Goal: Task Accomplishment & Management: Manage account settings

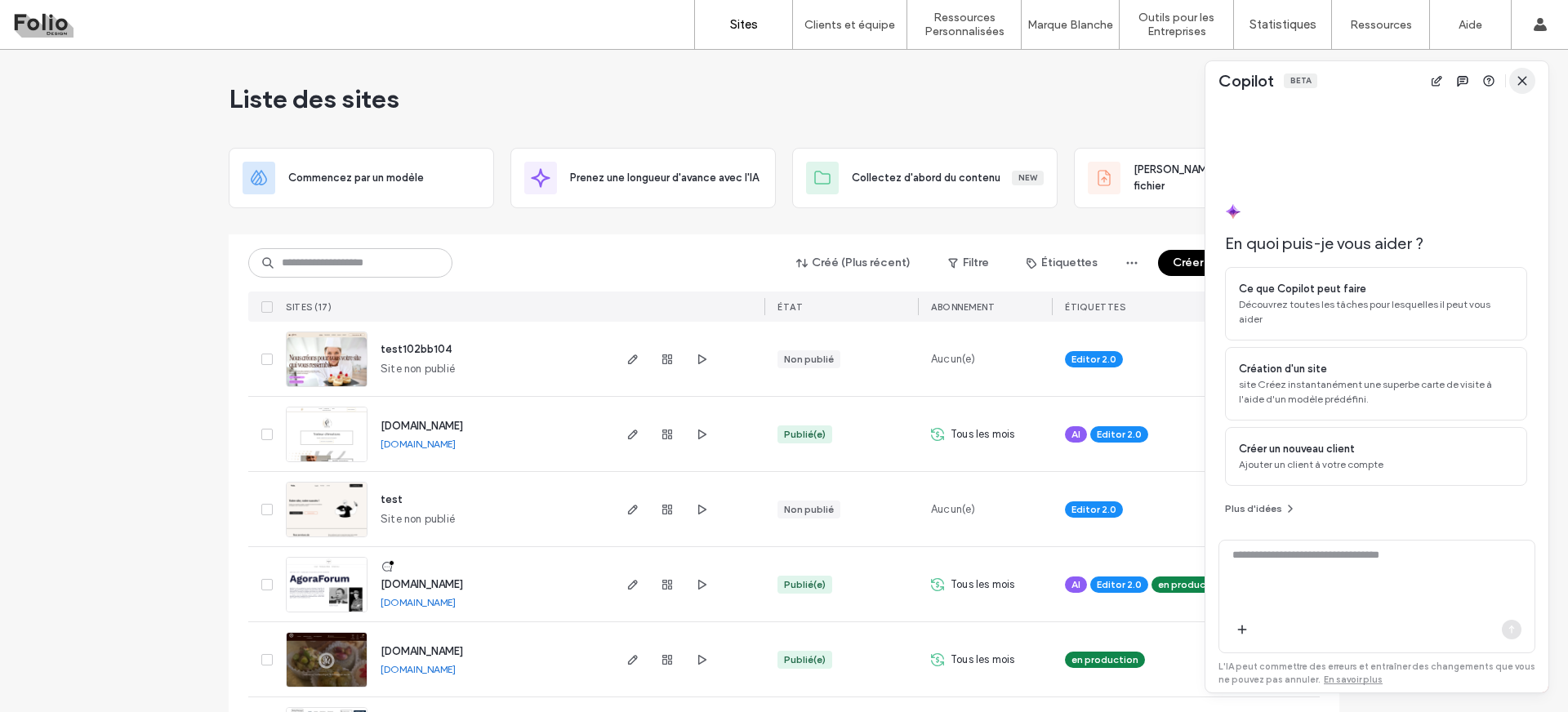
click at [1518, 77] on icon "button" at bounding box center [1523, 81] width 13 height 13
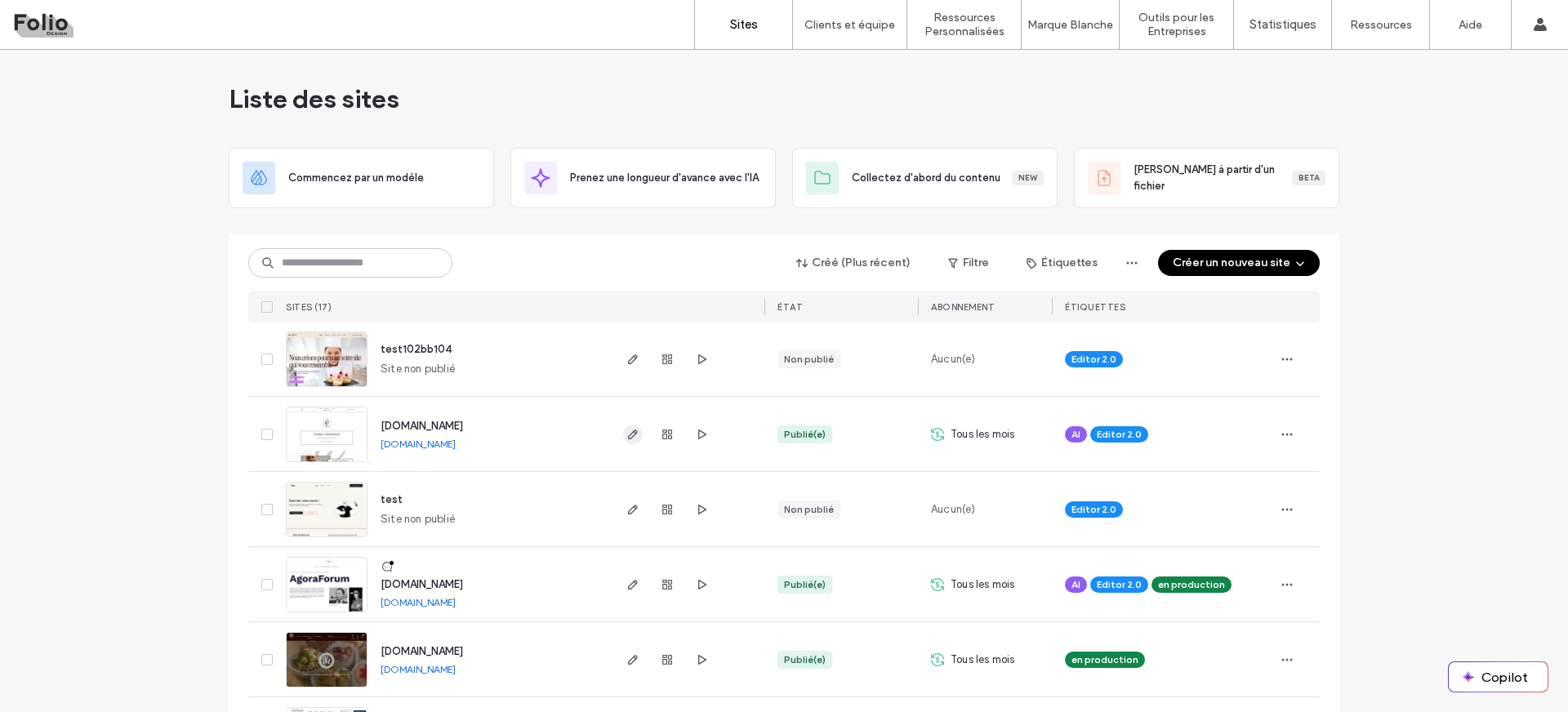
click at [633, 435] on icon "button" at bounding box center [633, 434] width 13 height 13
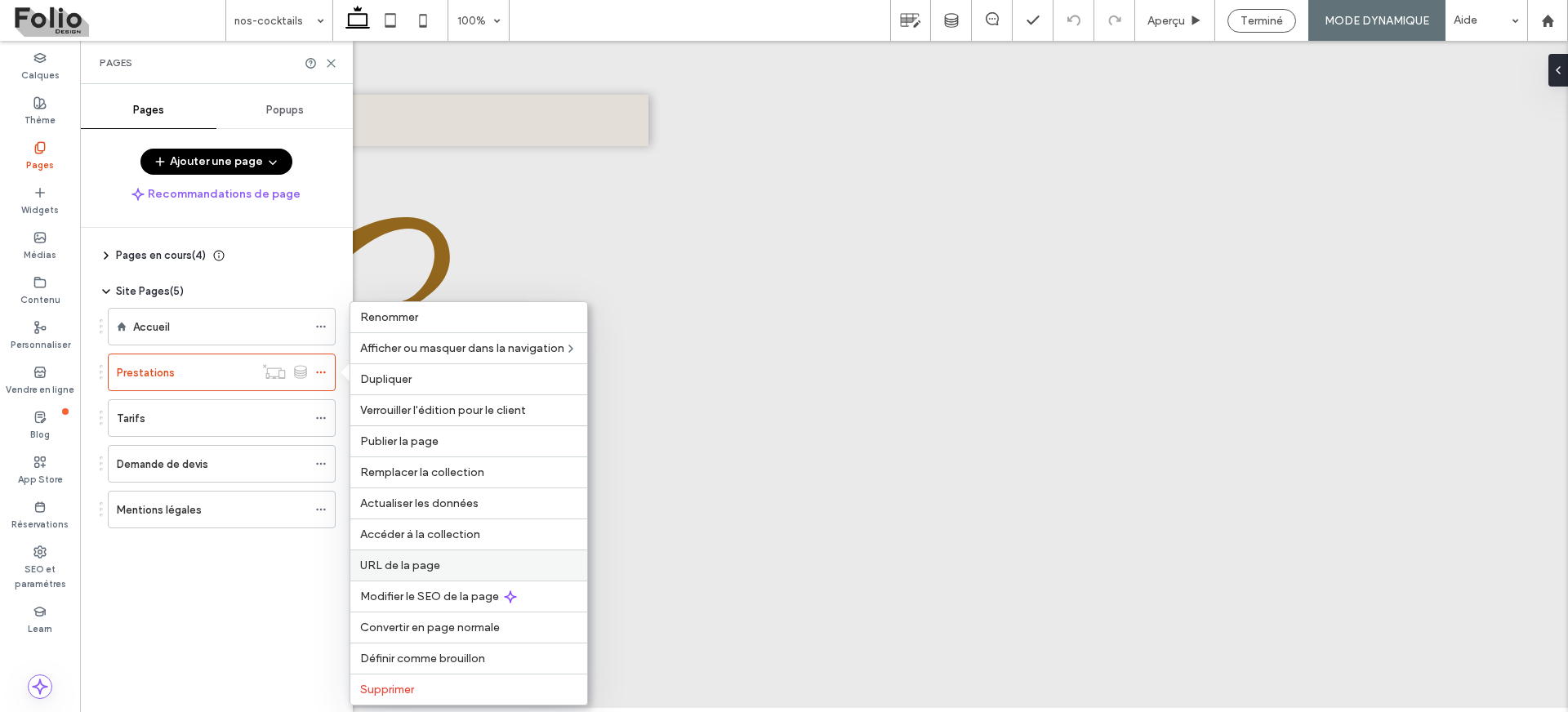
click at [460, 561] on label "URL de la page" at bounding box center [469, 565] width 217 height 14
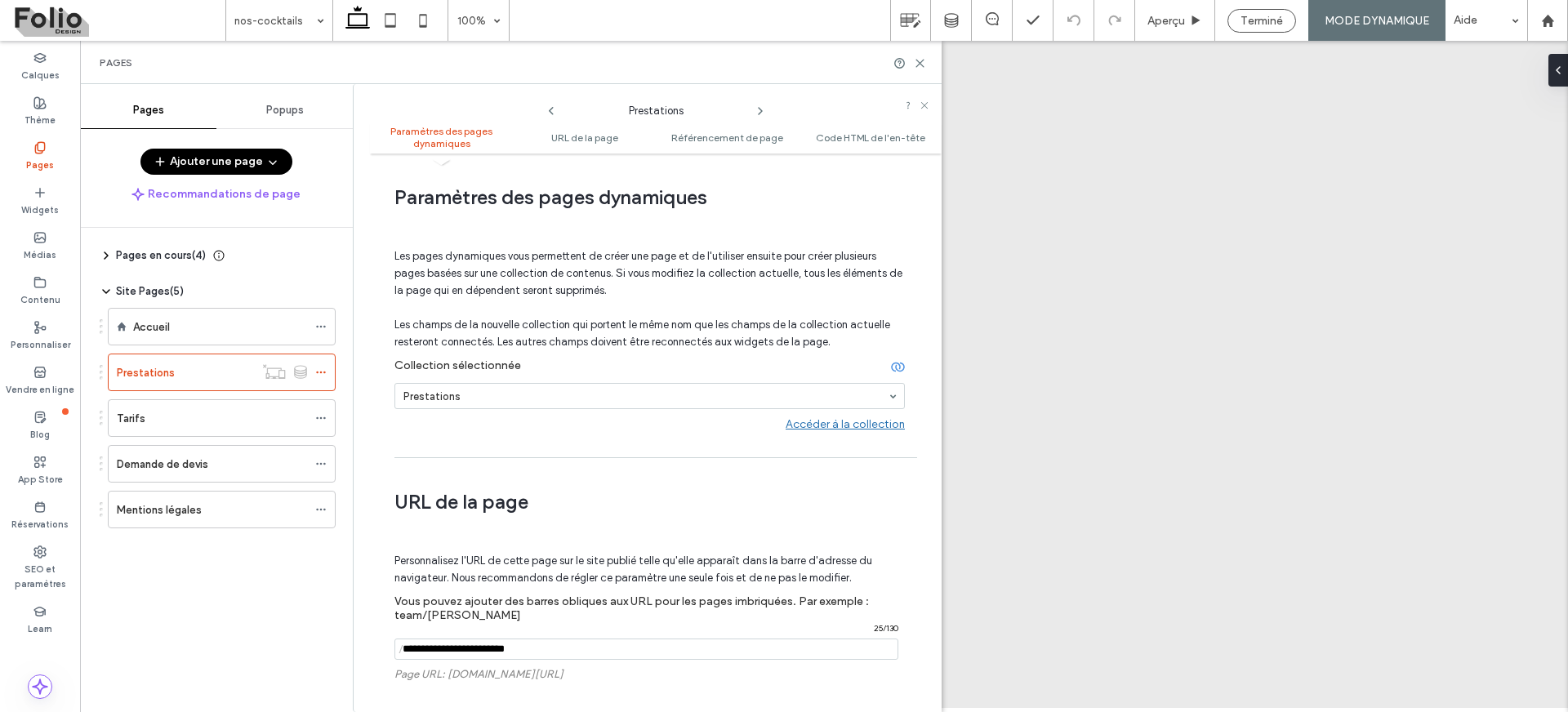
scroll to position [64, 0]
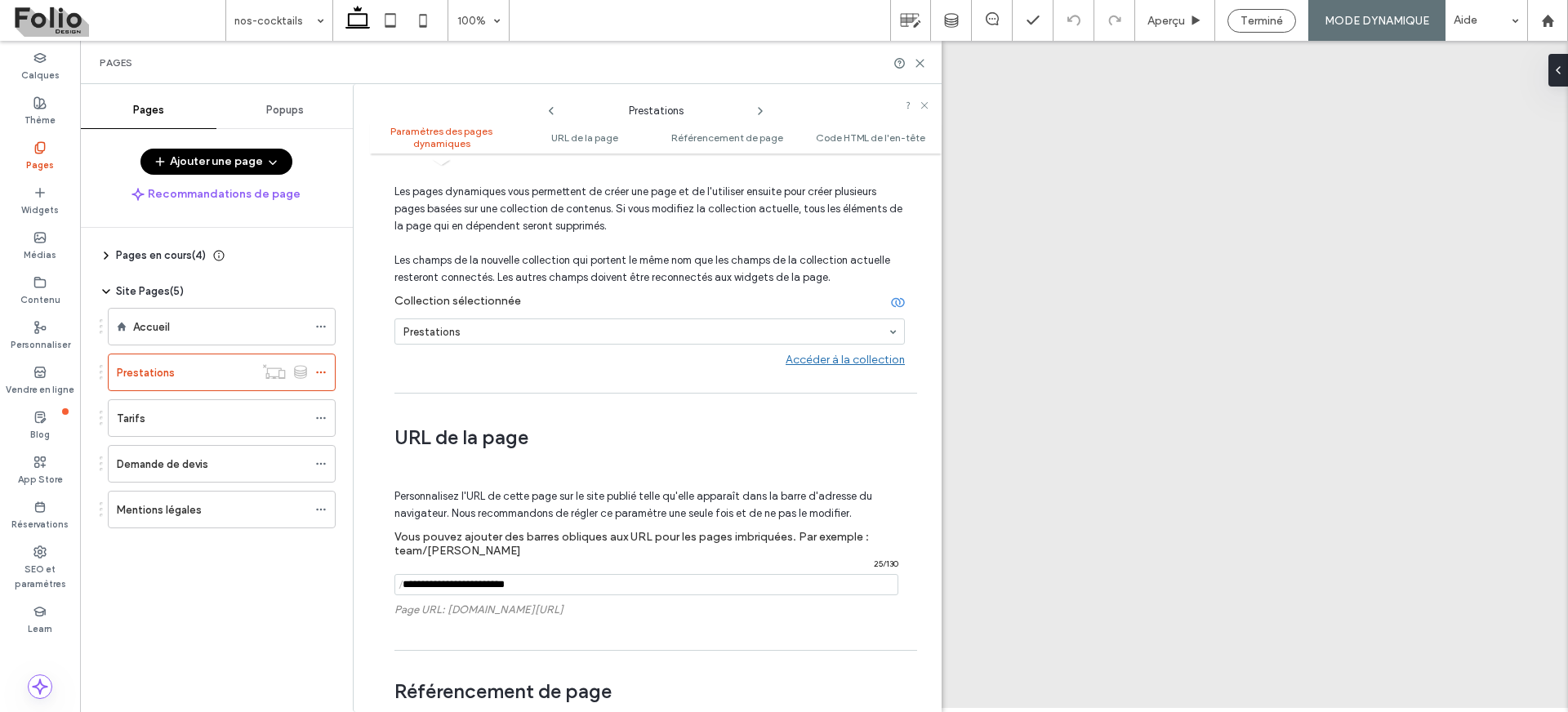
click at [506, 589] on input "notEmpty" at bounding box center [647, 585] width 504 height 21
click at [406, 584] on span "/" at bounding box center [401, 585] width 13 height 21
drag, startPoint x: 559, startPoint y: 589, endPoint x: 404, endPoint y: 585, distance: 155.1
click at [404, 585] on div "/ 25 / 130" at bounding box center [647, 585] width 504 height 21
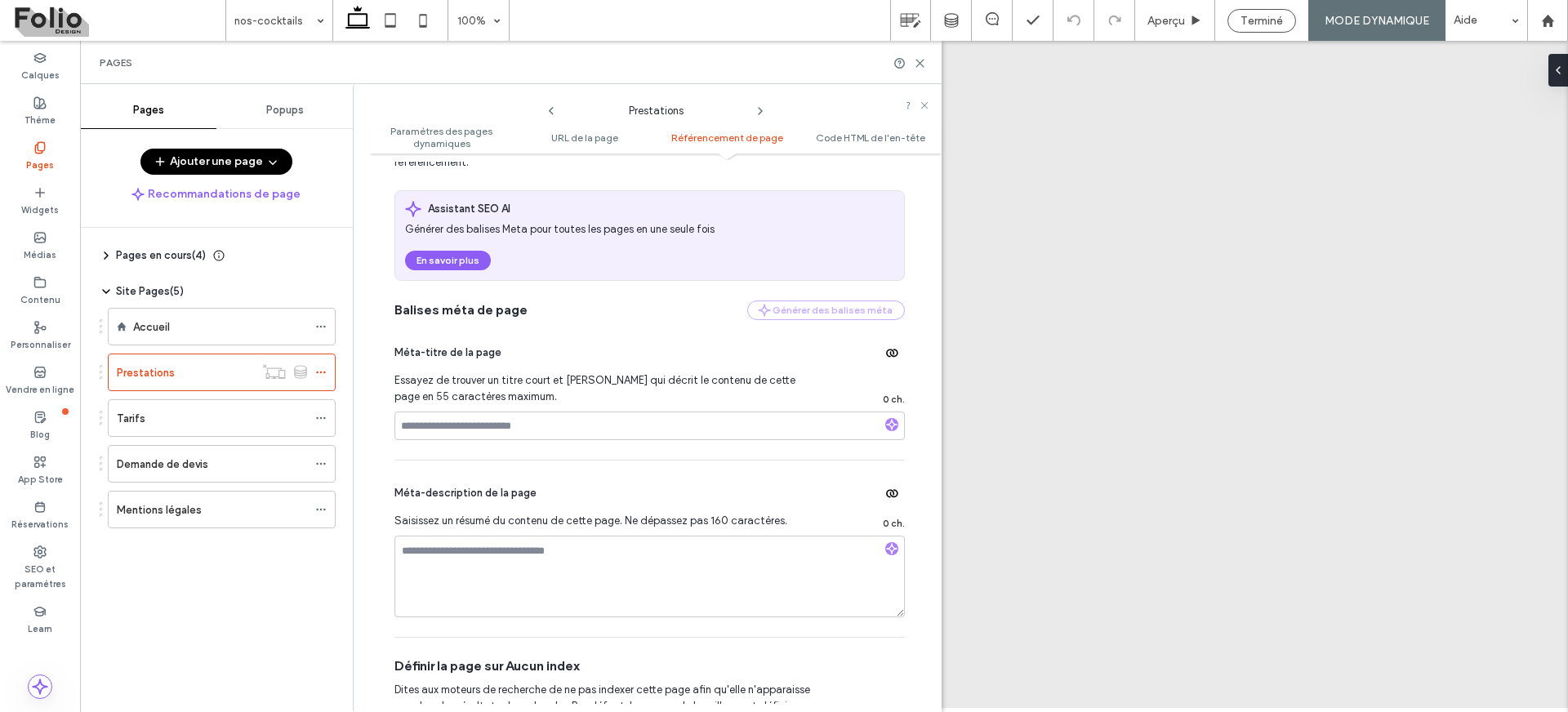
scroll to position [628, 0]
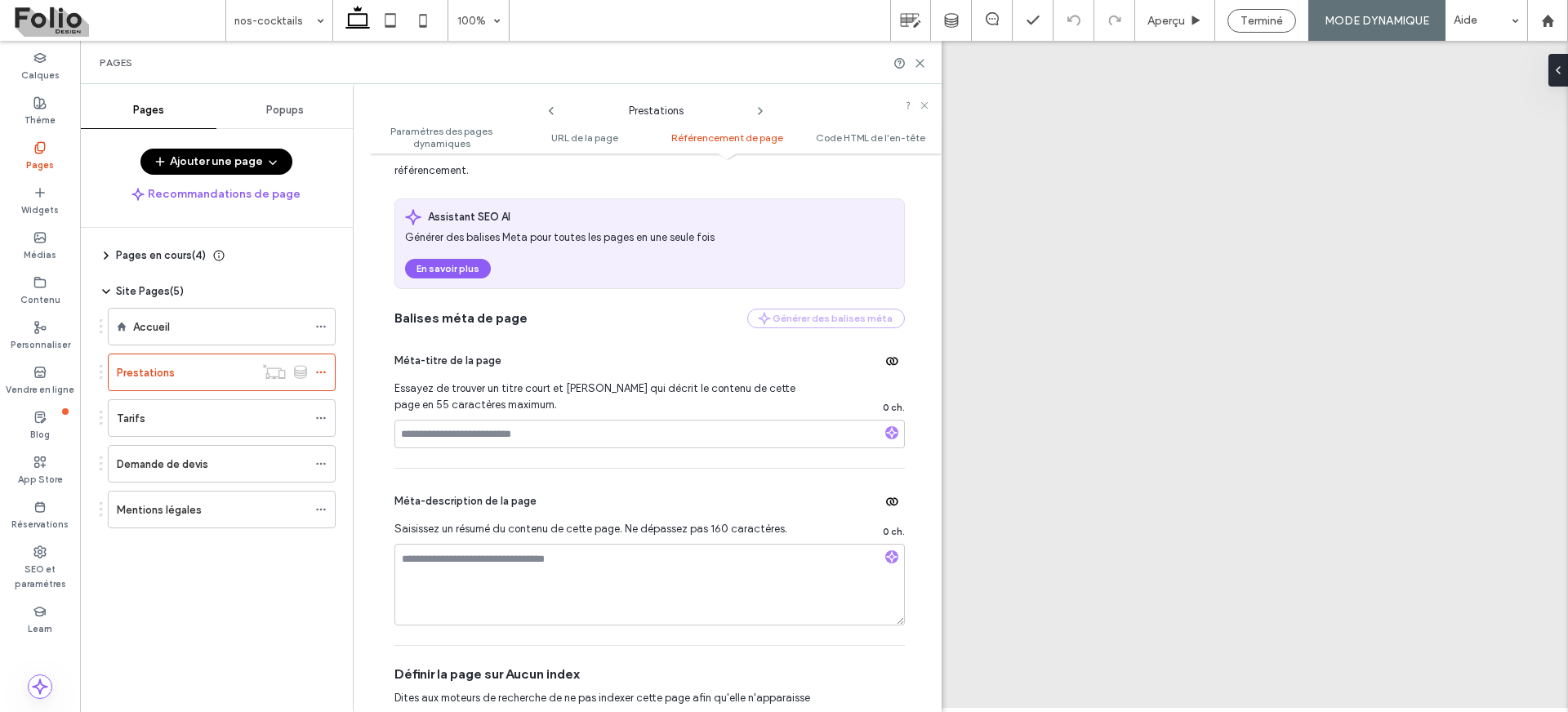
type input "**********"
click at [887, 437] on div at bounding box center [892, 434] width 13 height 16
click at [0, 0] on div at bounding box center [0, 0] width 0 height 0
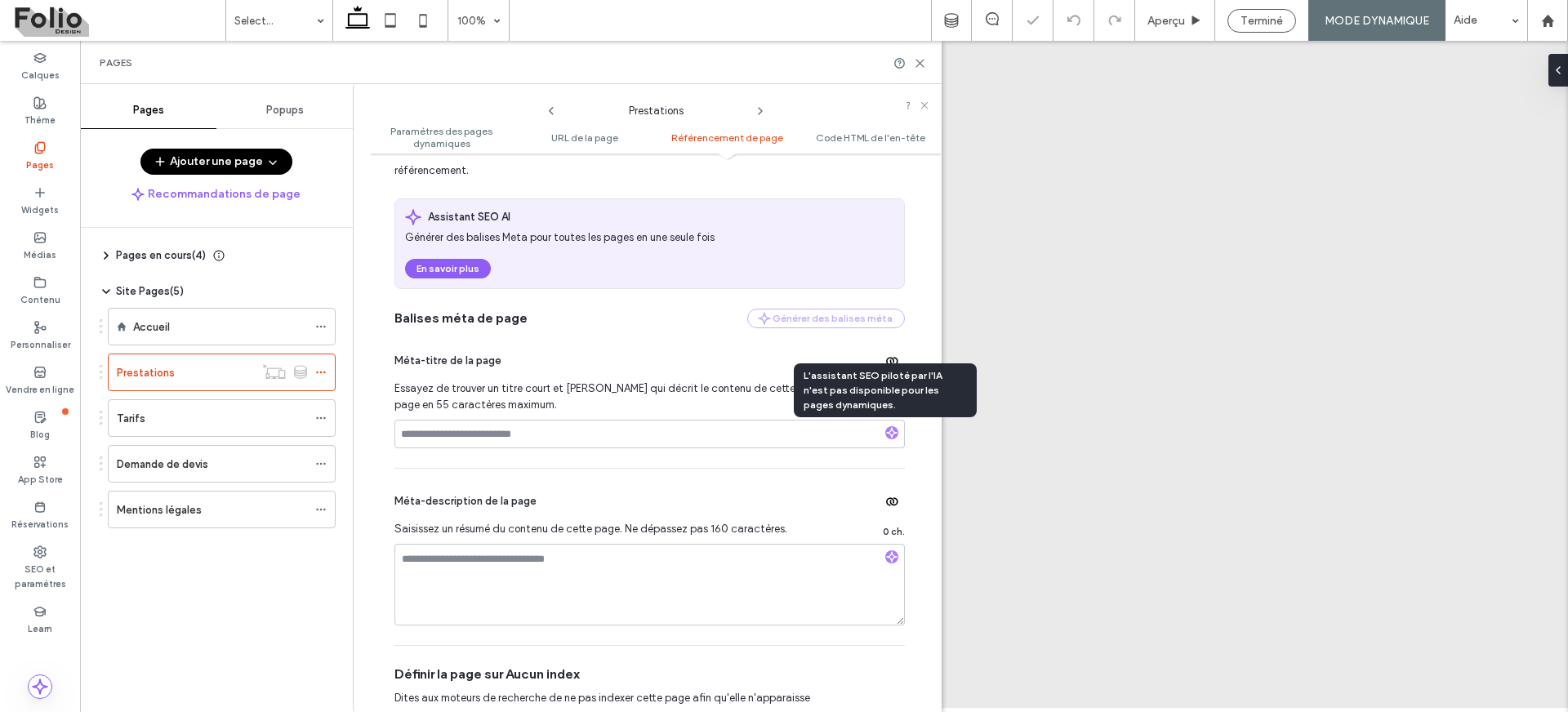
click at [654, 333] on div at bounding box center [784, 356] width 1568 height 712
click at [889, 359] on use "button" at bounding box center [892, 361] width 12 height 8
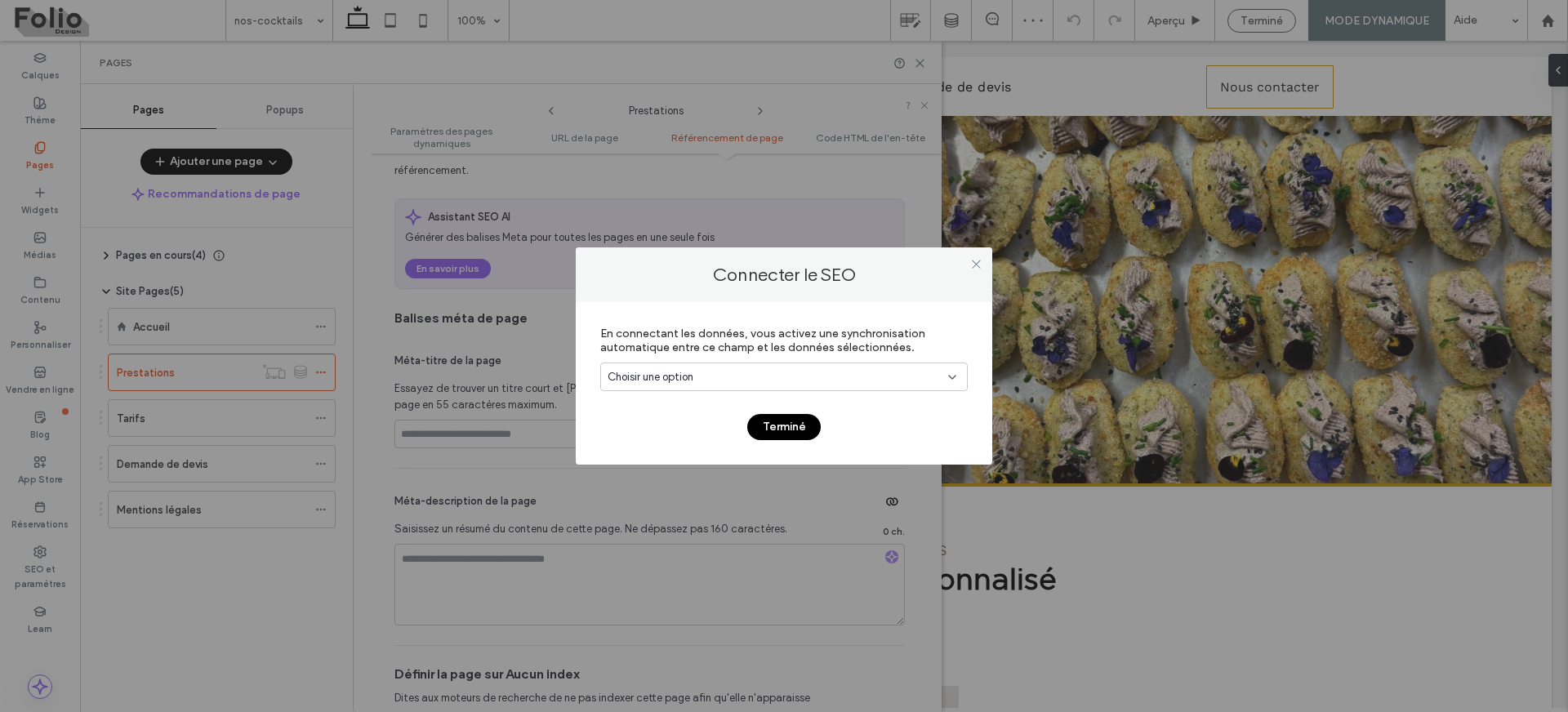
click at [822, 377] on div "Choisir une option" at bounding box center [774, 377] width 333 height 16
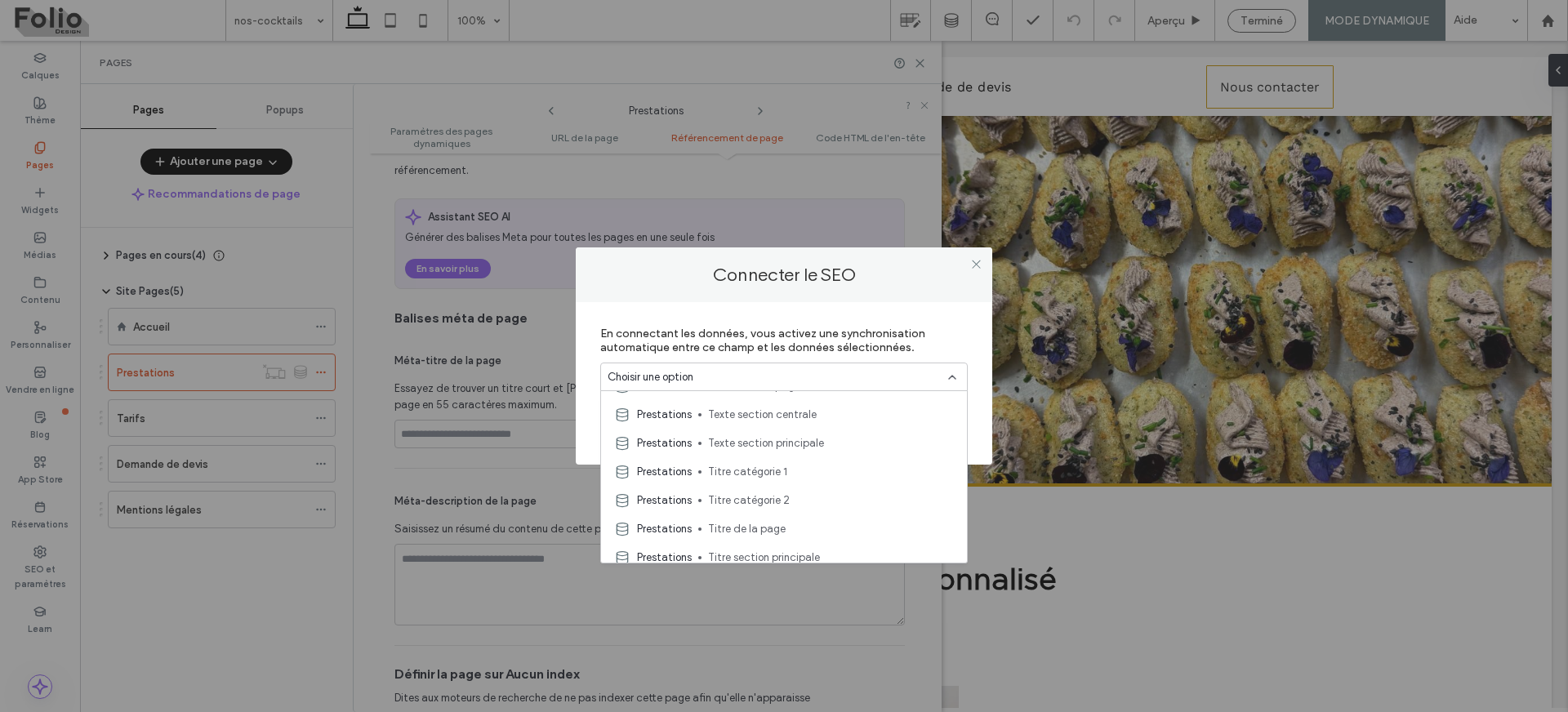
scroll to position [428, 0]
click at [845, 516] on span "Titre de la page" at bounding box center [831, 520] width 246 height 16
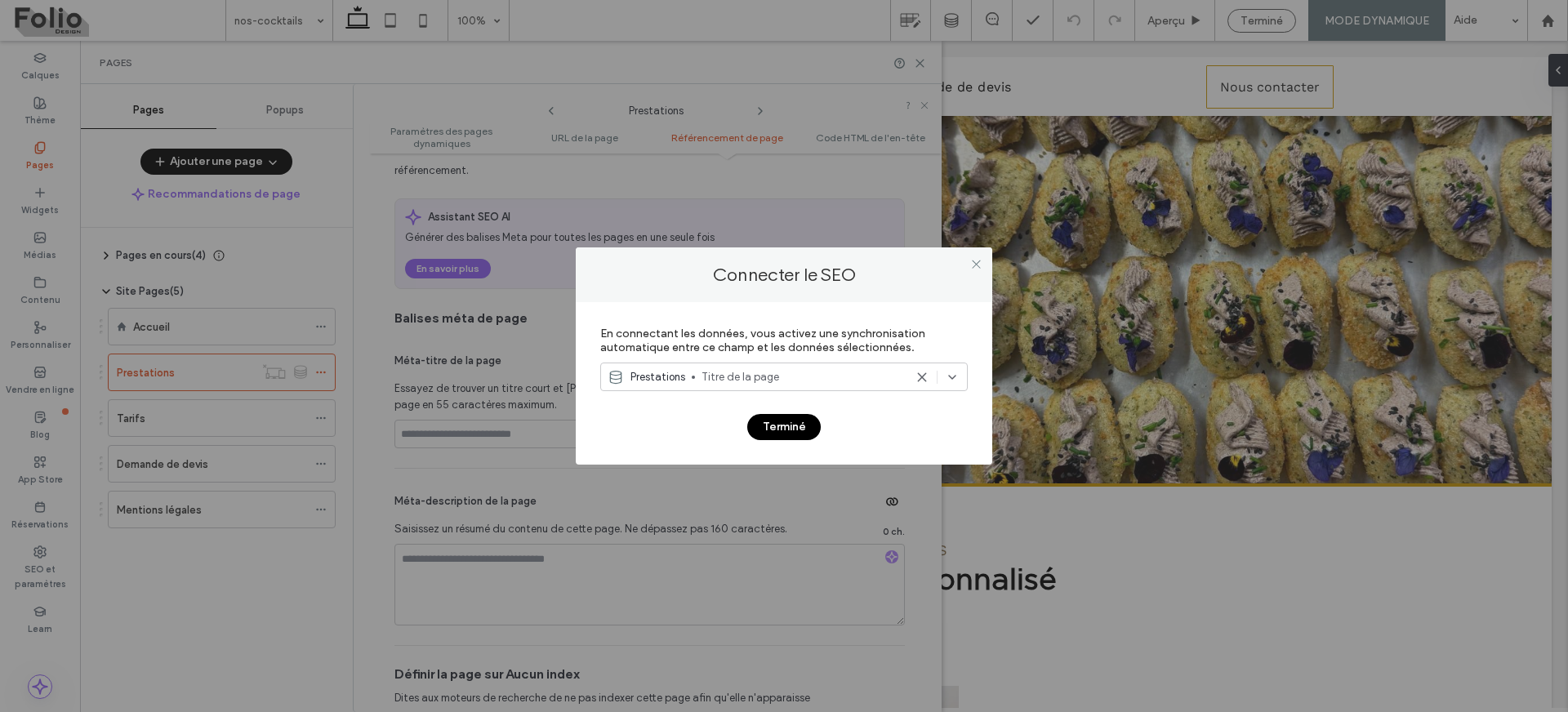
click at [777, 418] on button "Terminé" at bounding box center [783, 427] width 73 height 26
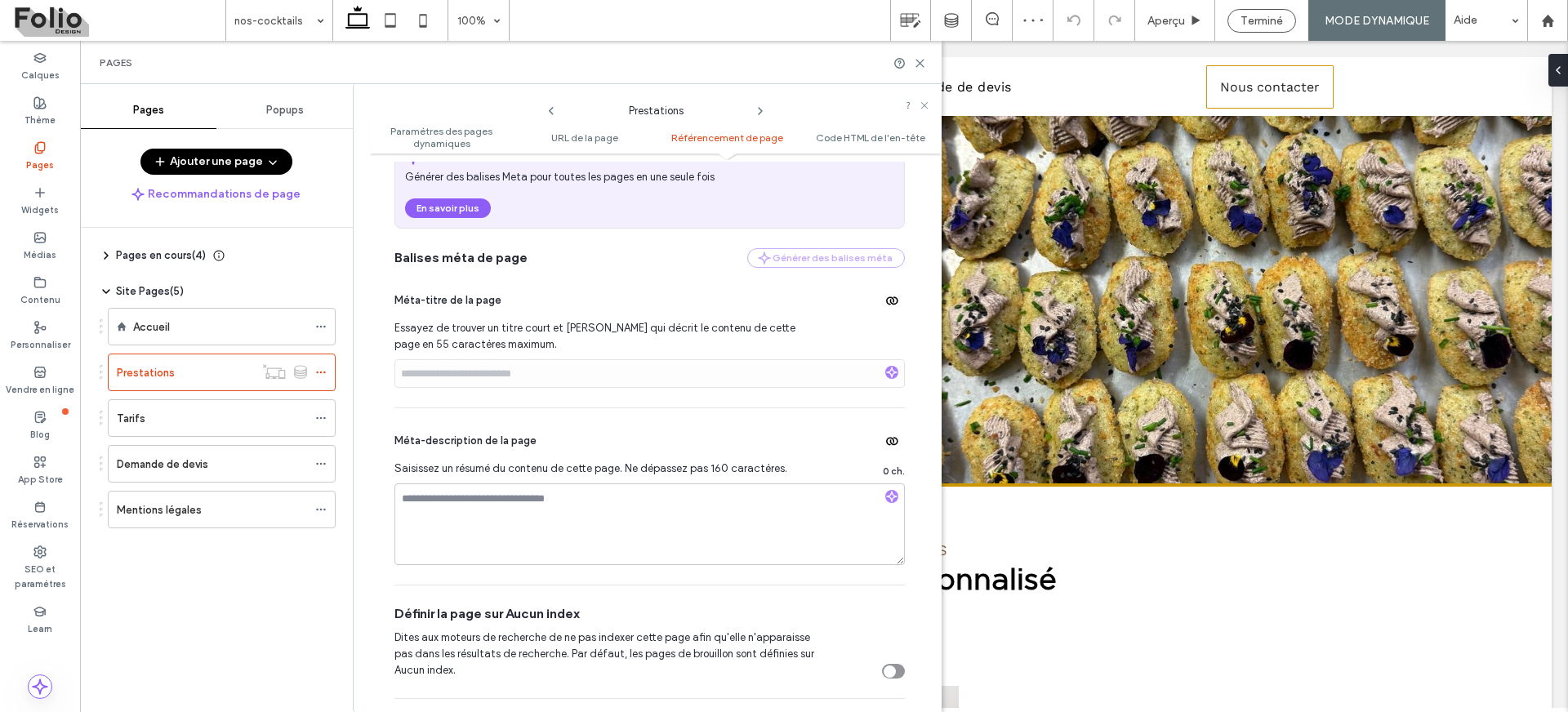
scroll to position [717, 0]
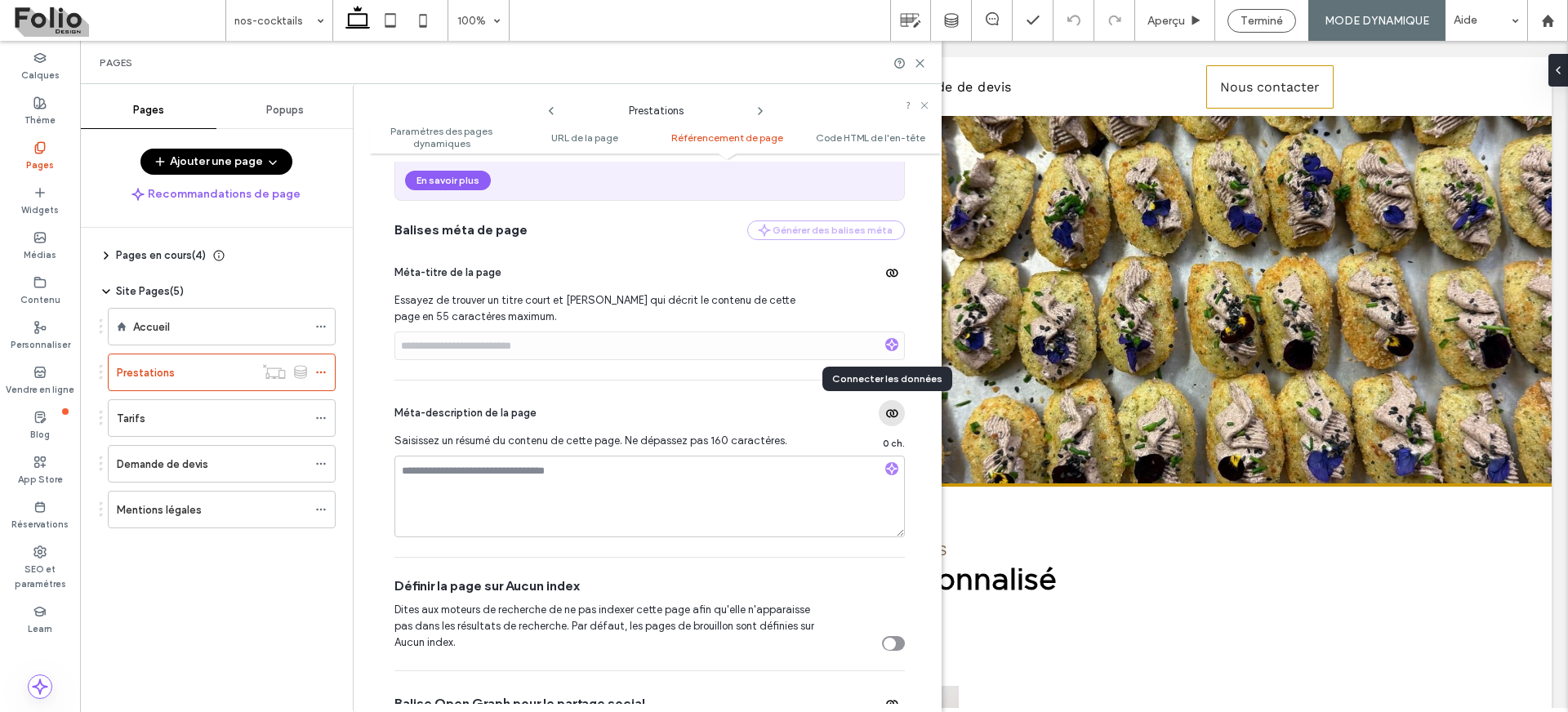
click at [885, 409] on icon "button" at bounding box center [892, 413] width 13 height 13
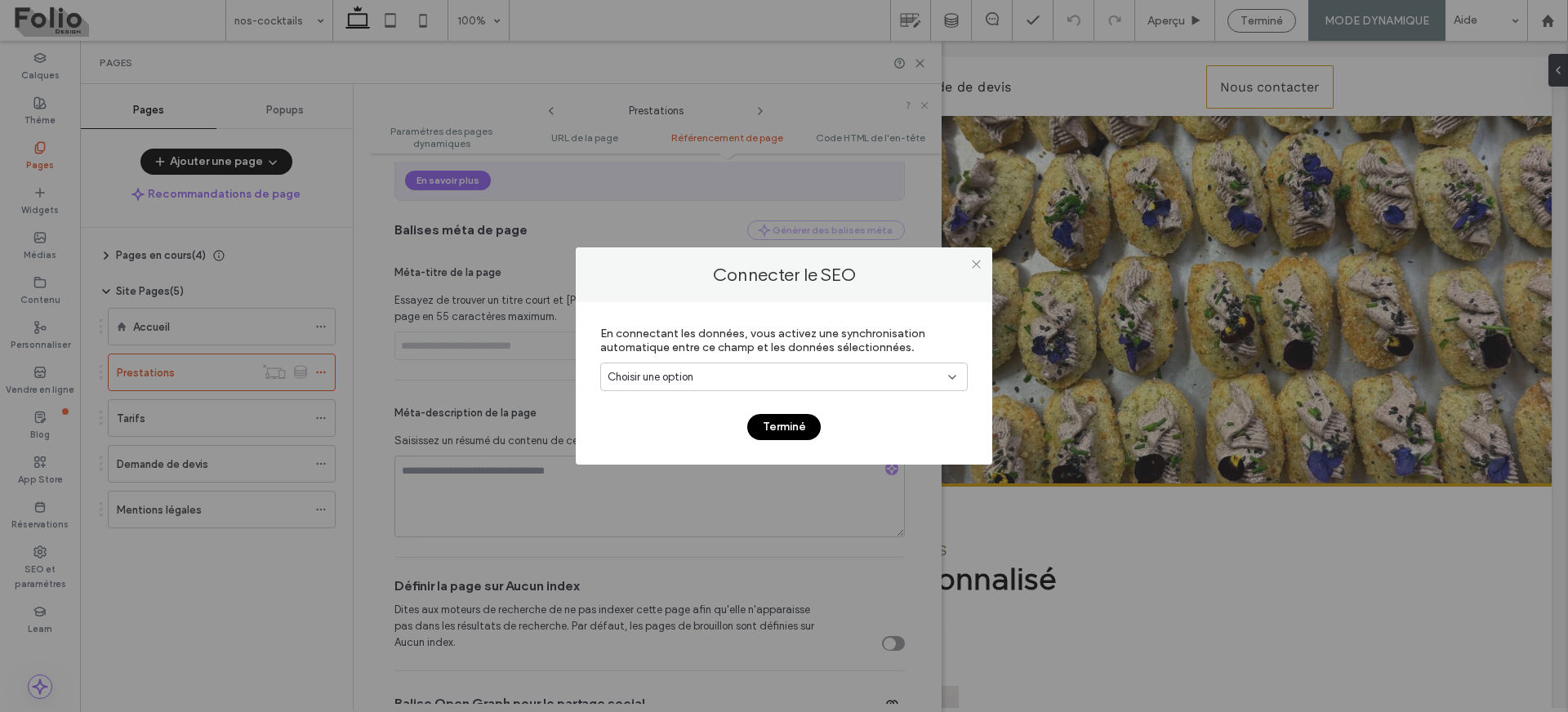
click at [825, 380] on div "Choisir une option" at bounding box center [774, 377] width 333 height 16
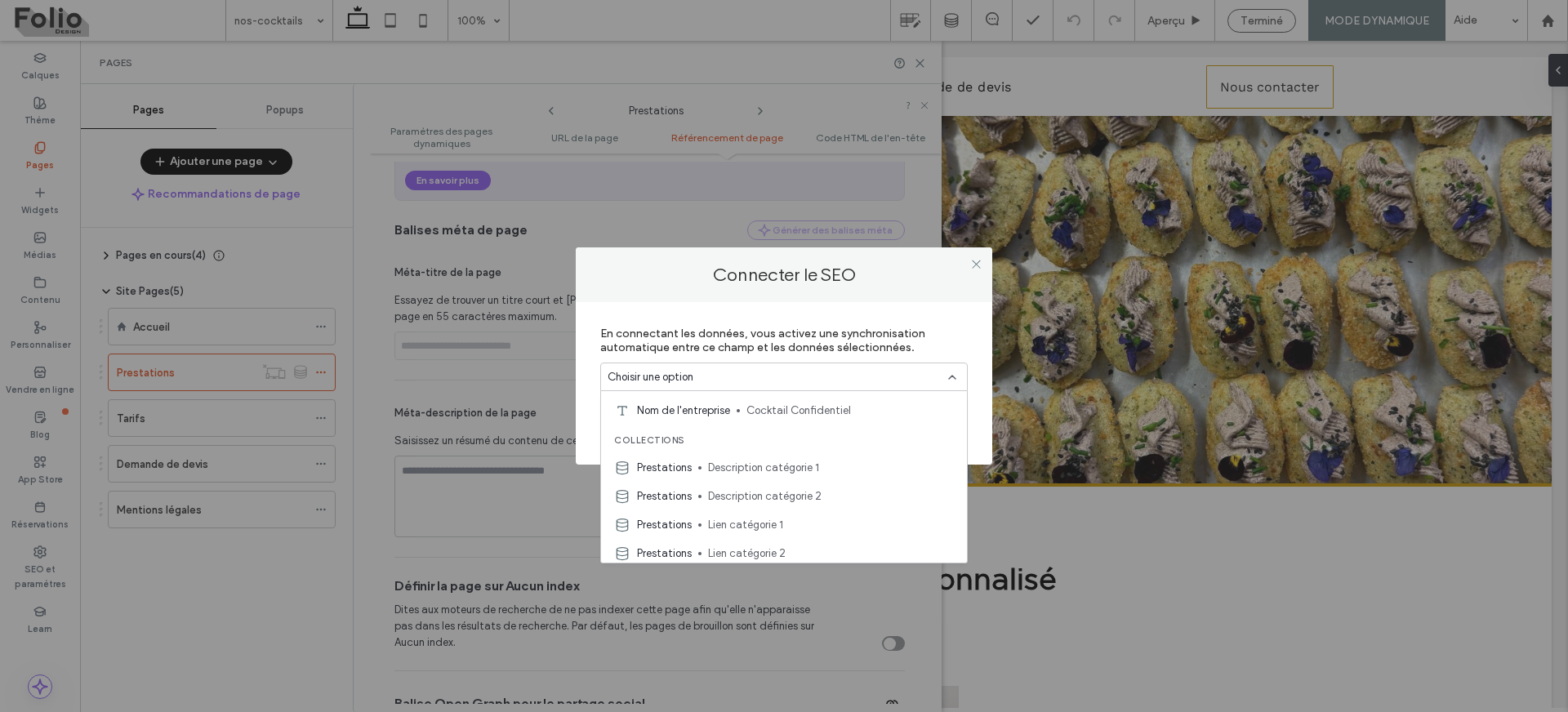
scroll to position [428, 0]
click at [812, 543] on span "Titre section principale" at bounding box center [831, 548] width 246 height 16
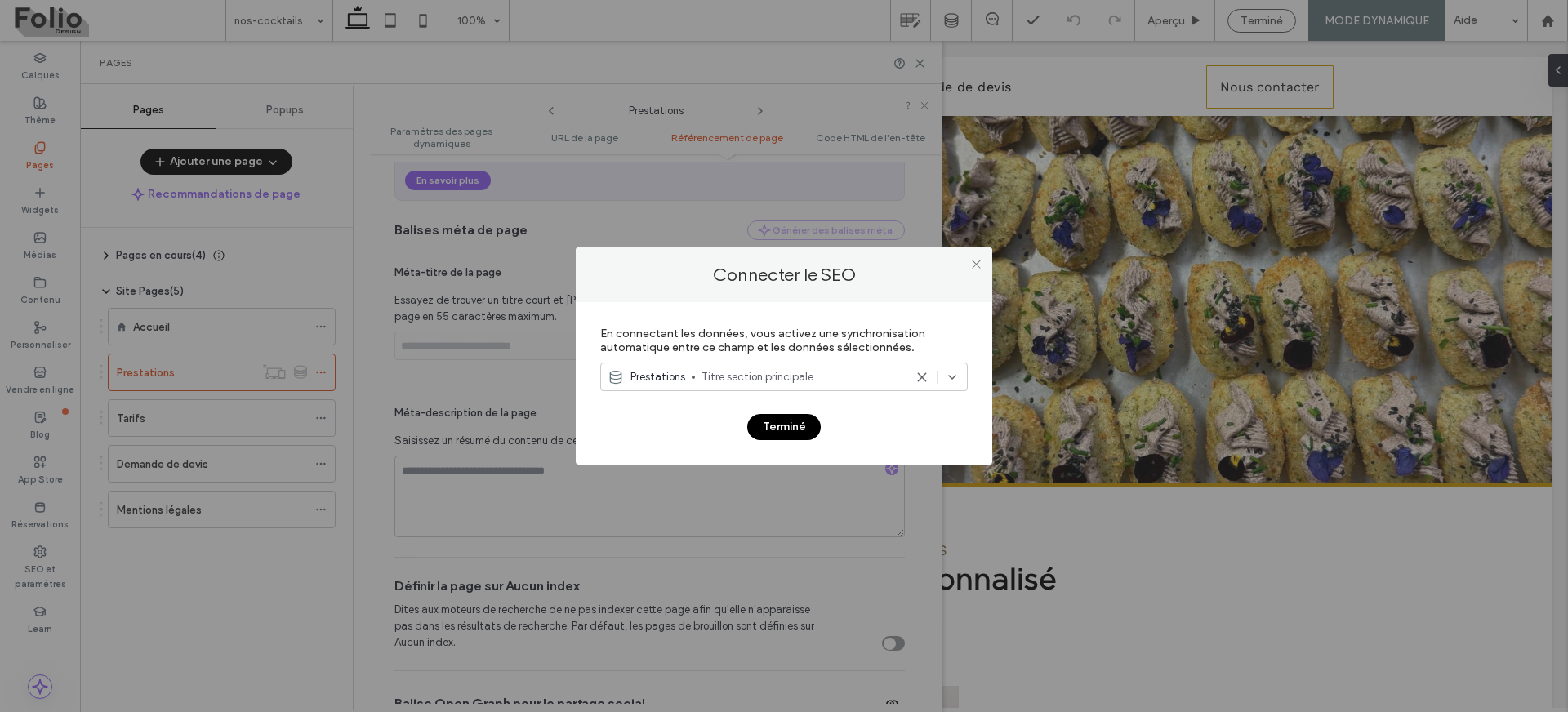
click at [783, 428] on button "Terminé" at bounding box center [783, 427] width 73 height 26
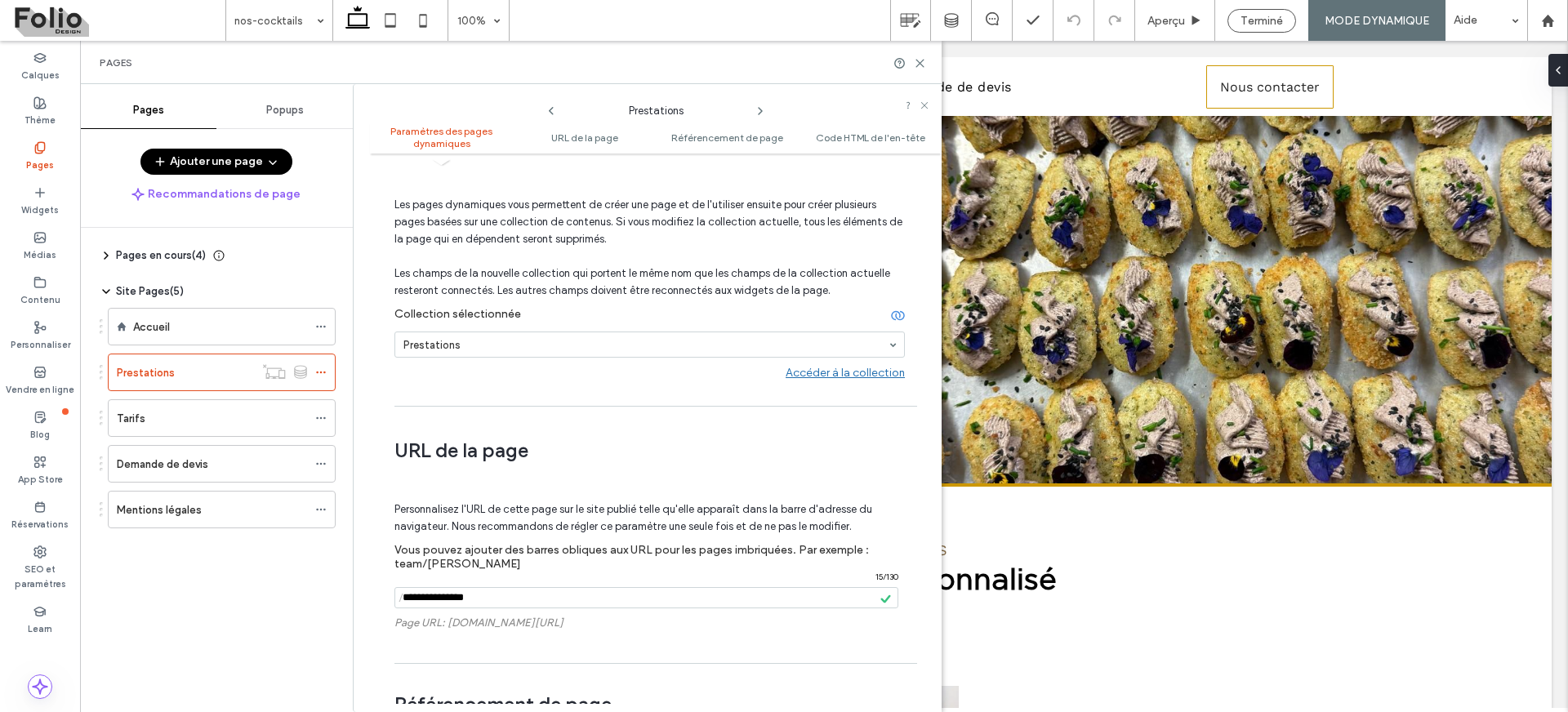
scroll to position [0, 0]
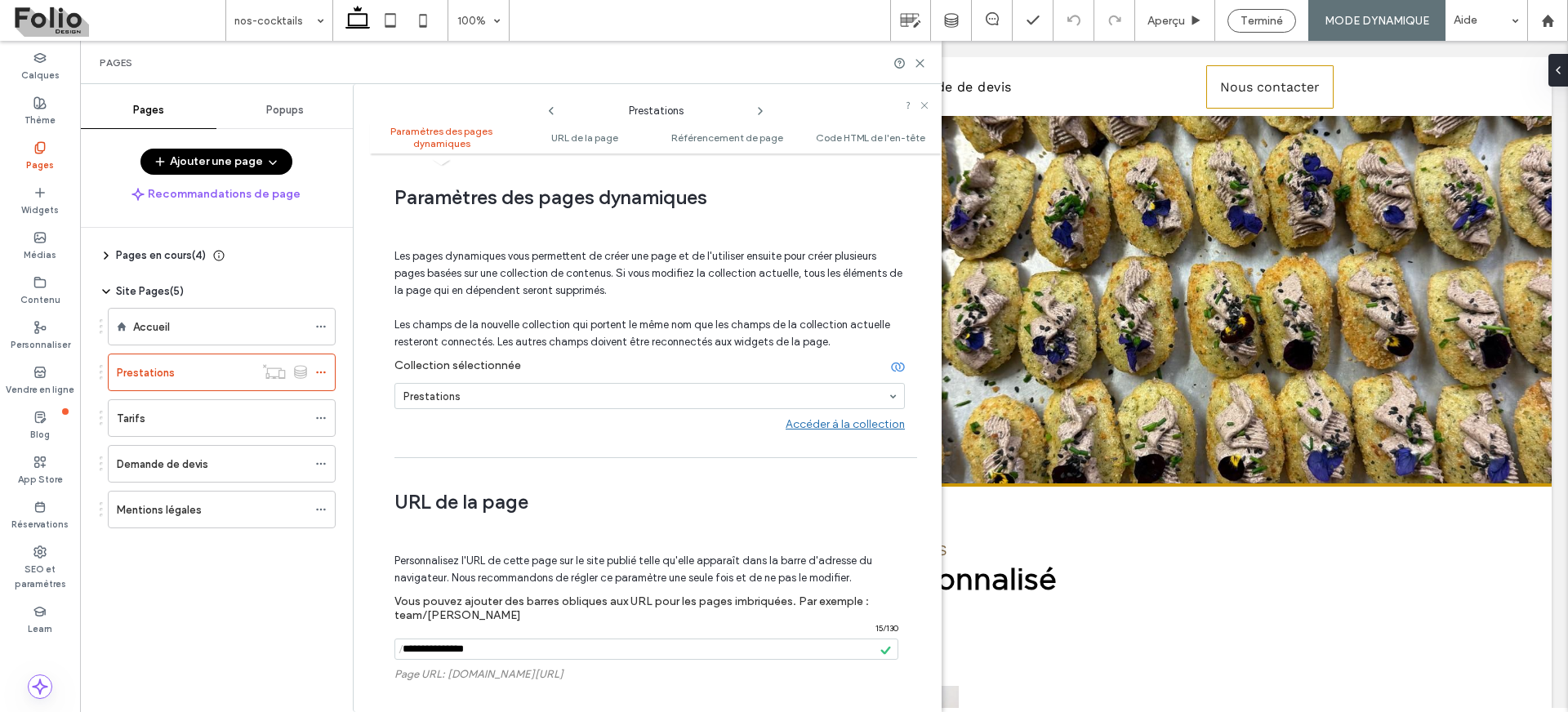
click at [107, 252] on icon at bounding box center [106, 256] width 13 height 13
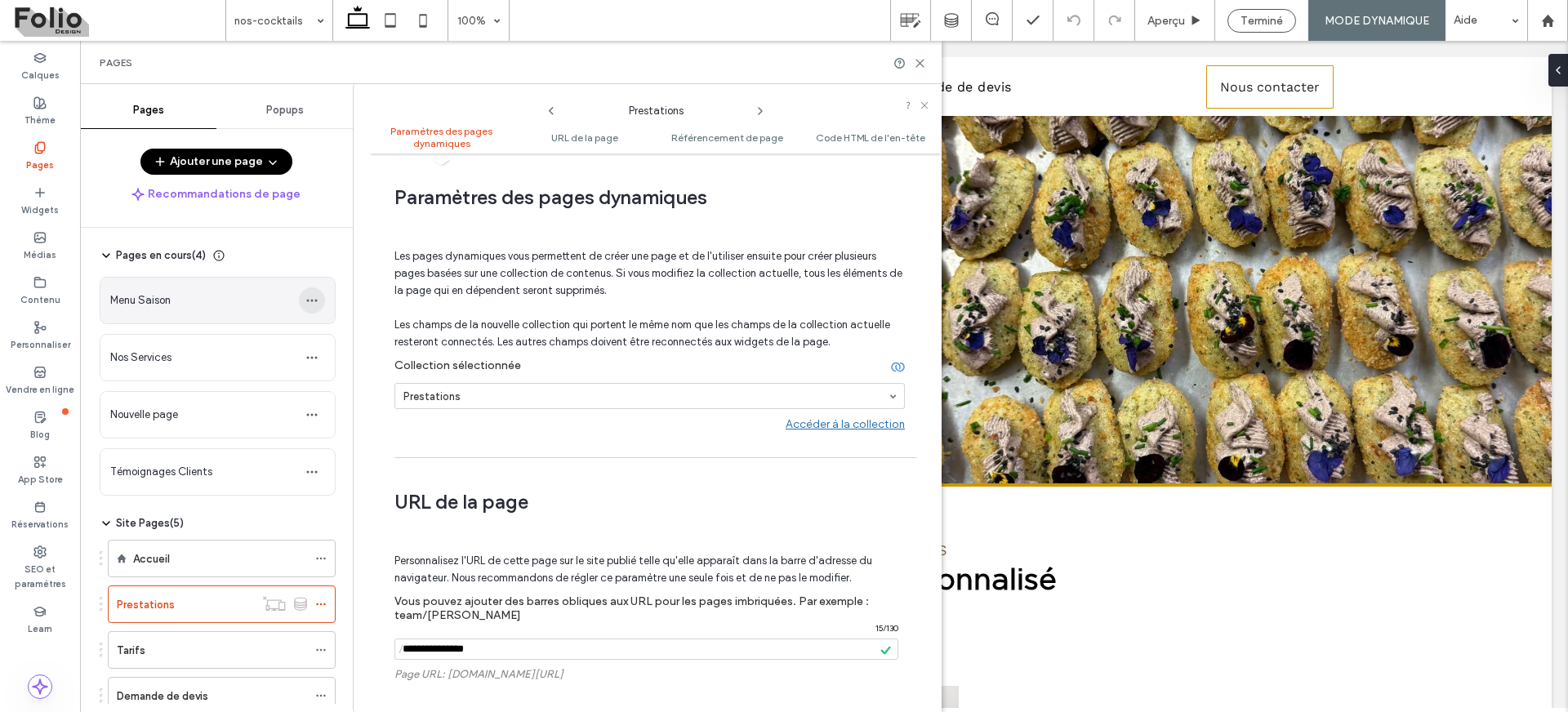
click at [312, 302] on icon "button" at bounding box center [312, 300] width 13 height 13
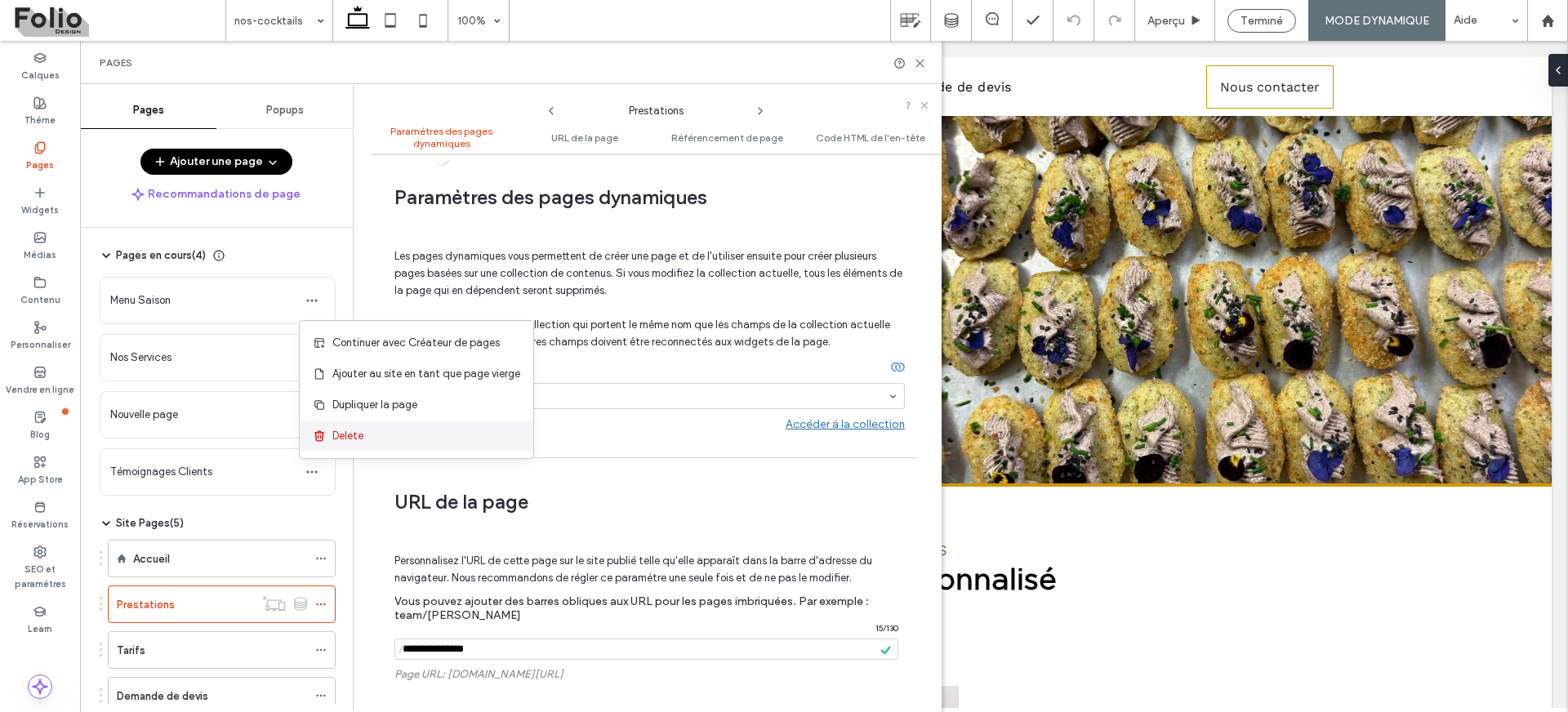
click at [364, 435] on span "Delete" at bounding box center [348, 436] width 31 height 16
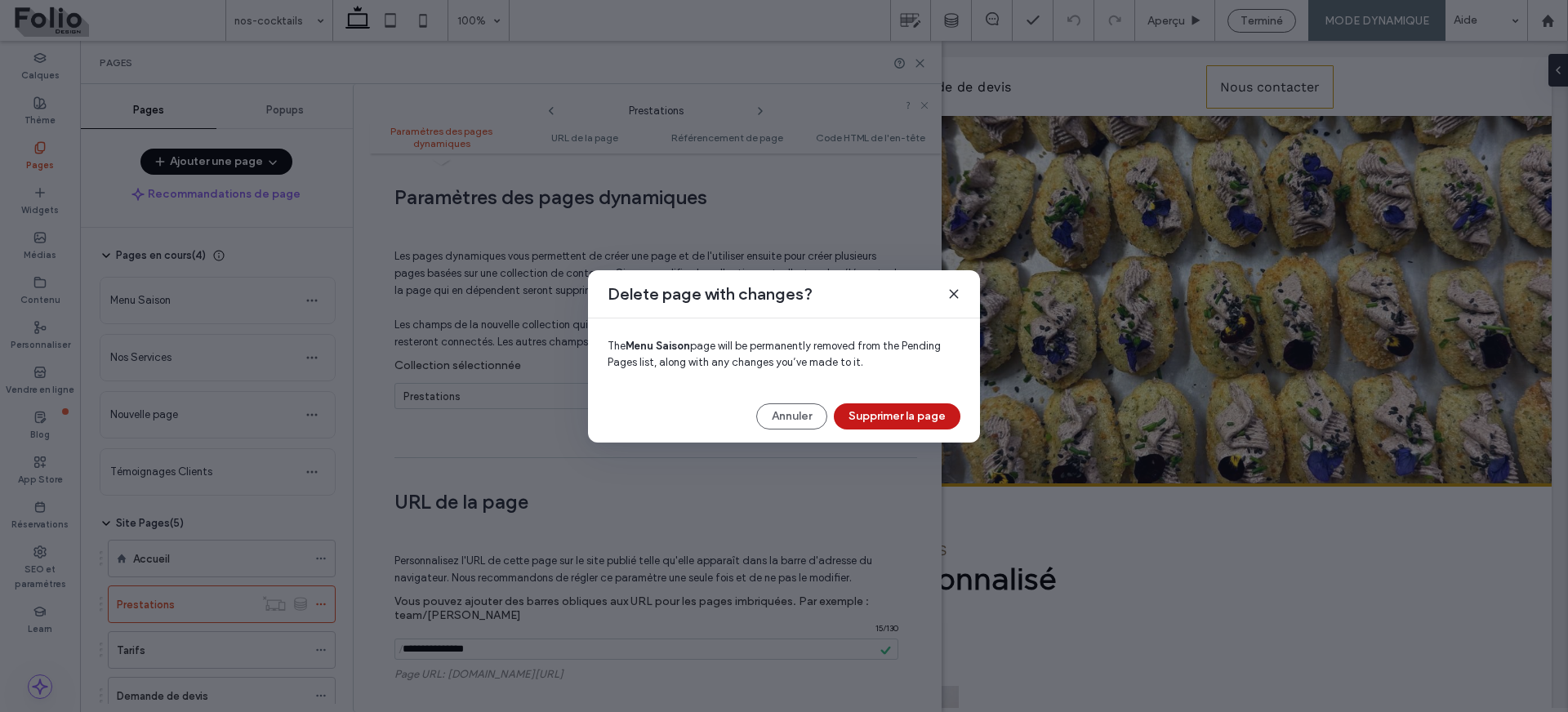
click at [922, 414] on button "Supprimer la page" at bounding box center [898, 416] width 127 height 26
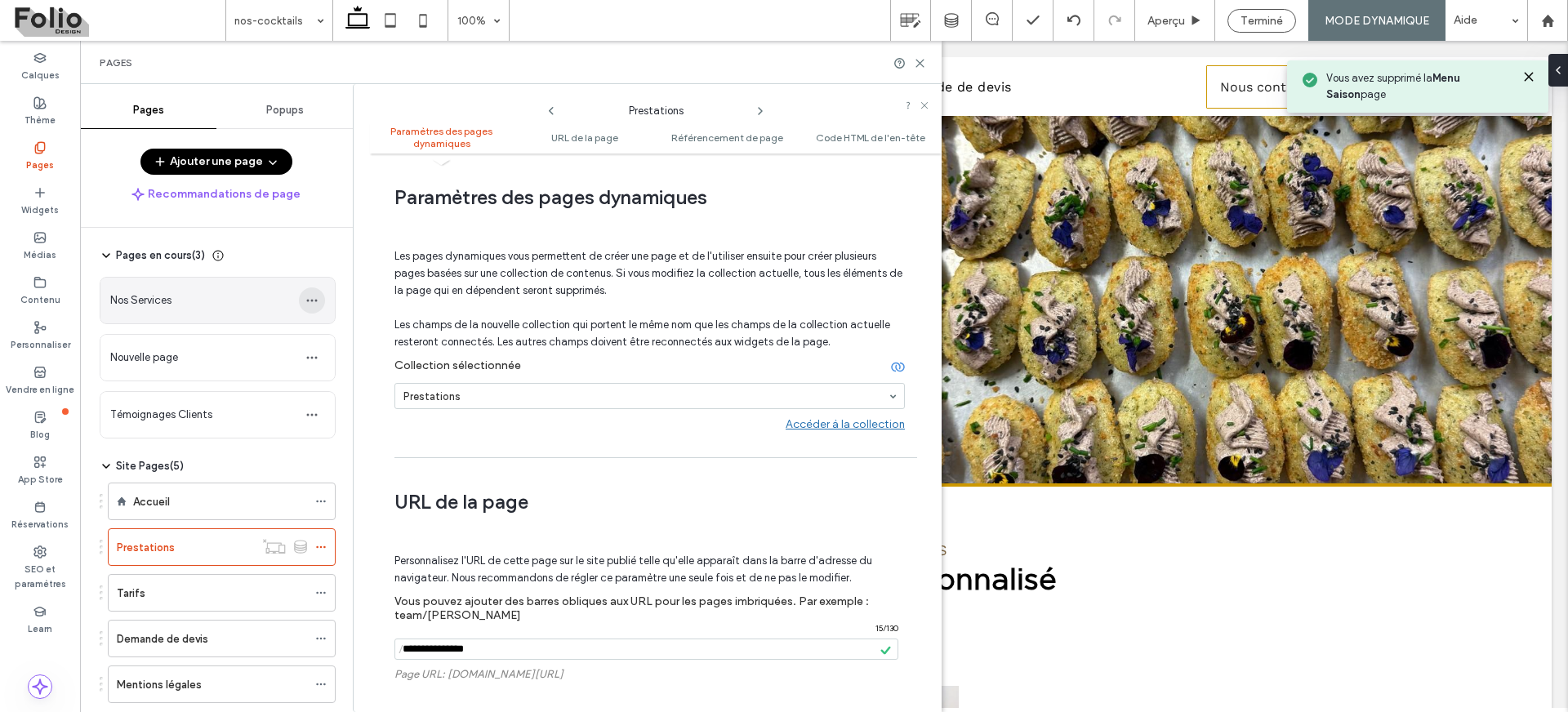
click at [309, 303] on icon "button" at bounding box center [312, 300] width 13 height 13
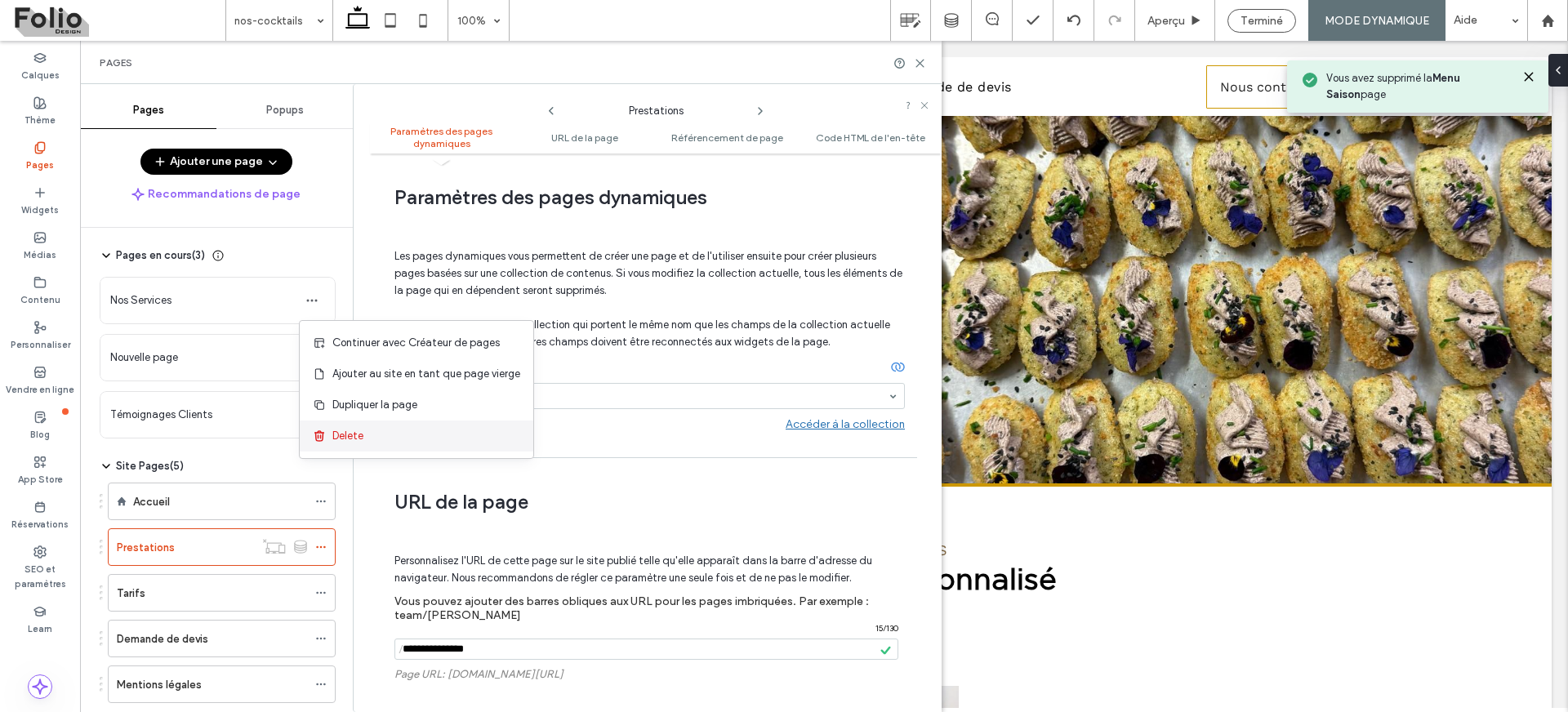
click at [362, 439] on span "Delete" at bounding box center [348, 436] width 31 height 16
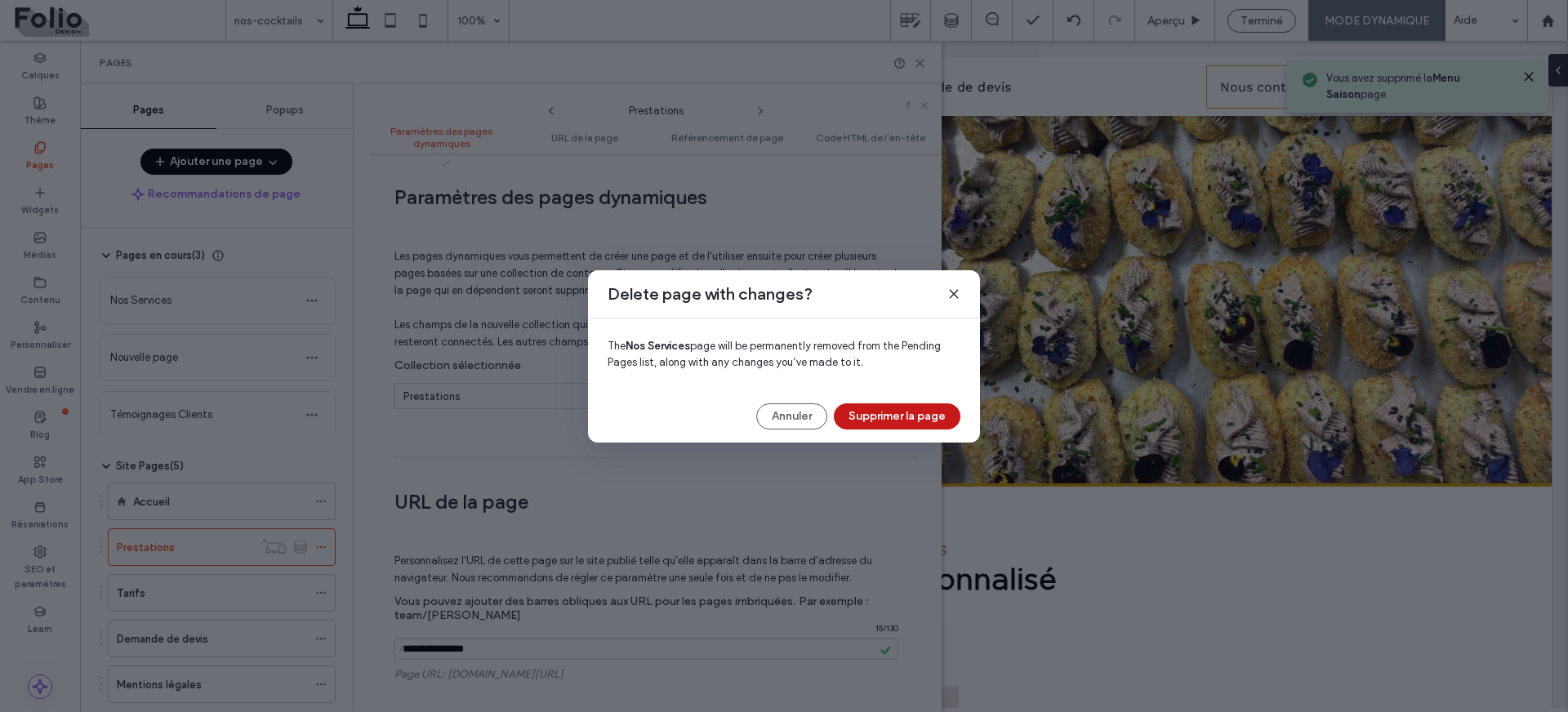
click at [895, 414] on button "Supprimer la page" at bounding box center [898, 416] width 127 height 26
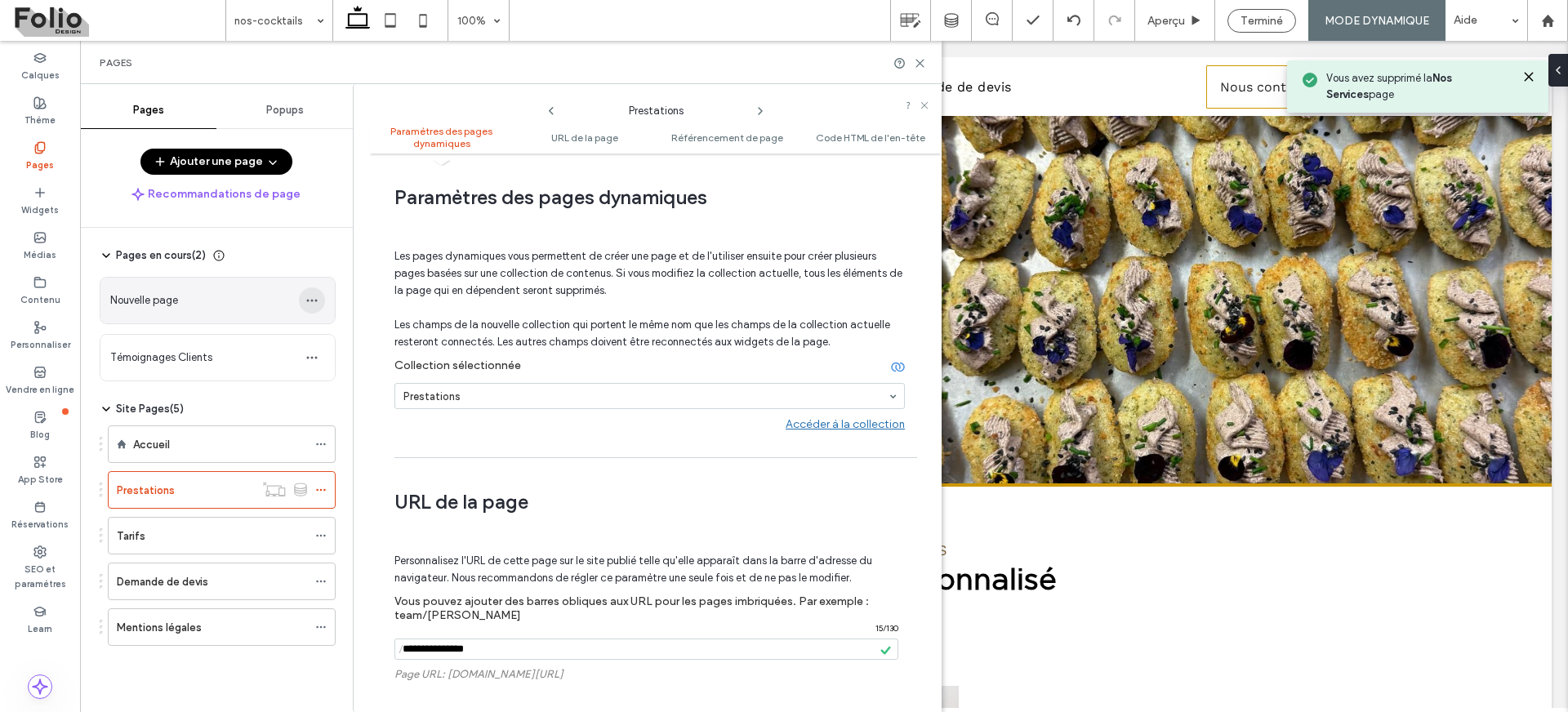
click at [304, 305] on span "button" at bounding box center [312, 300] width 26 height 26
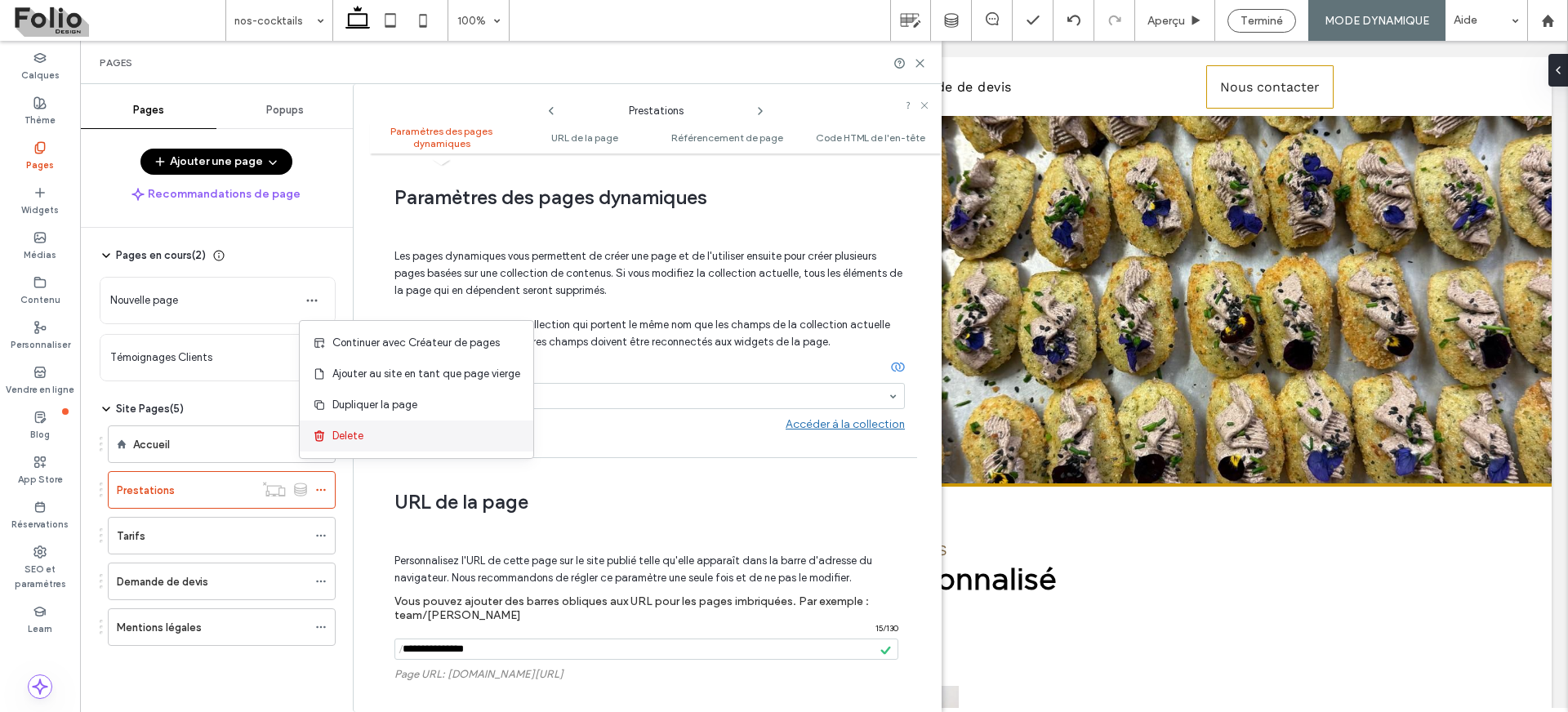
click at [362, 443] on span "Delete" at bounding box center [348, 436] width 31 height 16
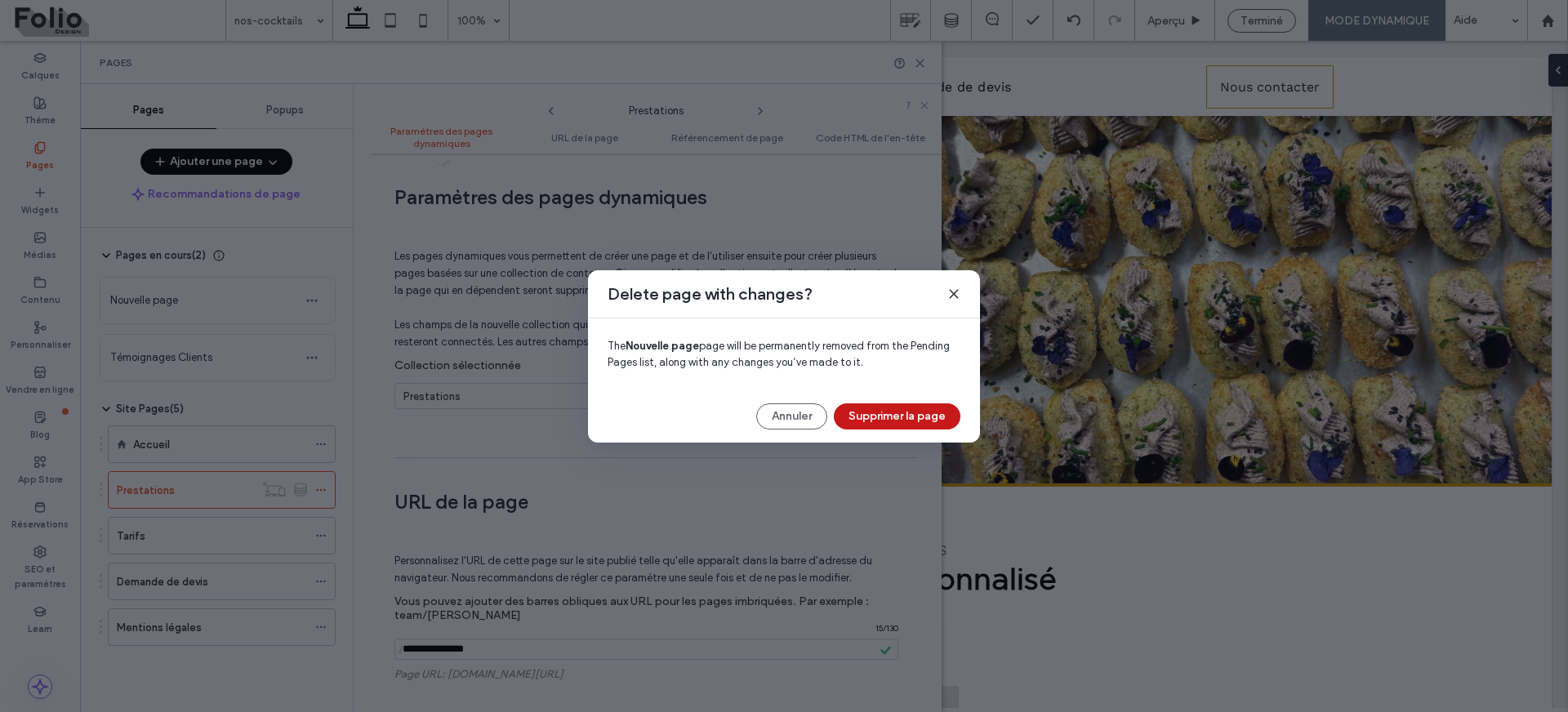
click at [874, 415] on button "Supprimer la page" at bounding box center [898, 416] width 127 height 26
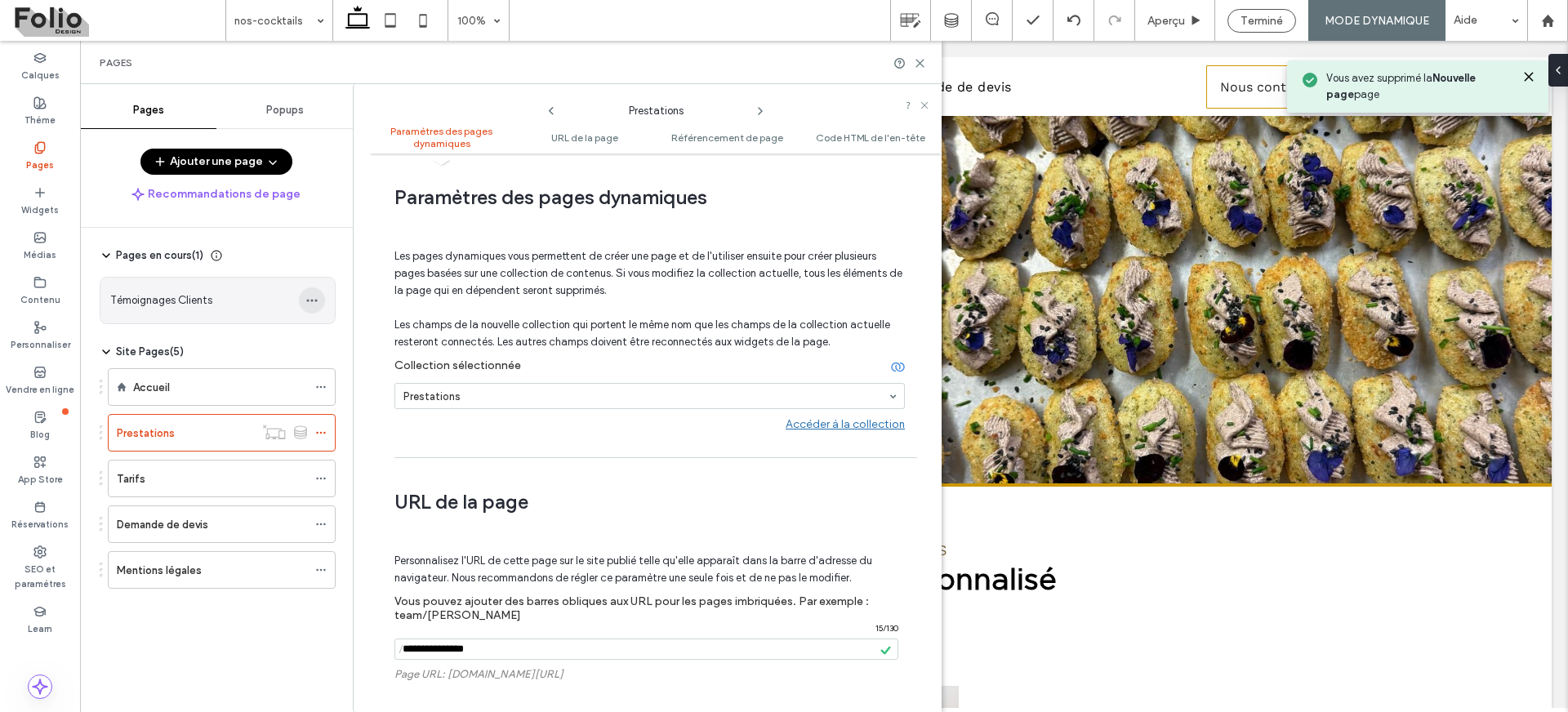
click at [308, 296] on icon "button" at bounding box center [312, 300] width 13 height 13
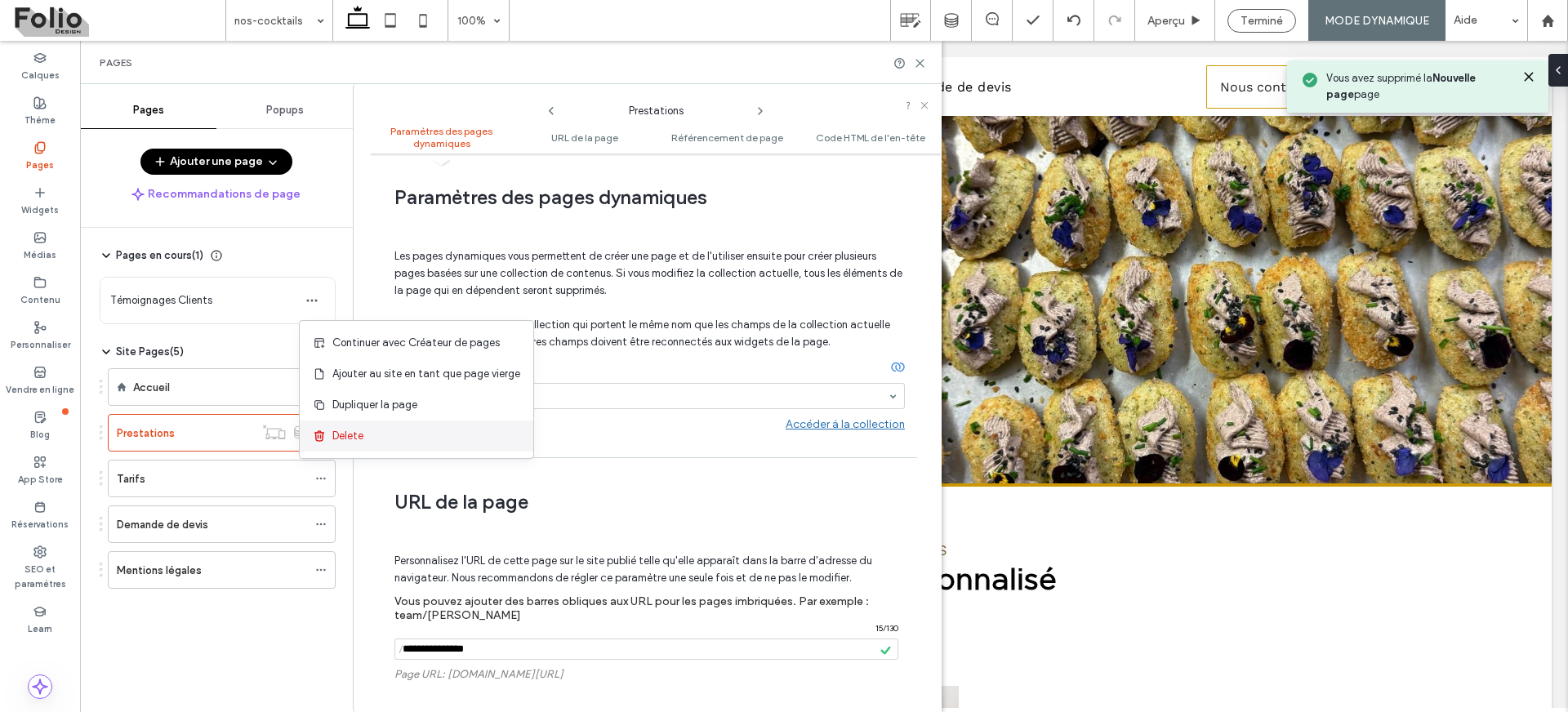
click at [369, 428] on div "Delete" at bounding box center [416, 436] width 234 height 31
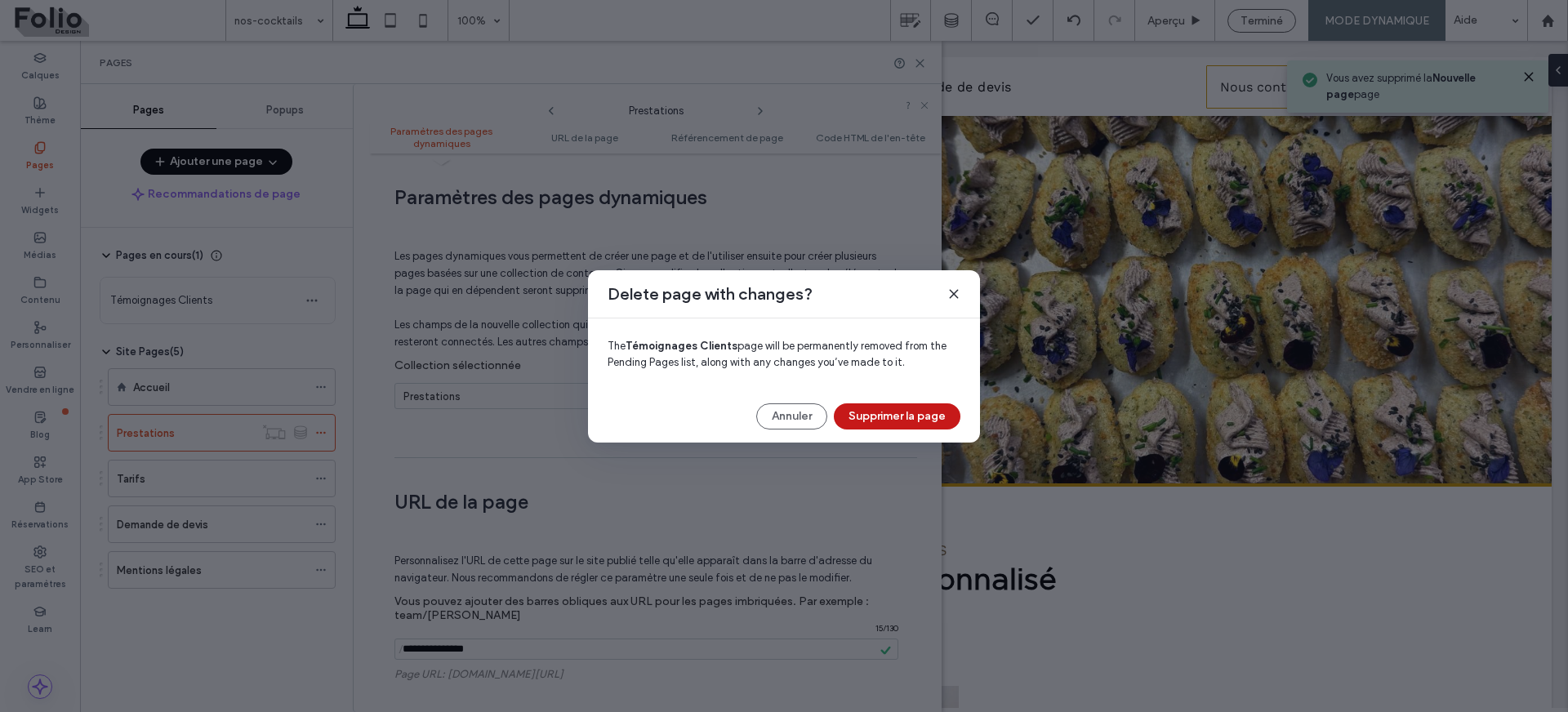
click at [899, 422] on button "Supprimer la page" at bounding box center [898, 416] width 127 height 26
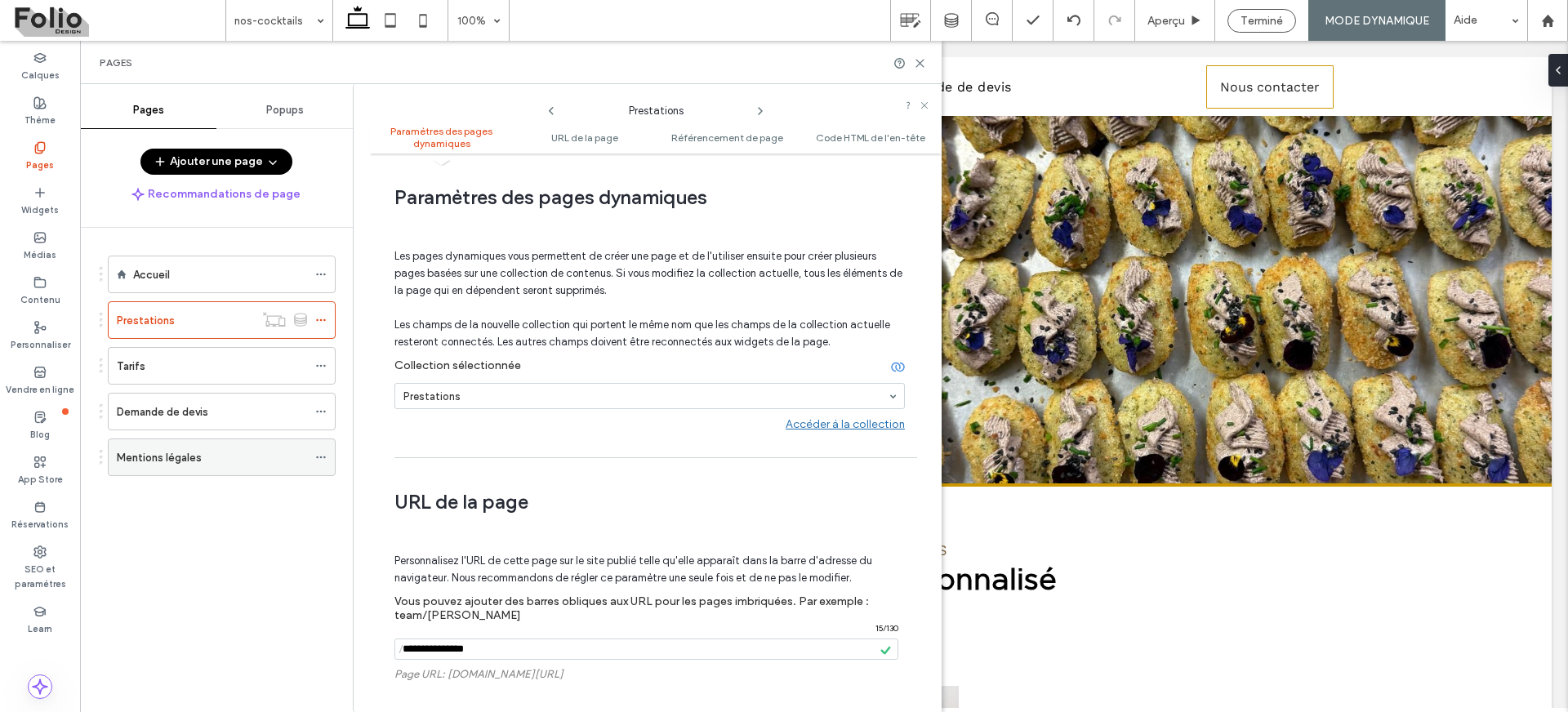
click at [197, 454] on label "Mentions légales" at bounding box center [159, 457] width 85 height 29
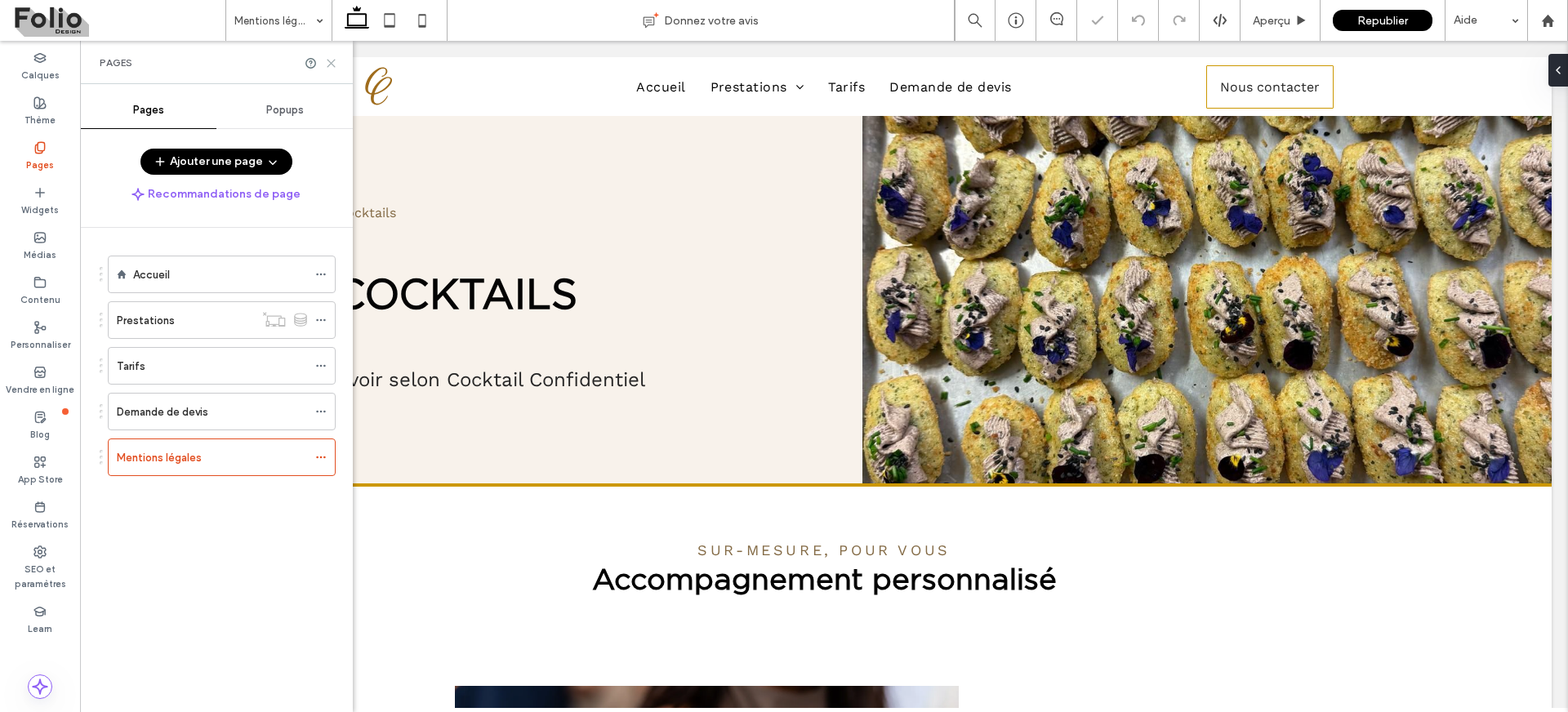
click at [328, 62] on icon at bounding box center [331, 62] width 12 height 12
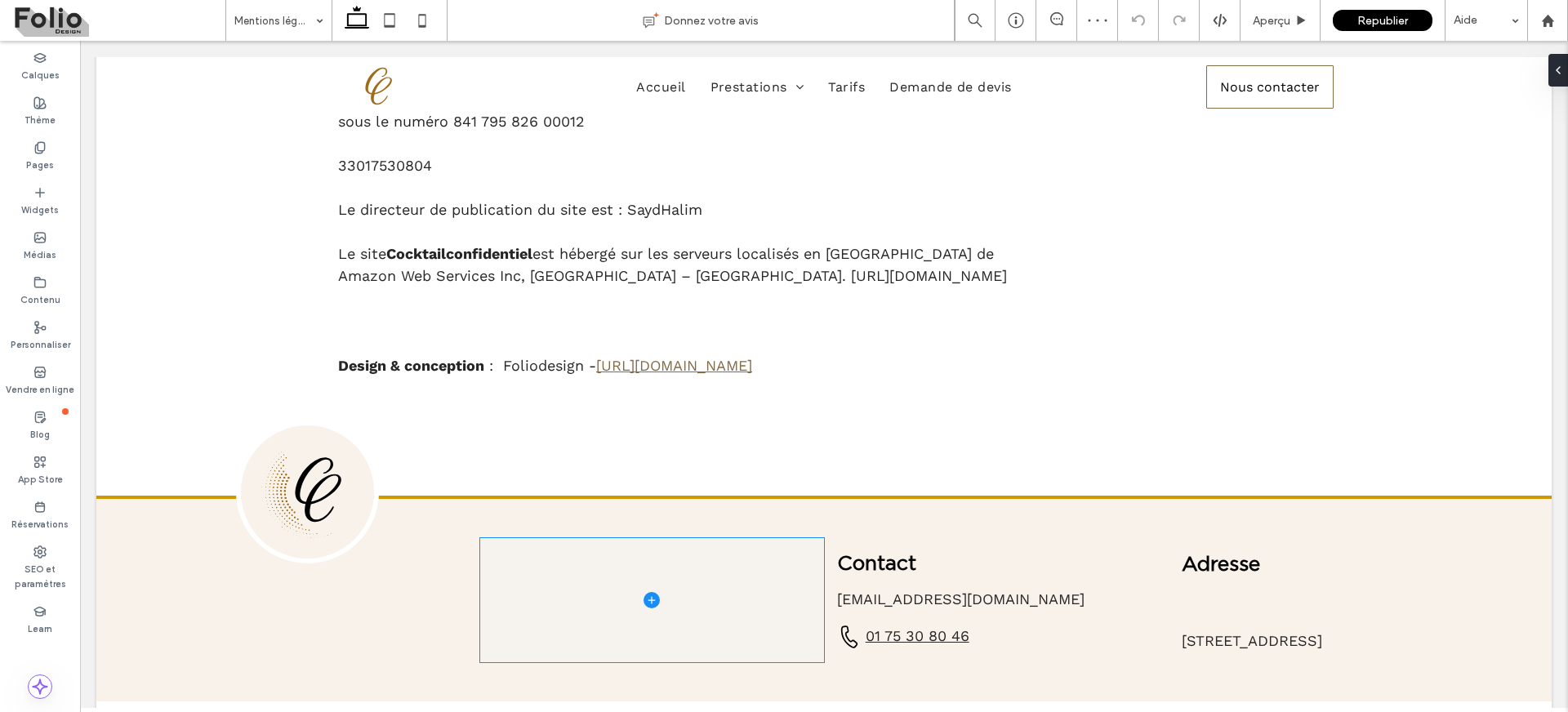
scroll to position [617, 0]
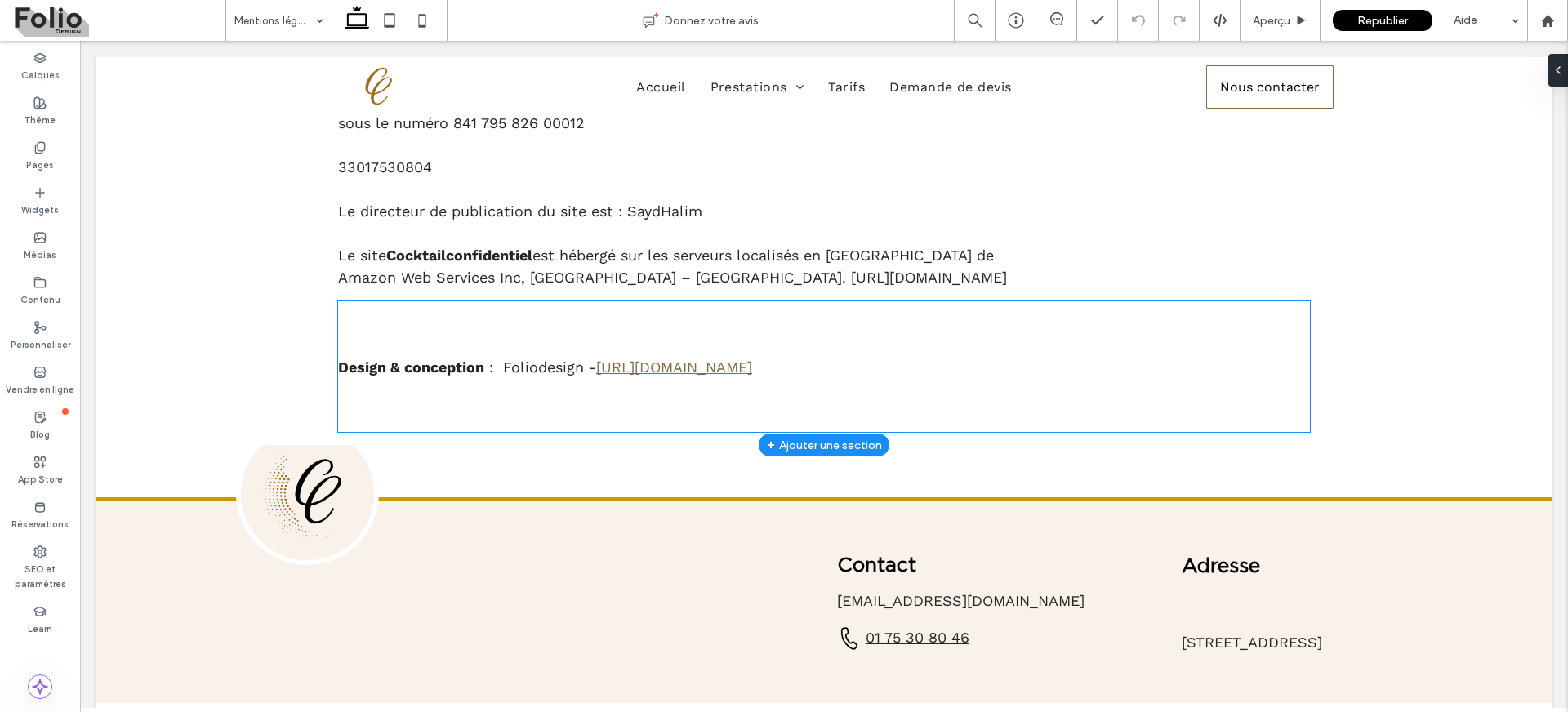
click at [680, 376] on link "https://foliodesign.fr" at bounding box center [675, 367] width 156 height 17
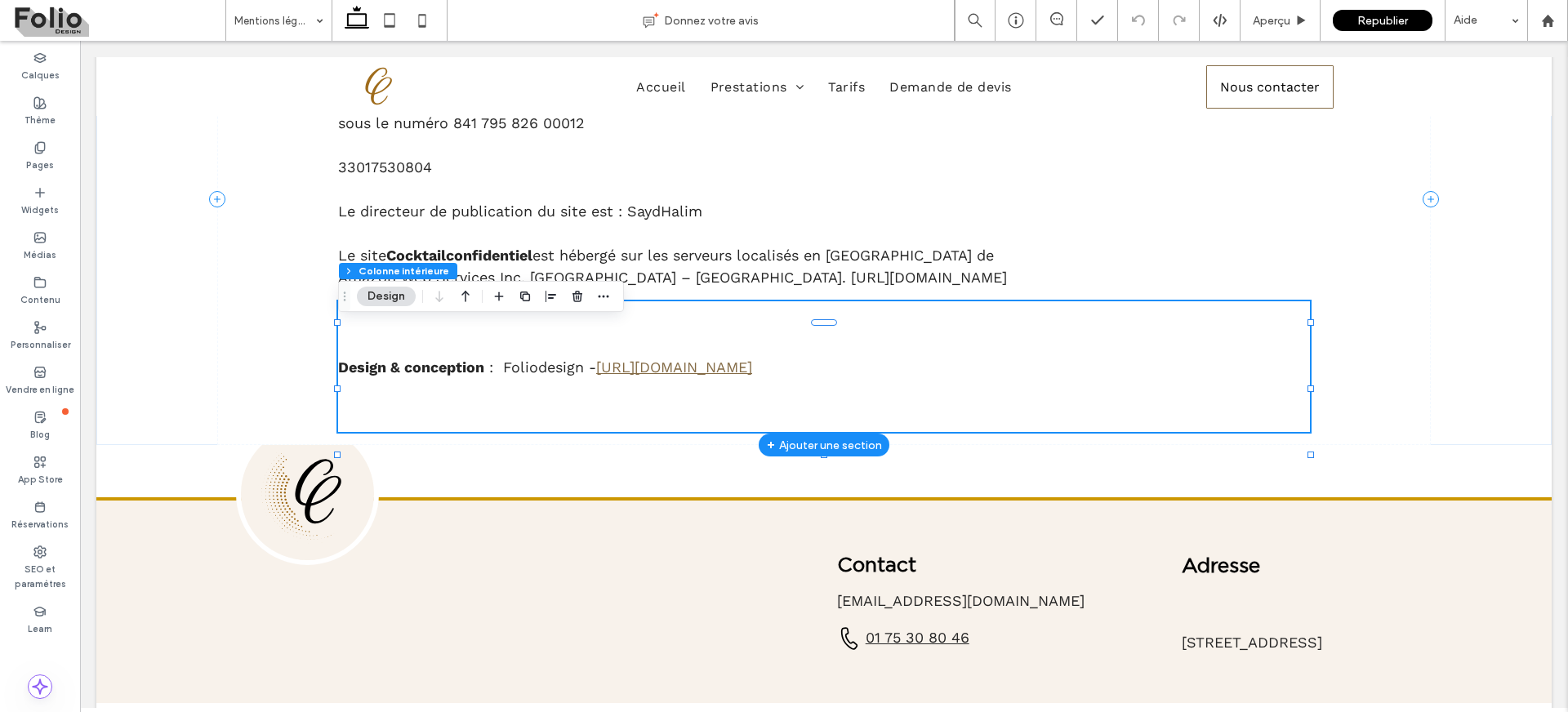
click at [691, 376] on link "https://foliodesign.fr" at bounding box center [675, 367] width 156 height 17
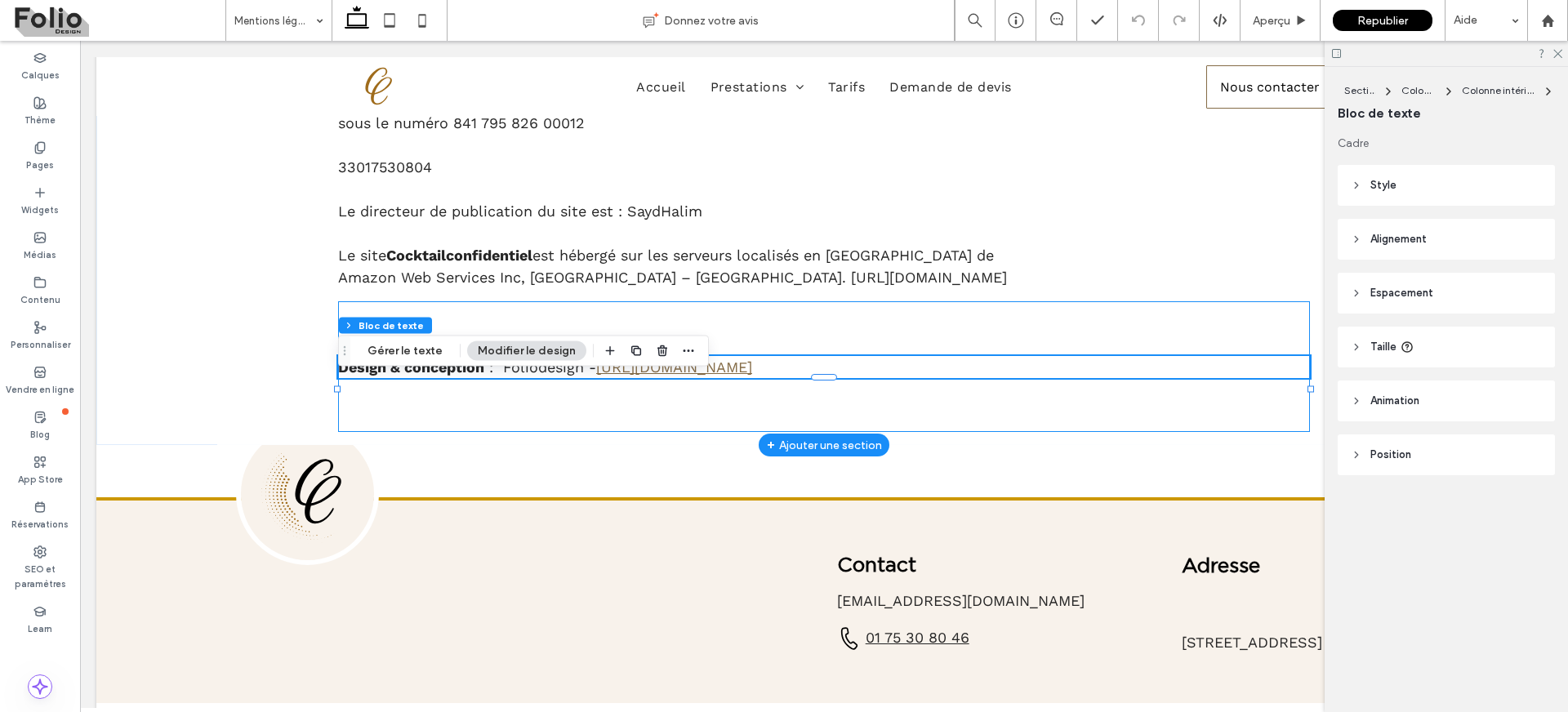
click at [710, 376] on link "https://foliodesign.fr" at bounding box center [675, 367] width 156 height 17
click at [698, 374] on link "**********" at bounding box center [635, 367] width 126 height 15
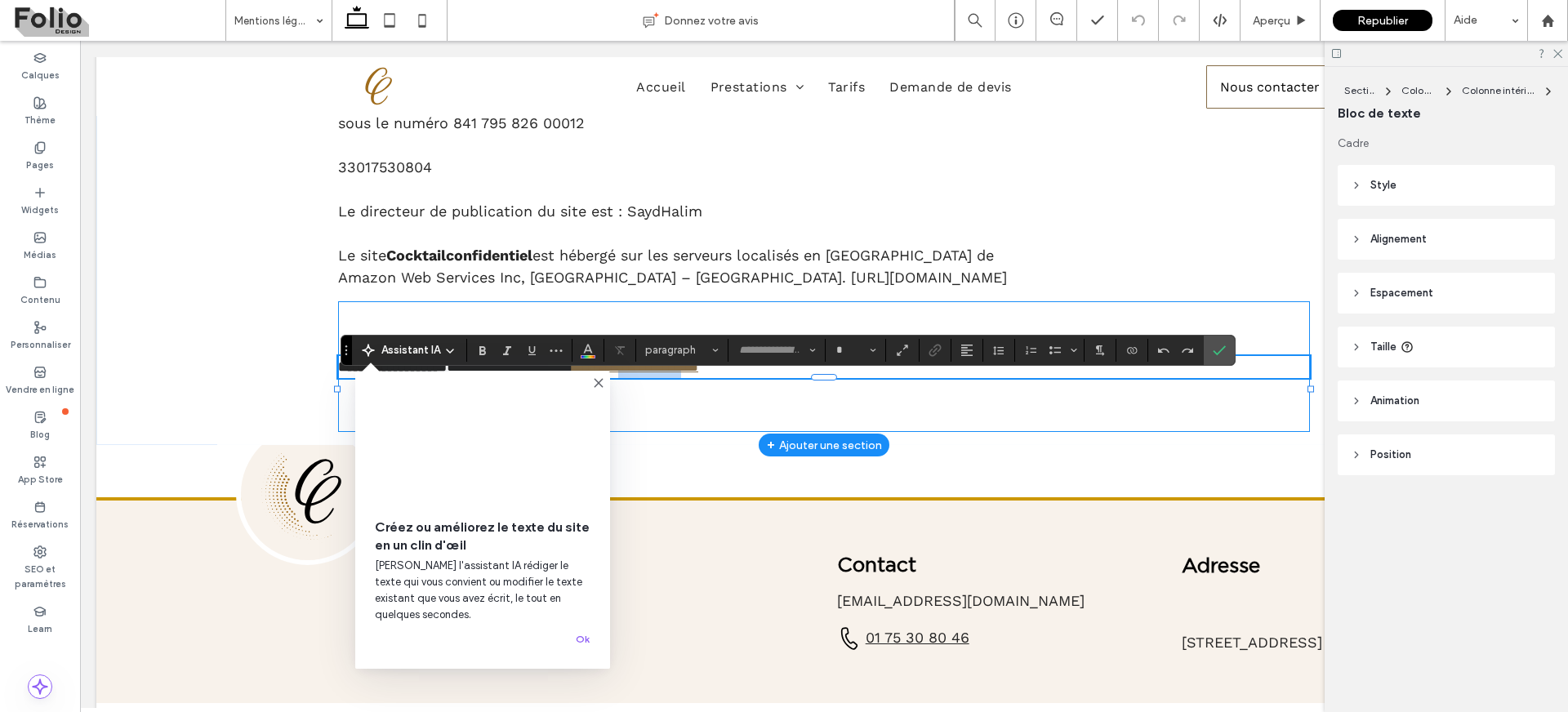
type input "*********"
type input "**"
click at [692, 374] on link "**********" at bounding box center [635, 367] width 126 height 15
click at [698, 374] on link "**********" at bounding box center [635, 367] width 126 height 15
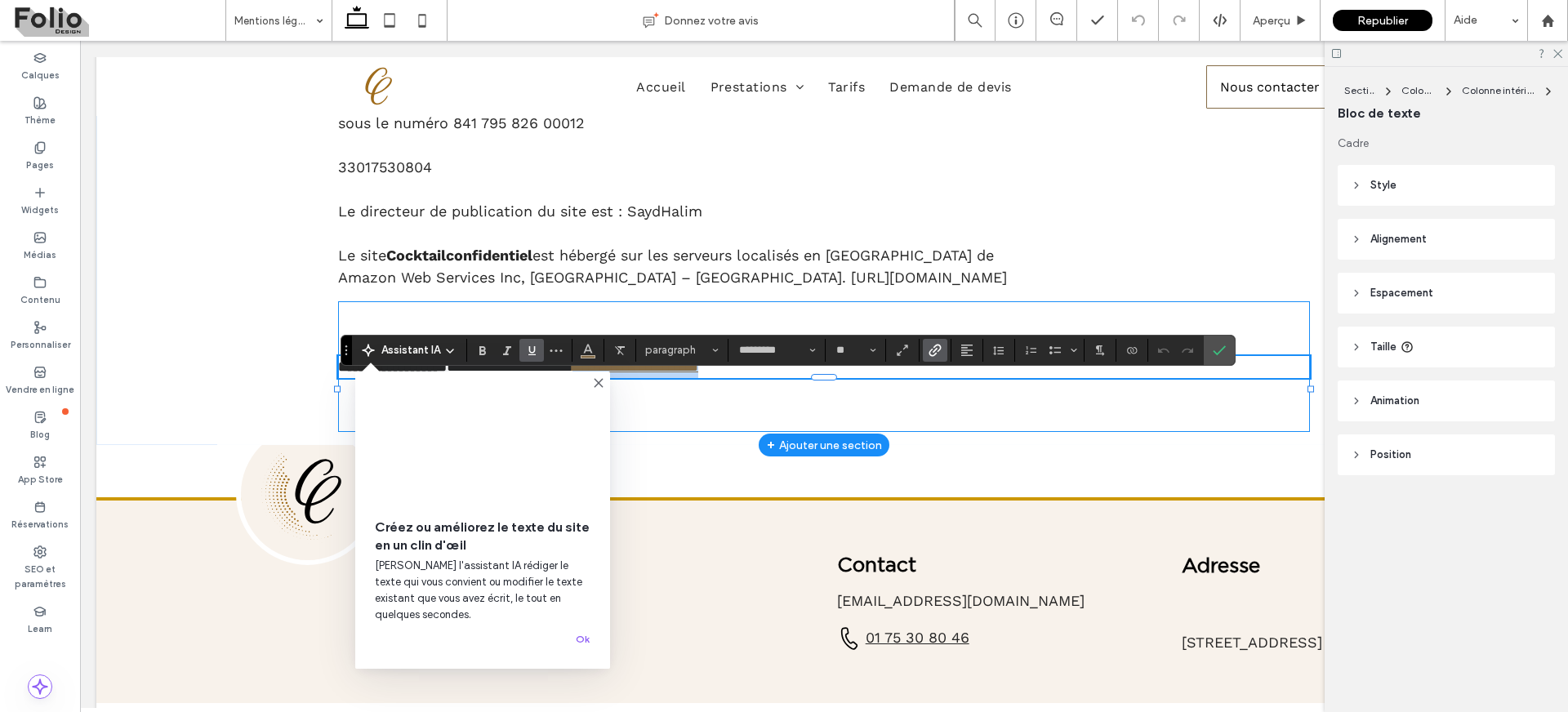
drag, startPoint x: 781, startPoint y: 390, endPoint x: 623, endPoint y: 389, distance: 158.0
click at [623, 378] on p "**********" at bounding box center [823, 367] width 972 height 22
click at [941, 354] on icon "Lien" at bounding box center [935, 350] width 13 height 13
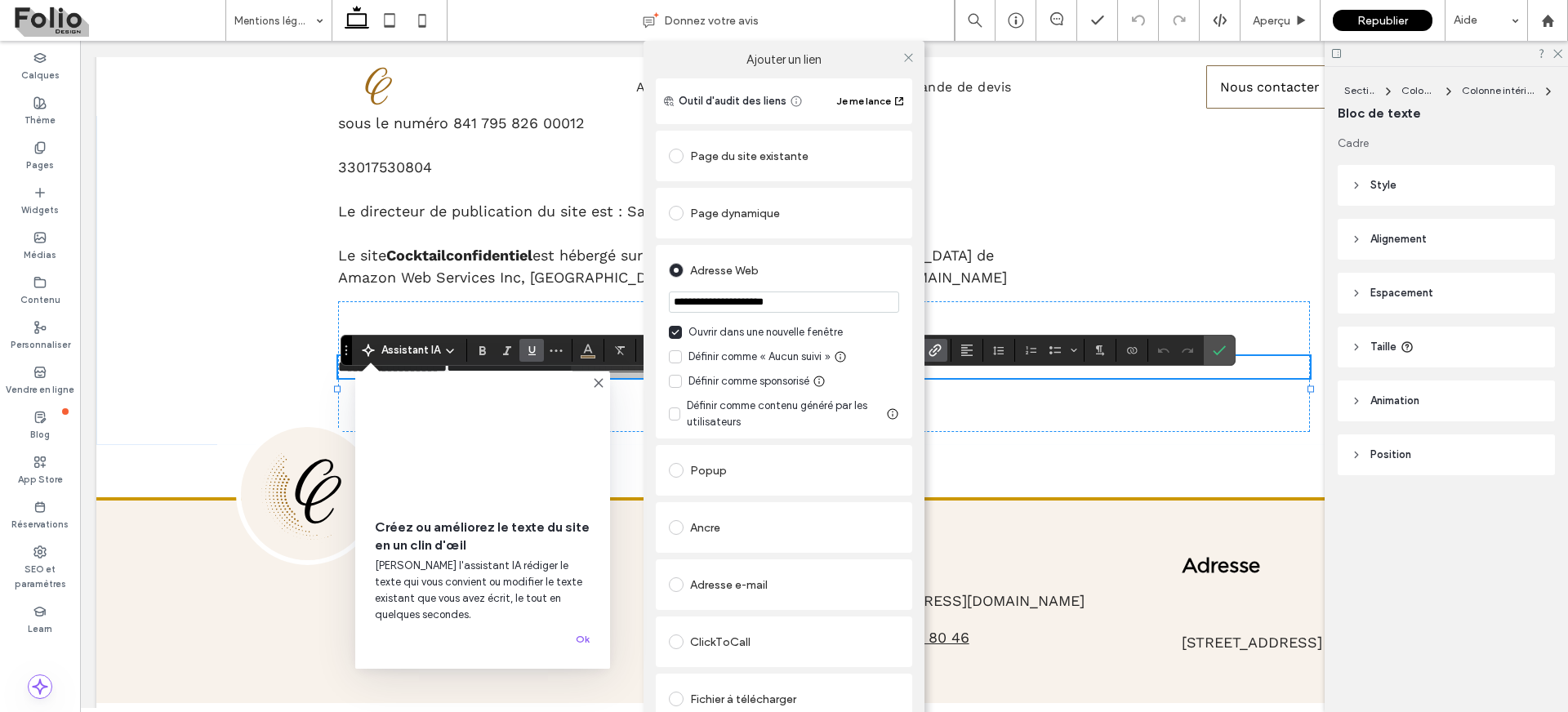
click at [671, 382] on icon at bounding box center [675, 381] width 8 height 7
click at [904, 53] on icon at bounding box center [908, 58] width 12 height 12
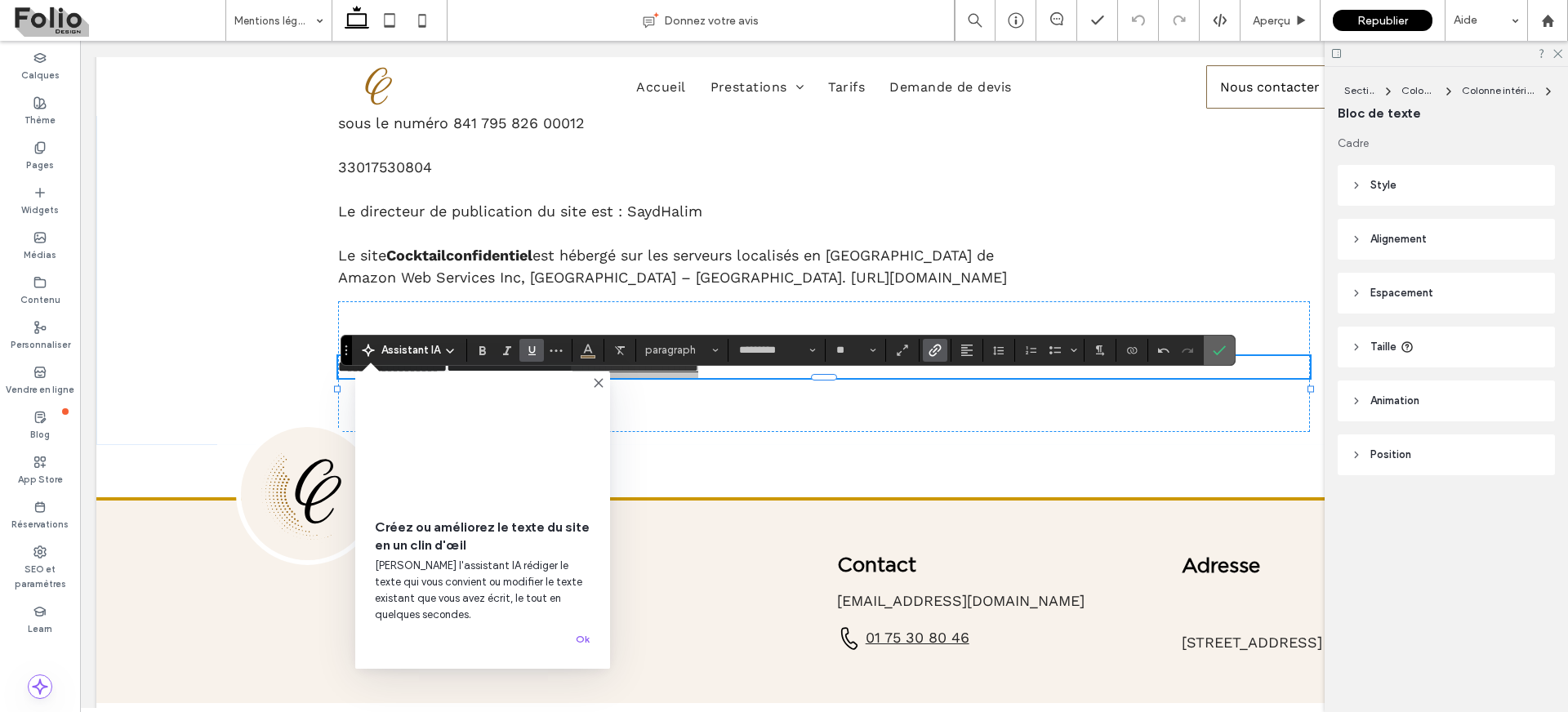
click at [1230, 363] on label "Confirmer" at bounding box center [1219, 350] width 25 height 30
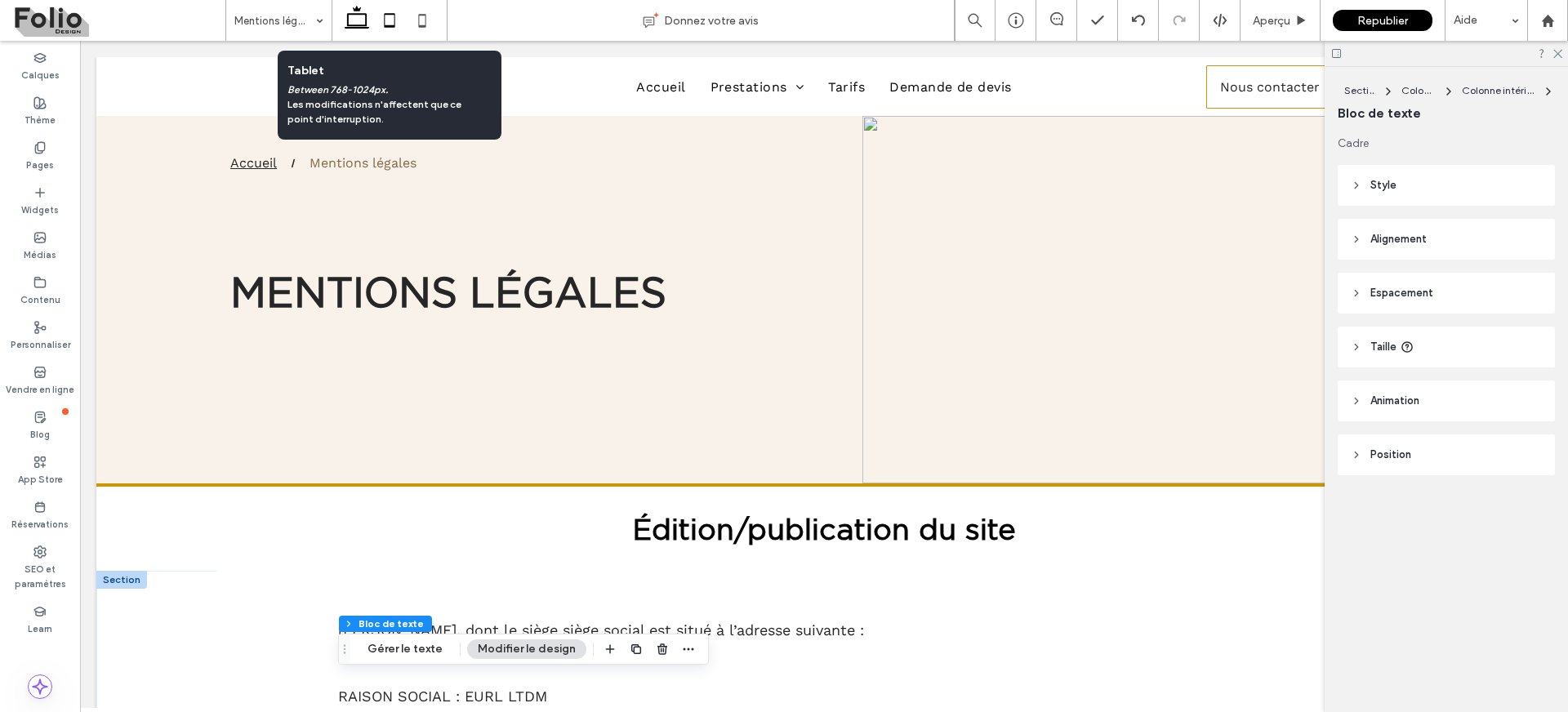
click at [389, 23] on icon at bounding box center [390, 21] width 33 height 33
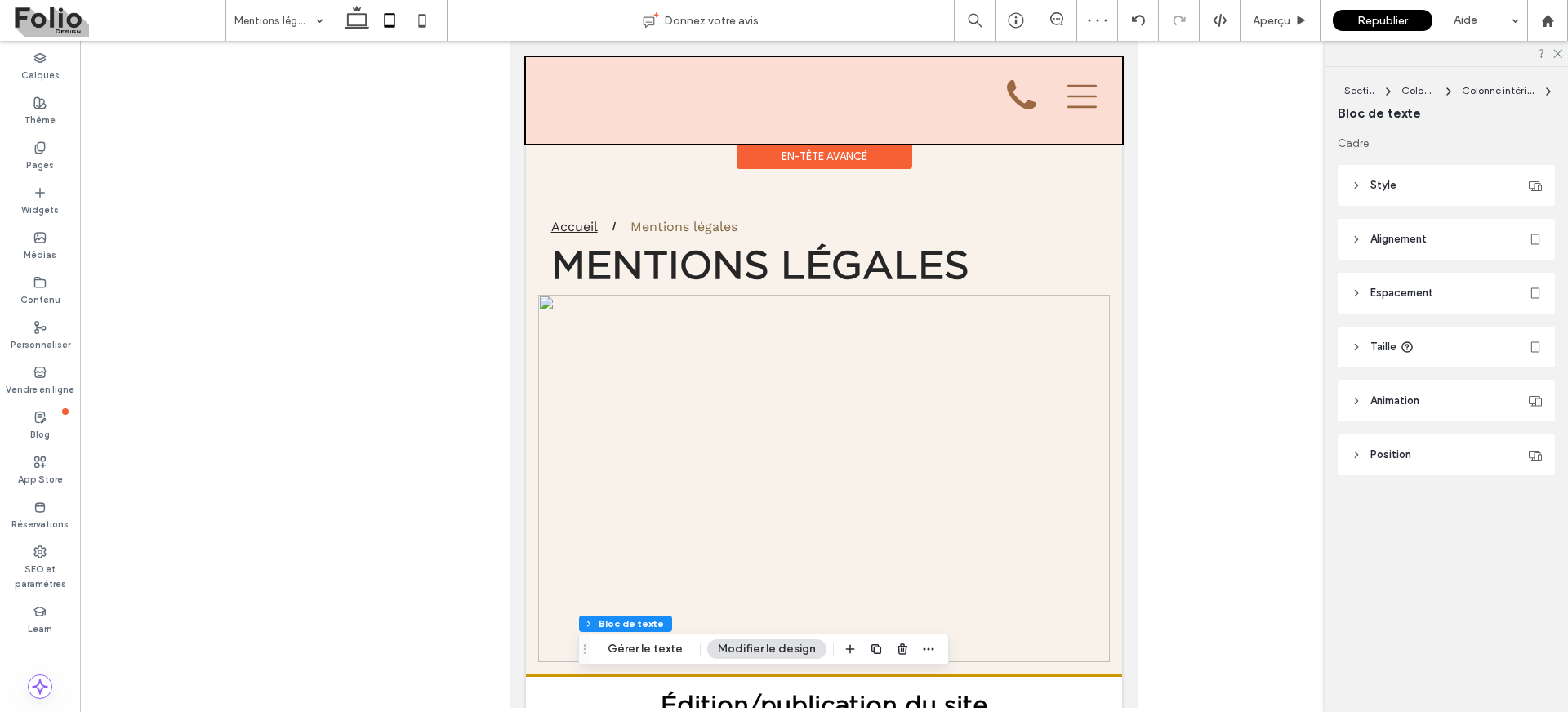
click at [1056, 110] on div at bounding box center [823, 99] width 596 height 86
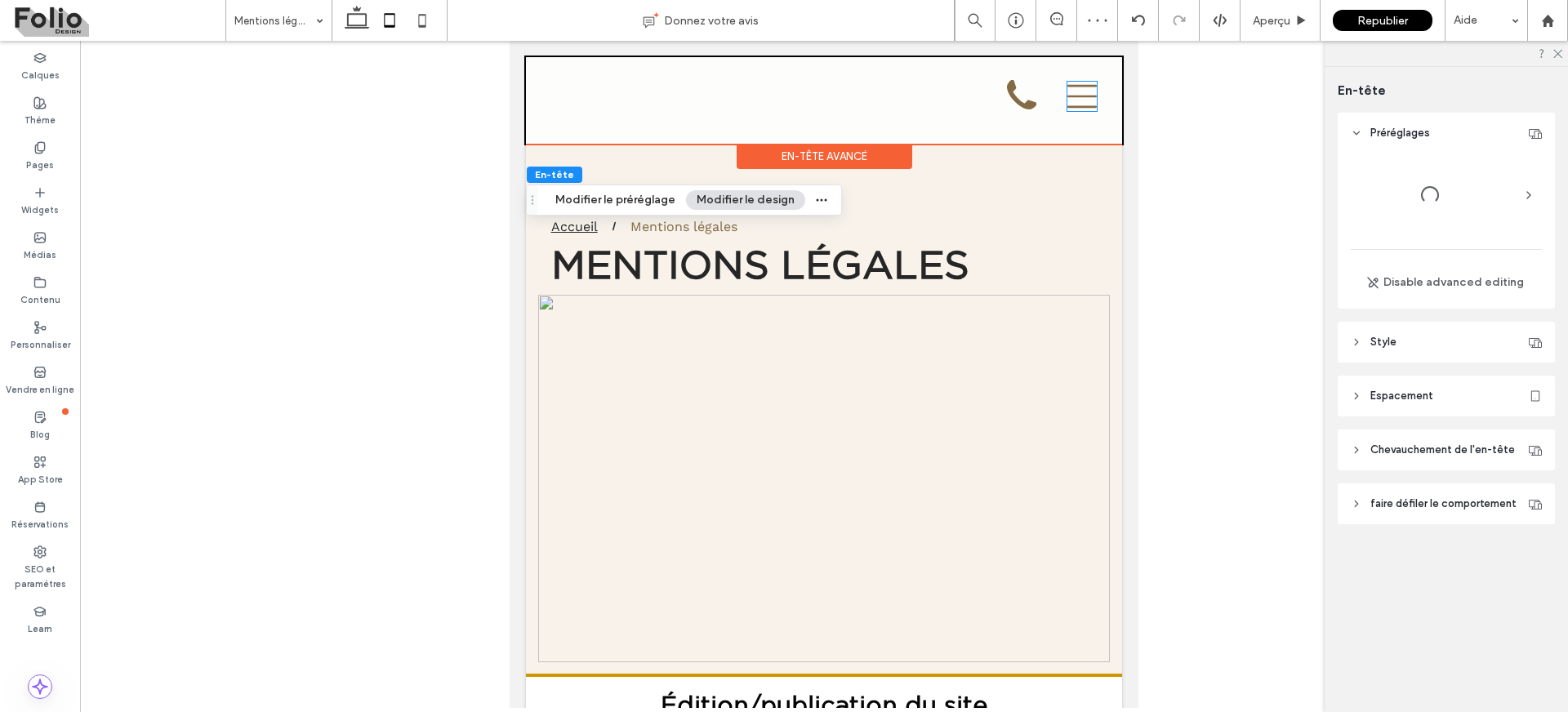
click at [1068, 110] on icon "Icône de menu : trois lignes horizontales, empilées les unes sur les autres." at bounding box center [1083, 96] width 30 height 30
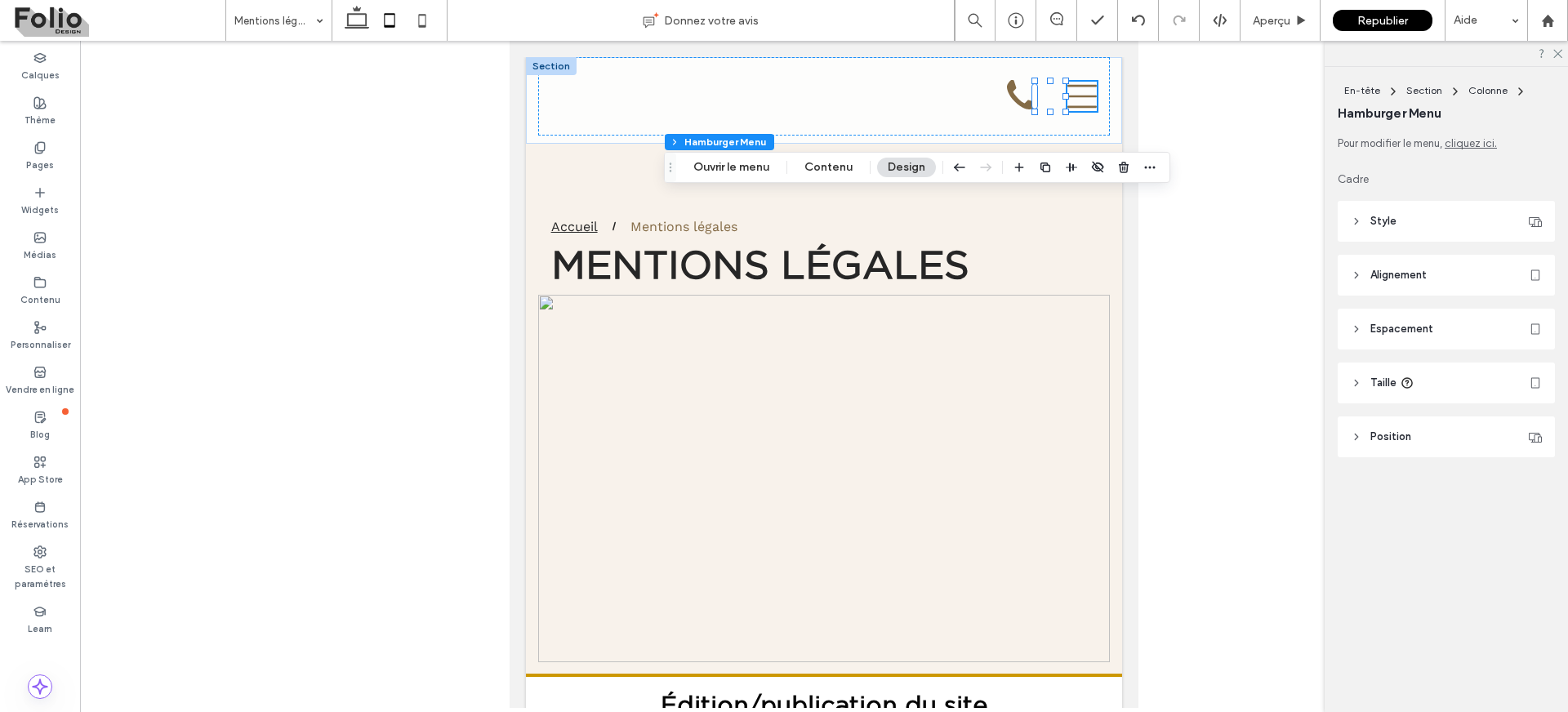
click at [1366, 224] on header "Style" at bounding box center [1446, 221] width 217 height 41
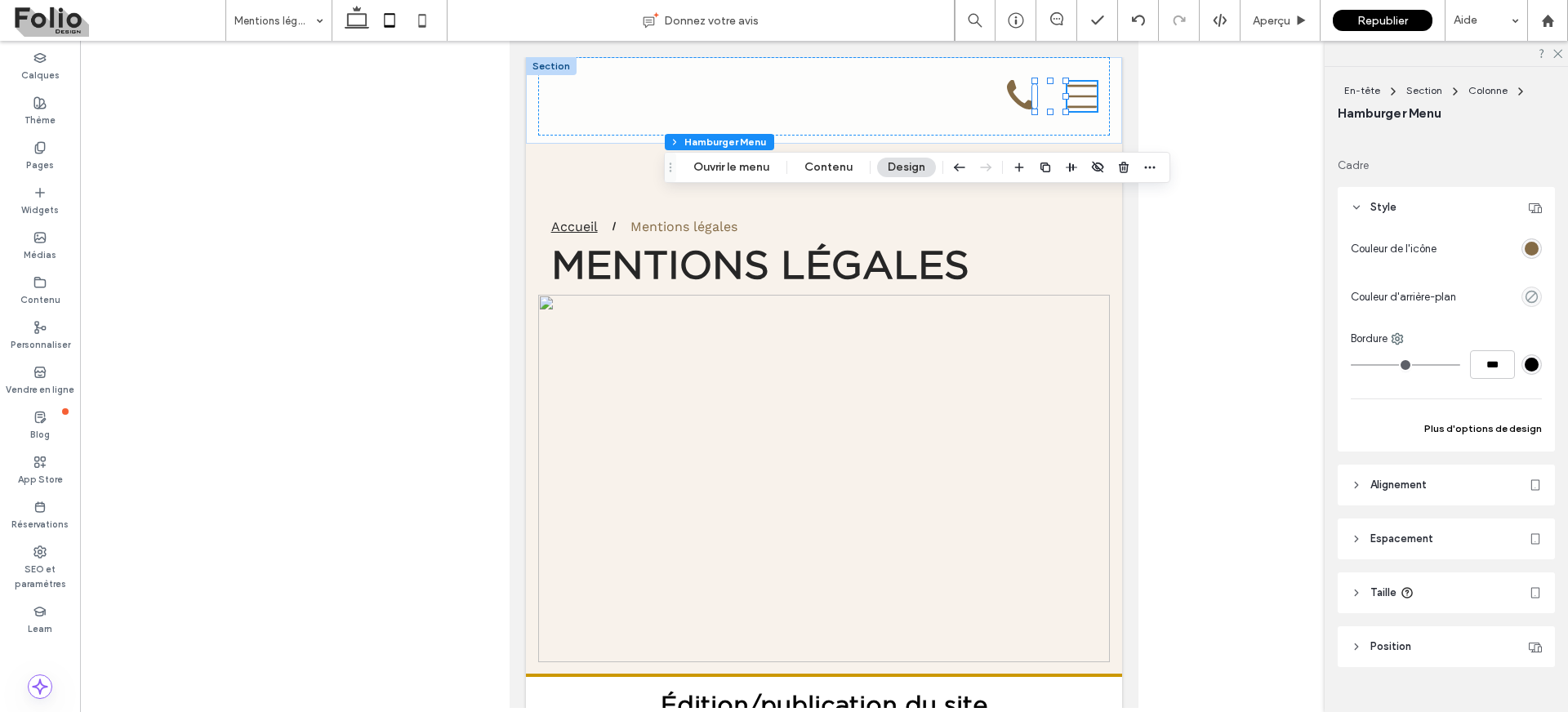
scroll to position [41, 0]
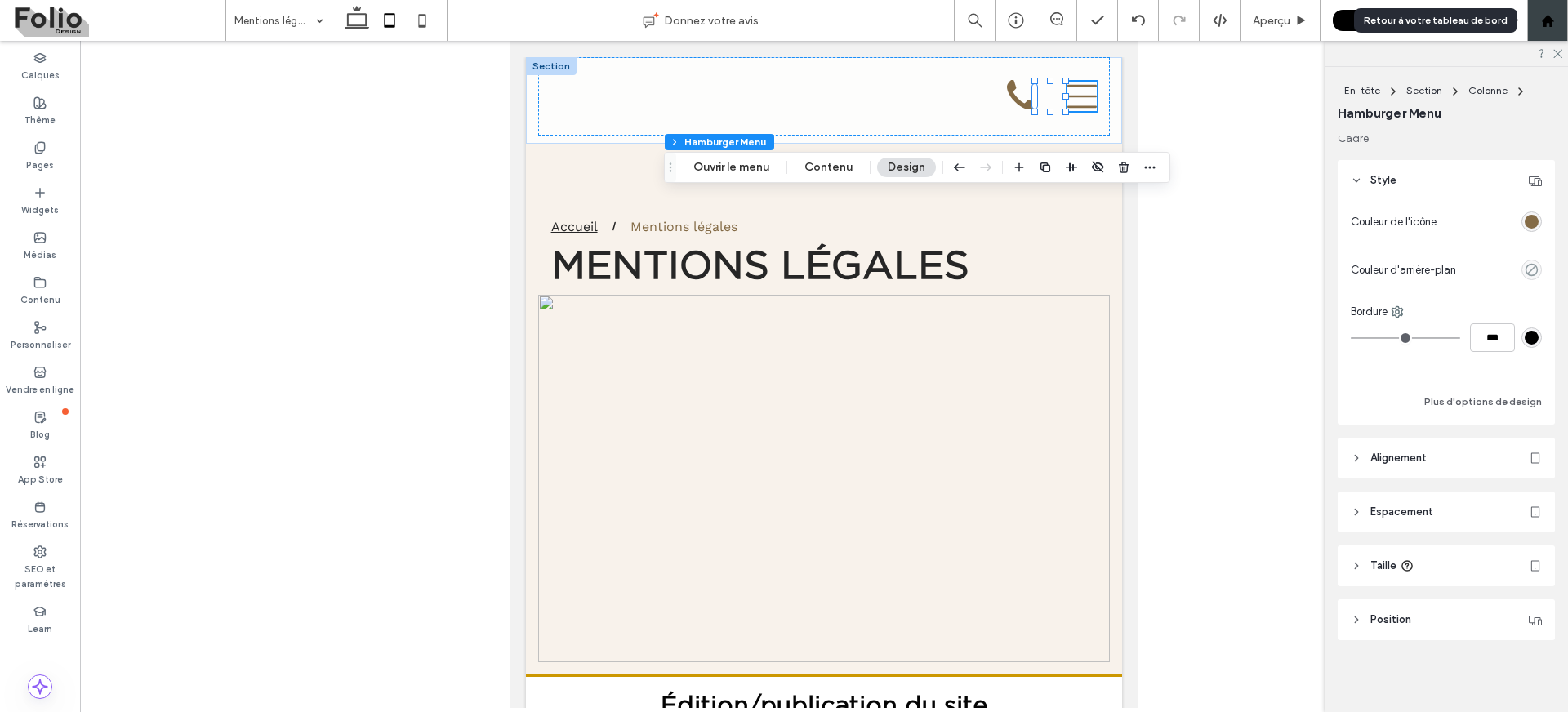
click at [1543, 17] on icon at bounding box center [1547, 21] width 14 height 14
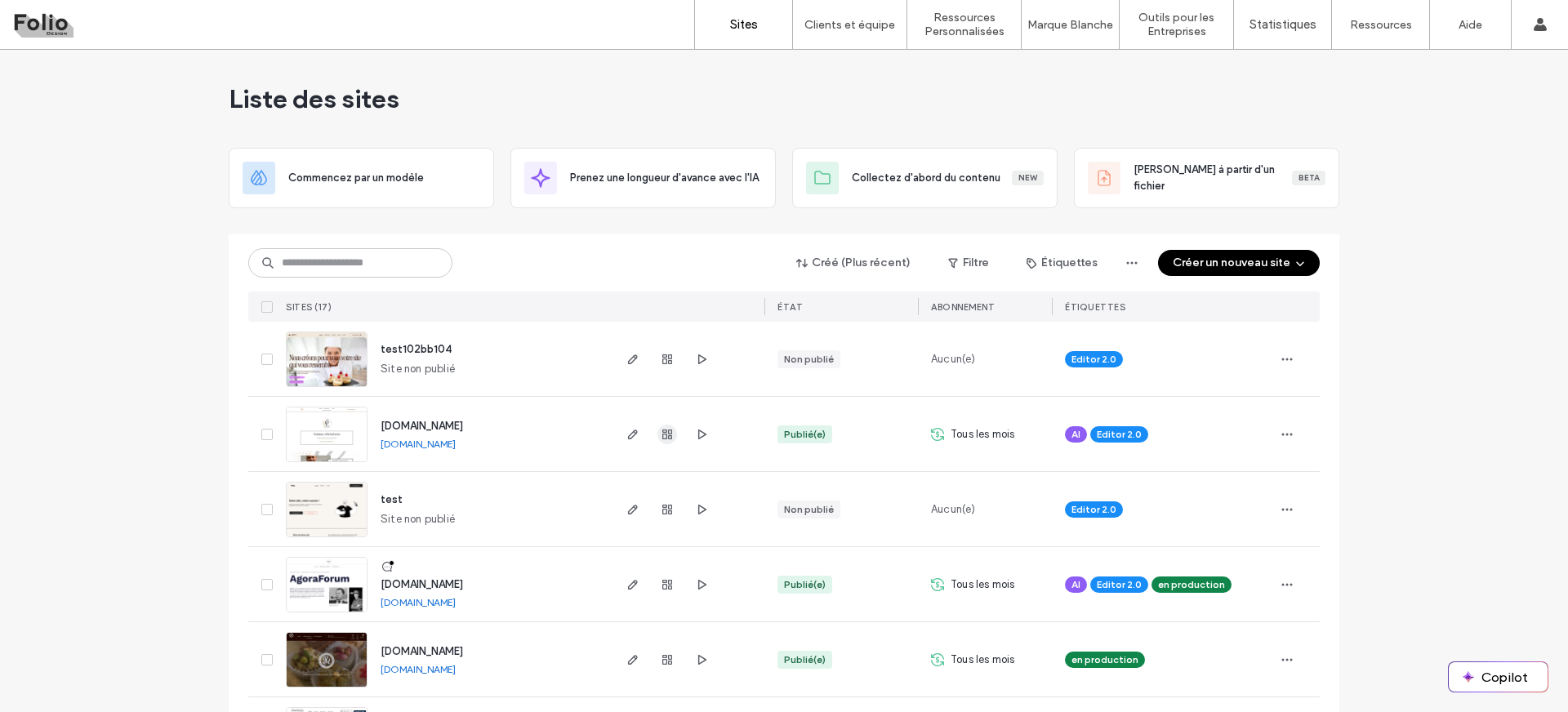
click at [665, 437] on icon "button" at bounding box center [667, 434] width 13 height 13
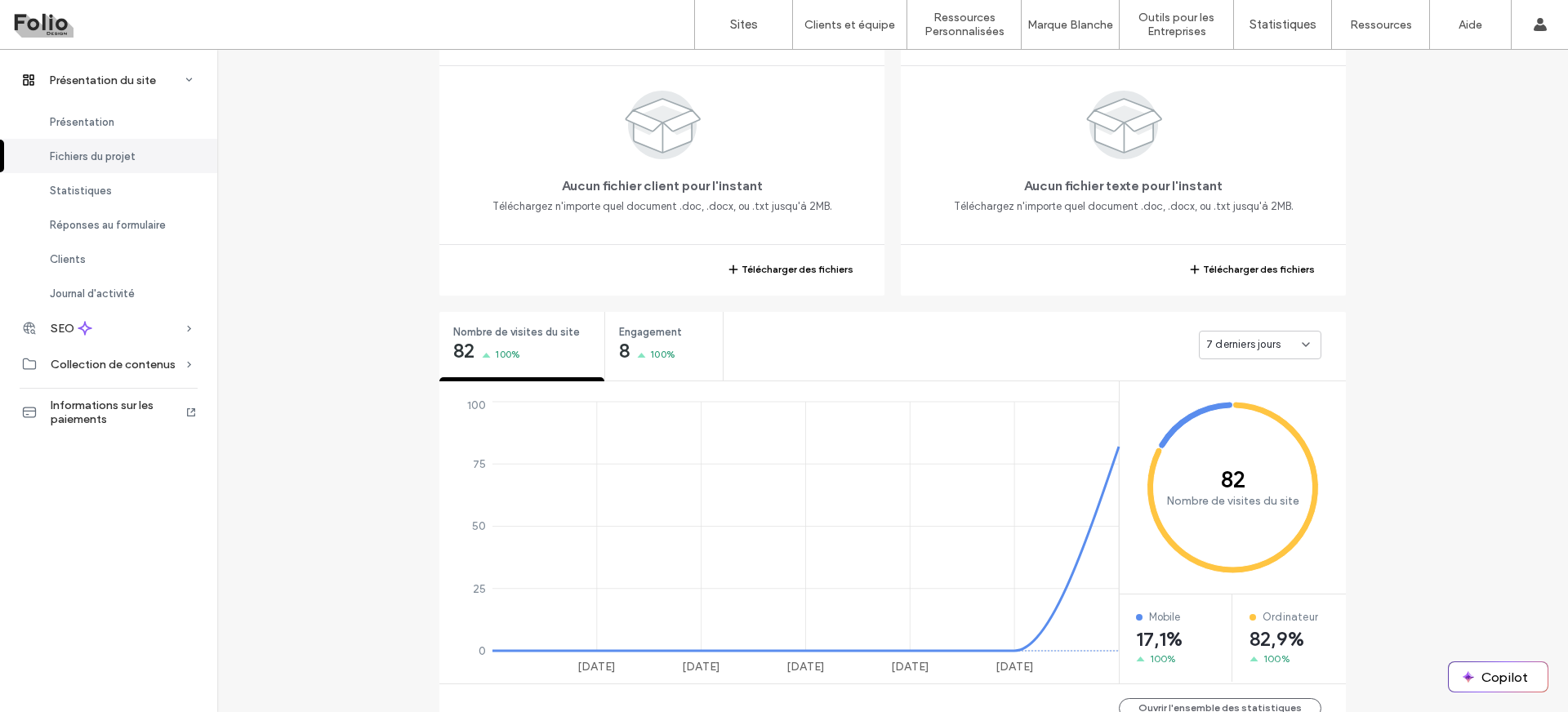
scroll to position [373, 0]
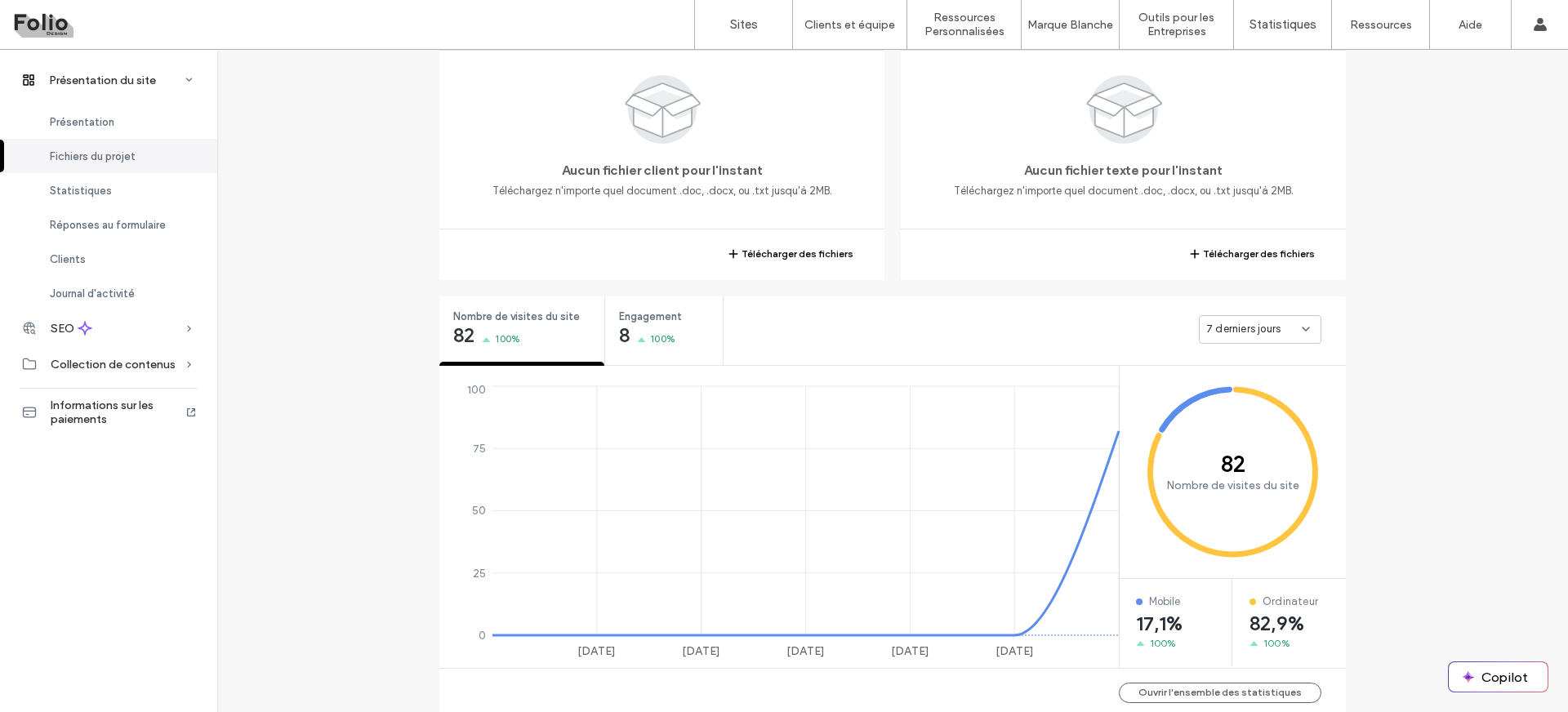
click at [1269, 327] on span "7 derniers jours" at bounding box center [1243, 329] width 74 height 16
click at [1242, 418] on span "30 derniers jours" at bounding box center [1241, 415] width 81 height 16
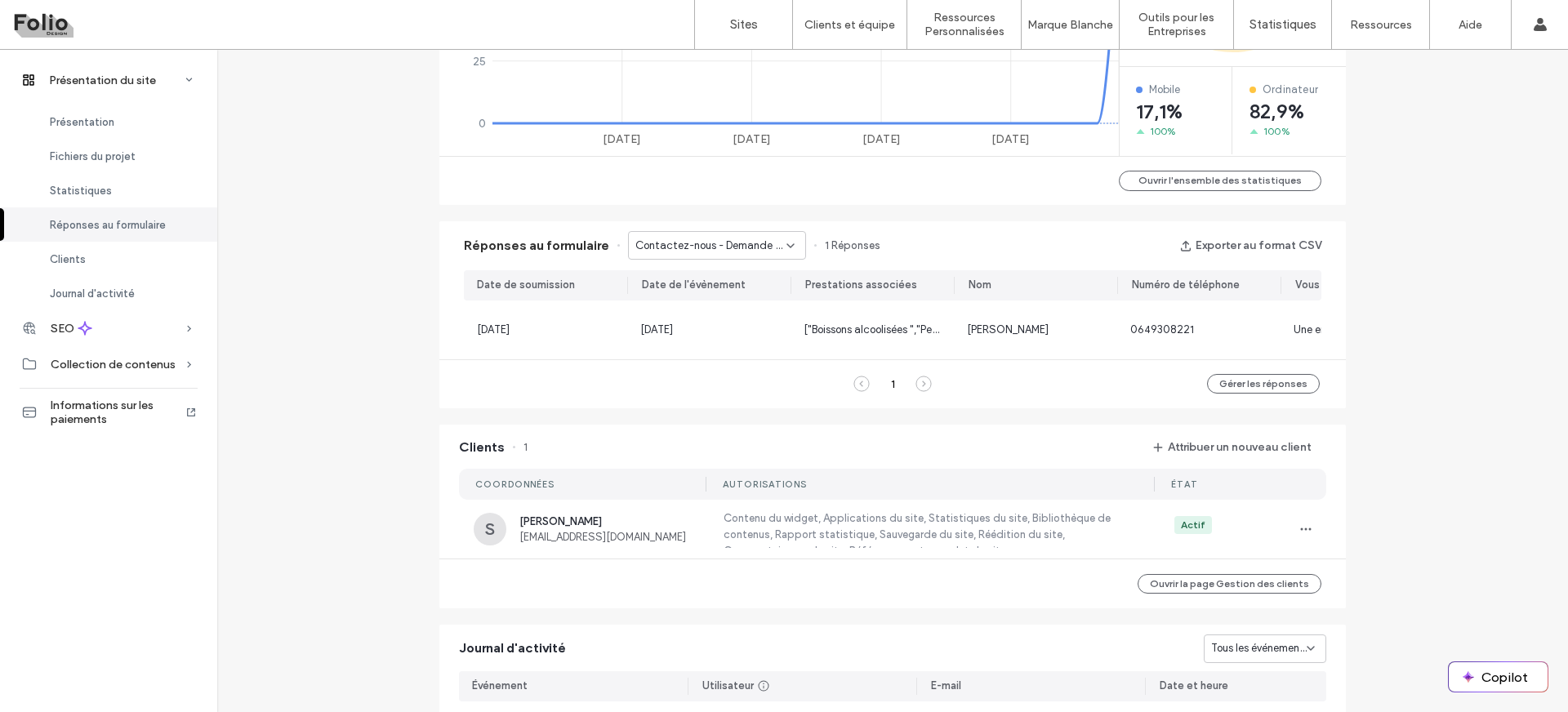
scroll to position [908, 0]
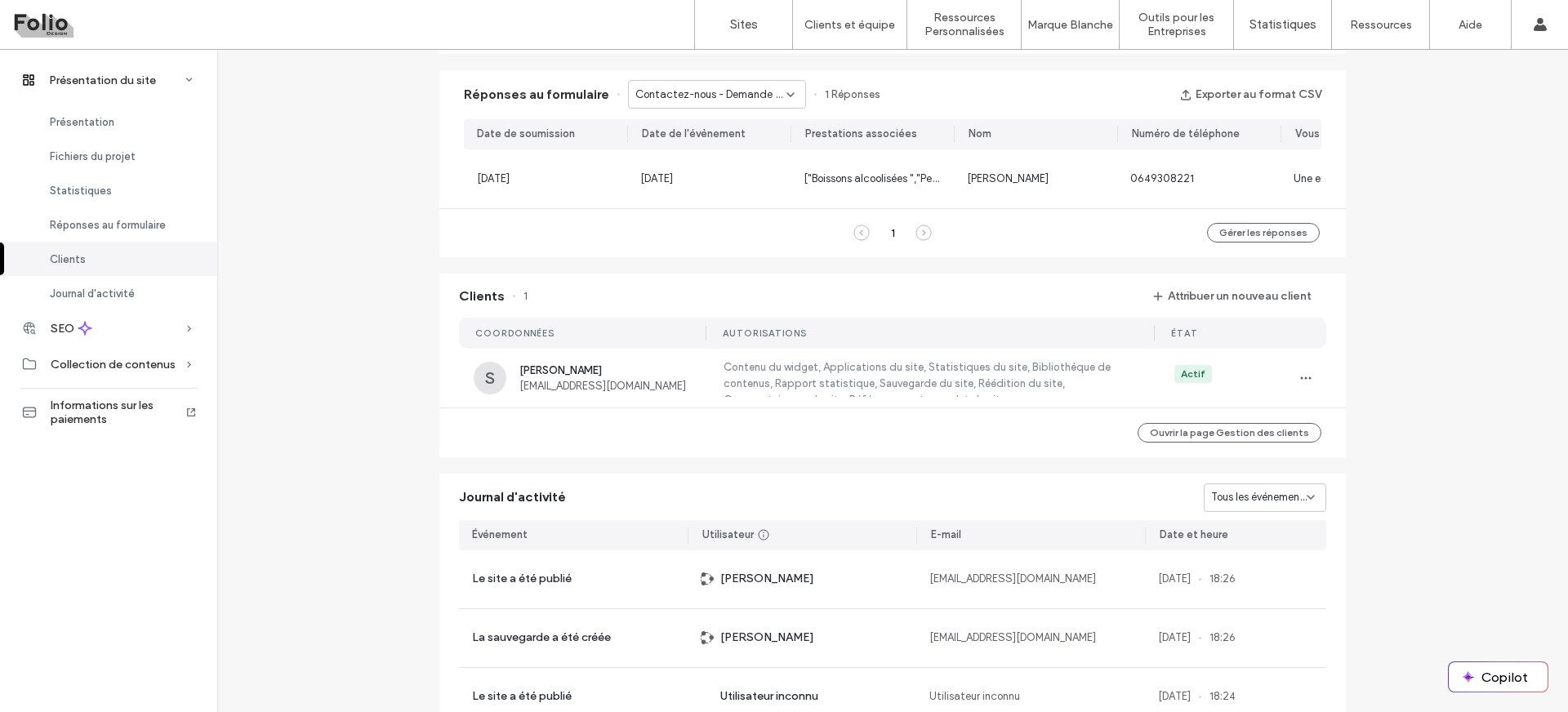
scroll to position [1179, 0]
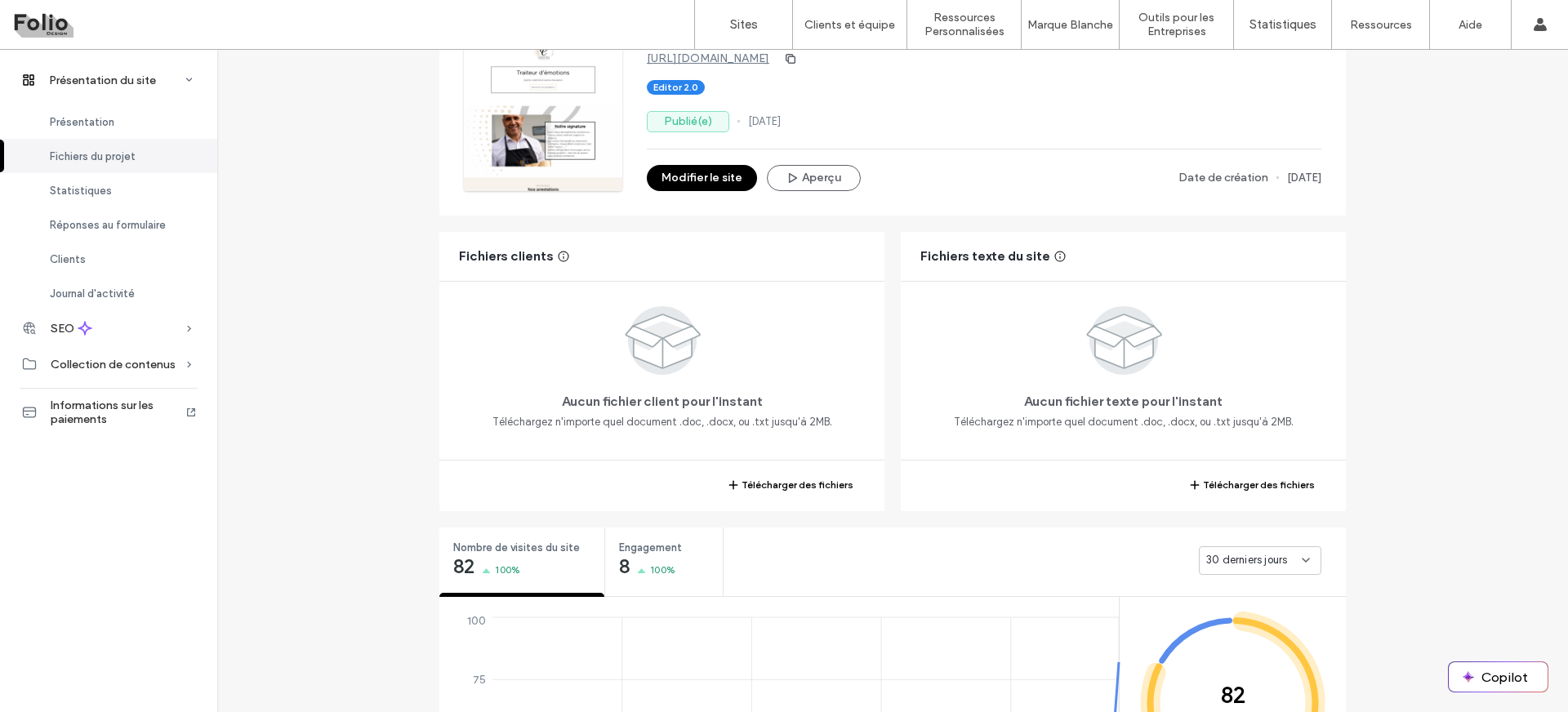
scroll to position [127, 0]
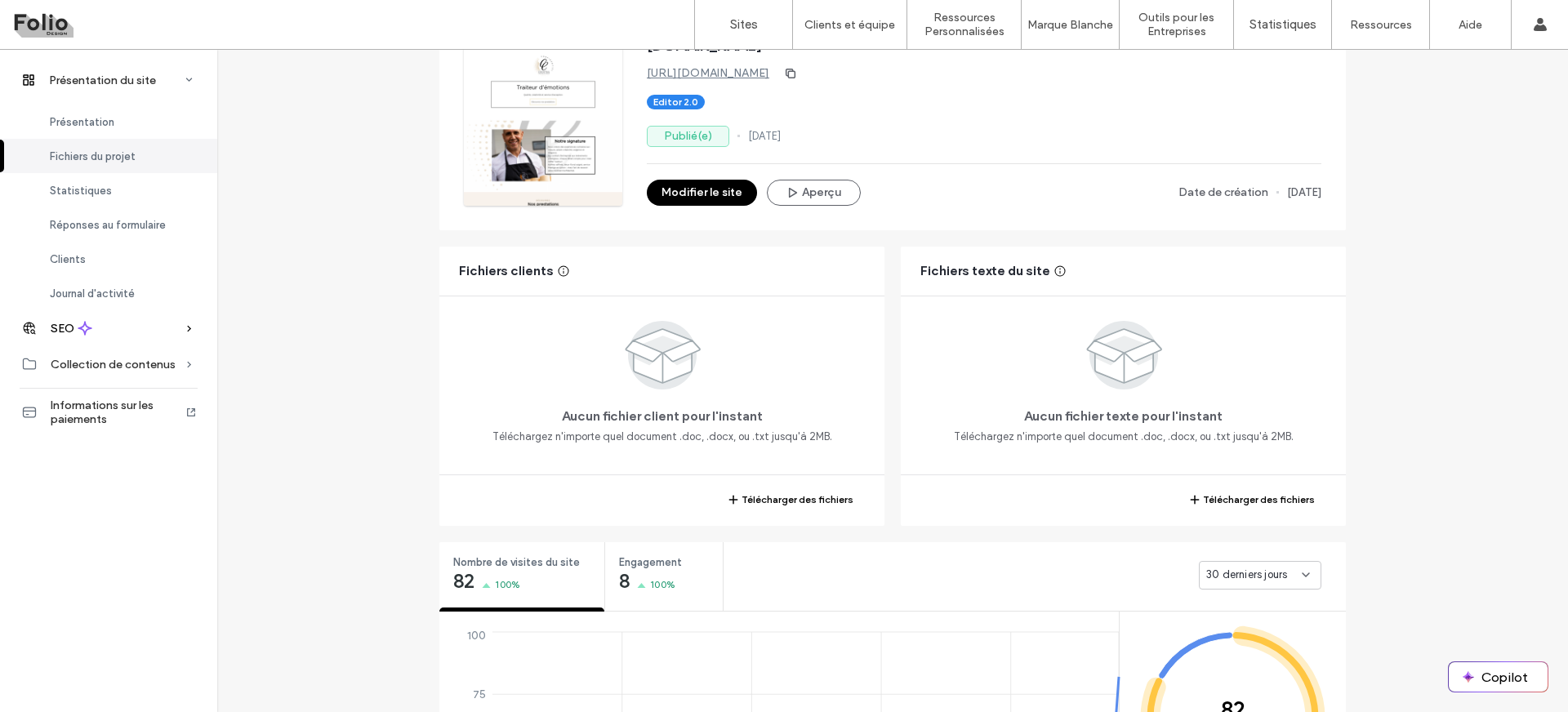
click at [152, 333] on div "SEO" at bounding box center [109, 328] width 217 height 36
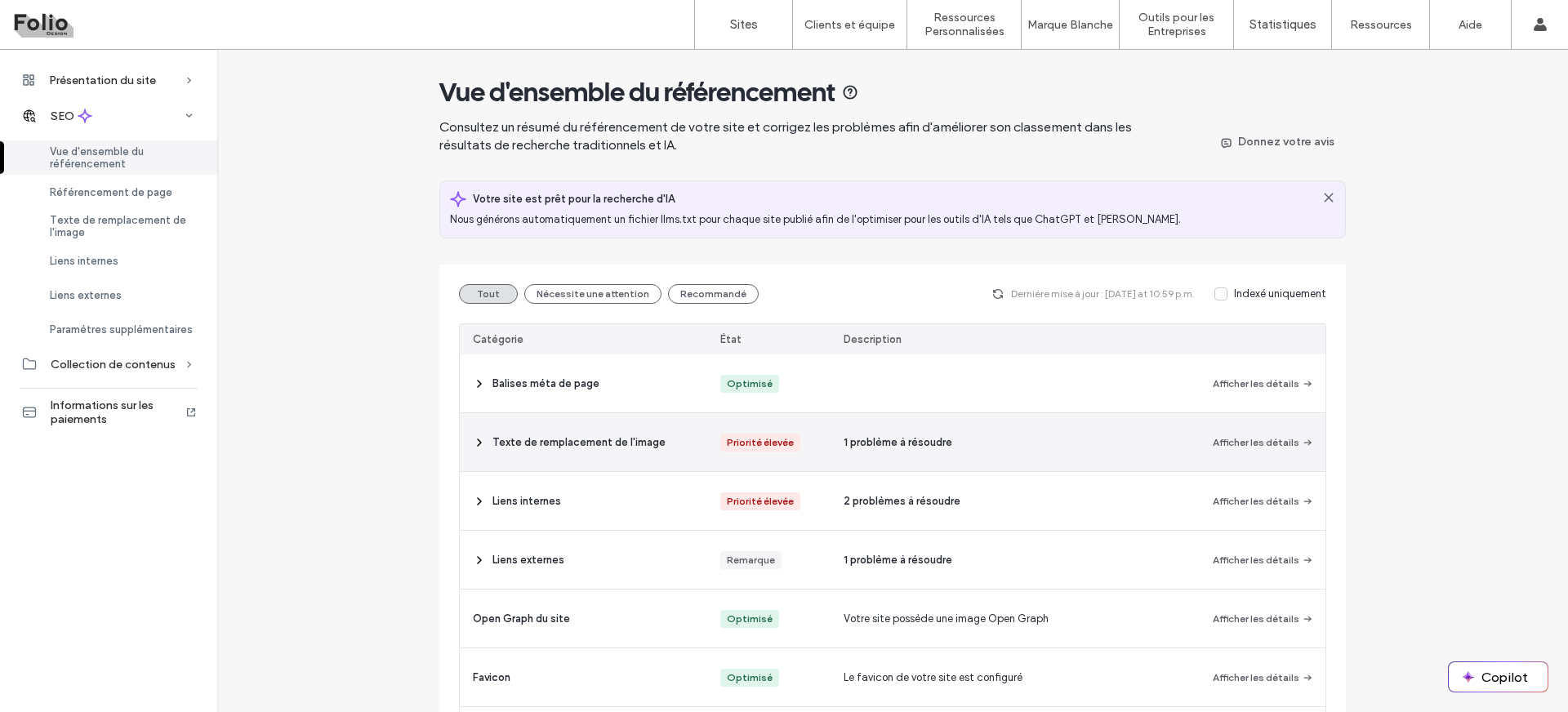
click at [479, 447] on icon at bounding box center [480, 442] width 13 height 13
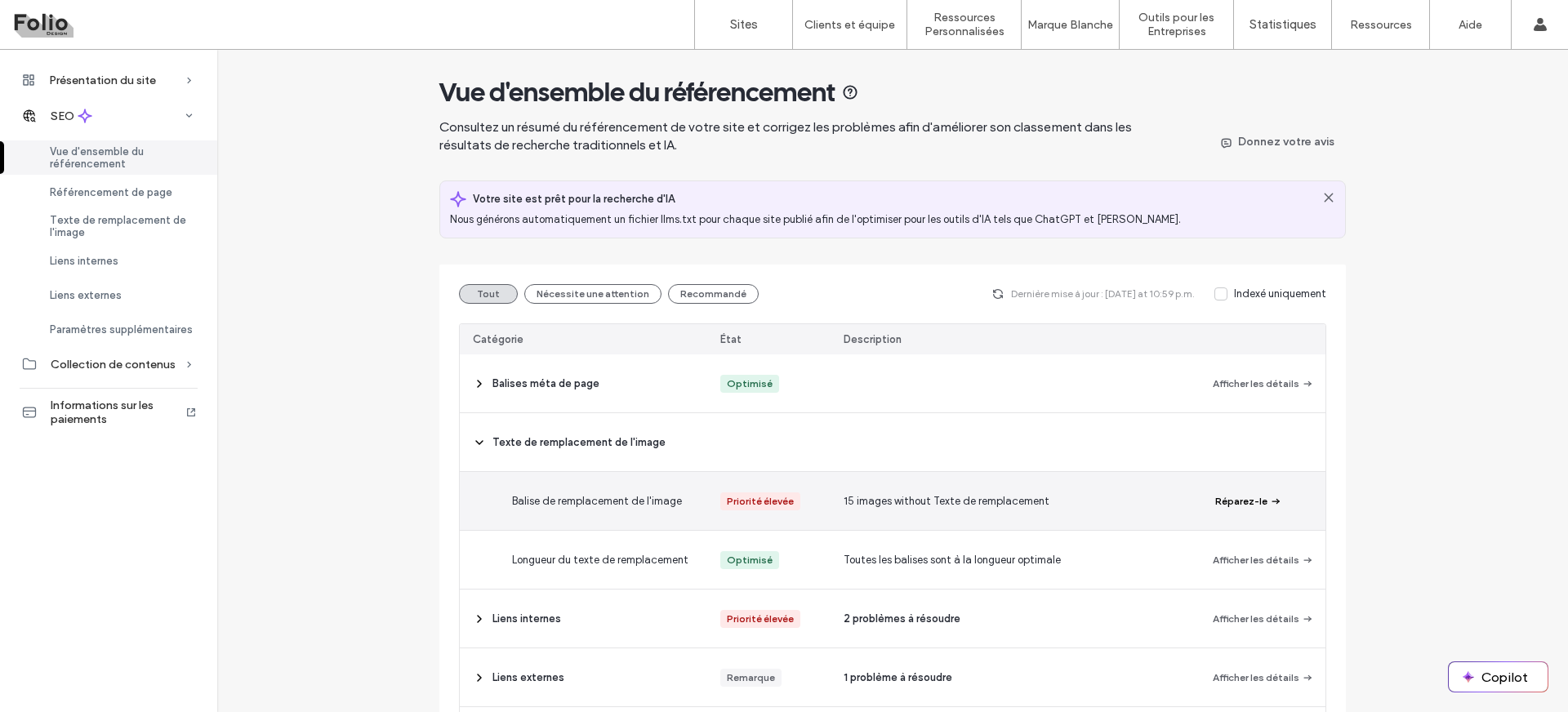
click at [598, 511] on div "Balise de remplacement de l'image" at bounding box center [623, 501] width 248 height 58
click at [605, 504] on span "Balise de remplacement de l'image" at bounding box center [596, 502] width 170 height 16
click at [1235, 502] on button "Réparez-le" at bounding box center [1248, 502] width 67 height 20
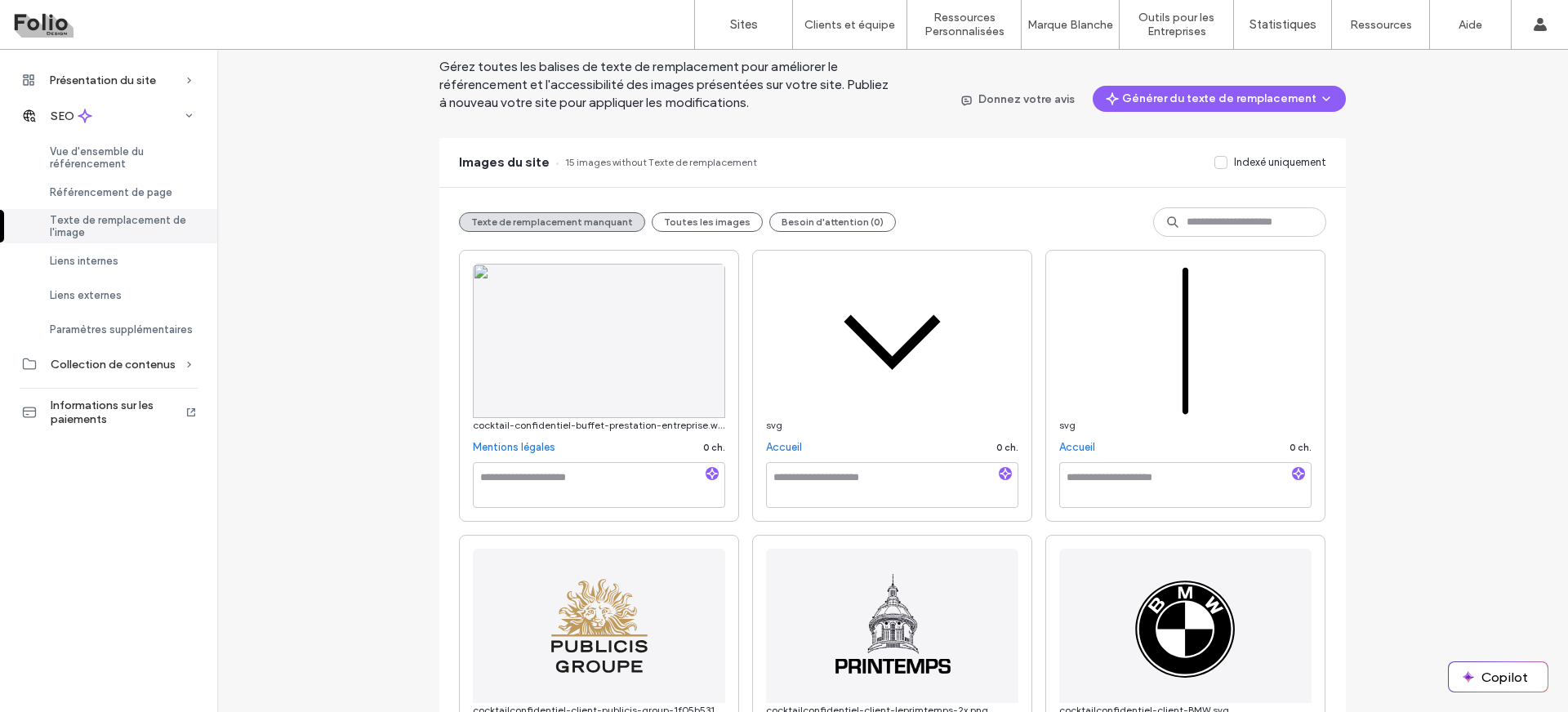
scroll to position [54, 0]
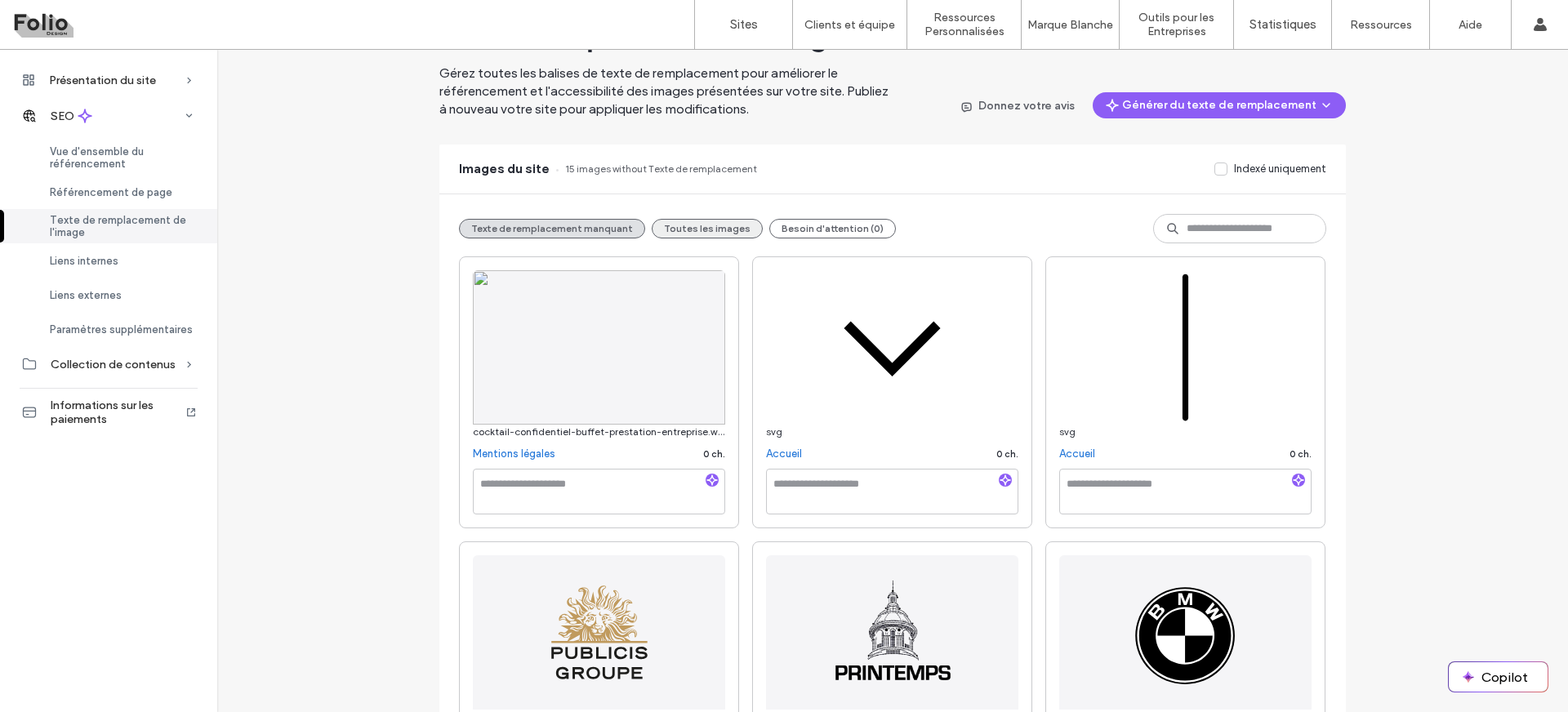
click at [688, 220] on button "Toutes les images" at bounding box center [707, 229] width 111 height 20
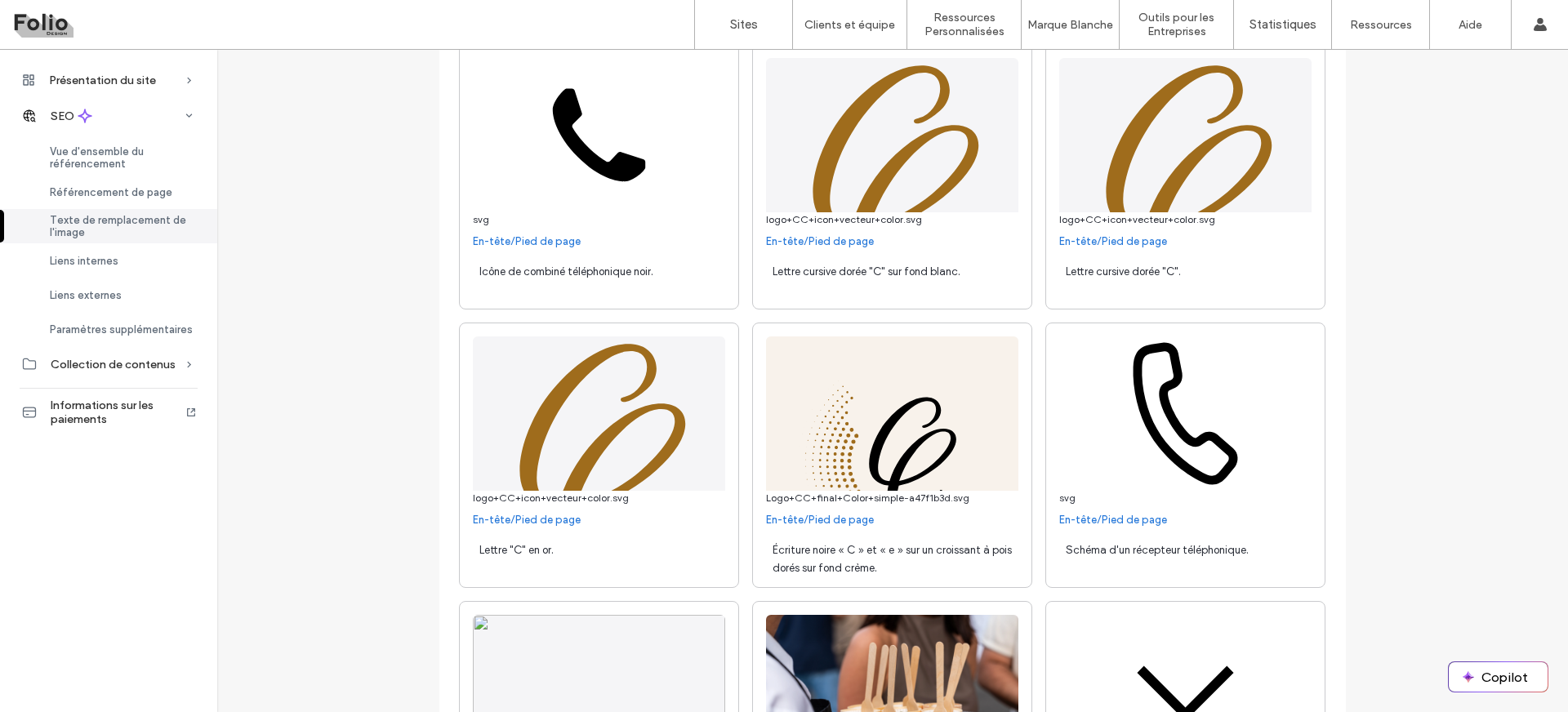
scroll to position [0, 0]
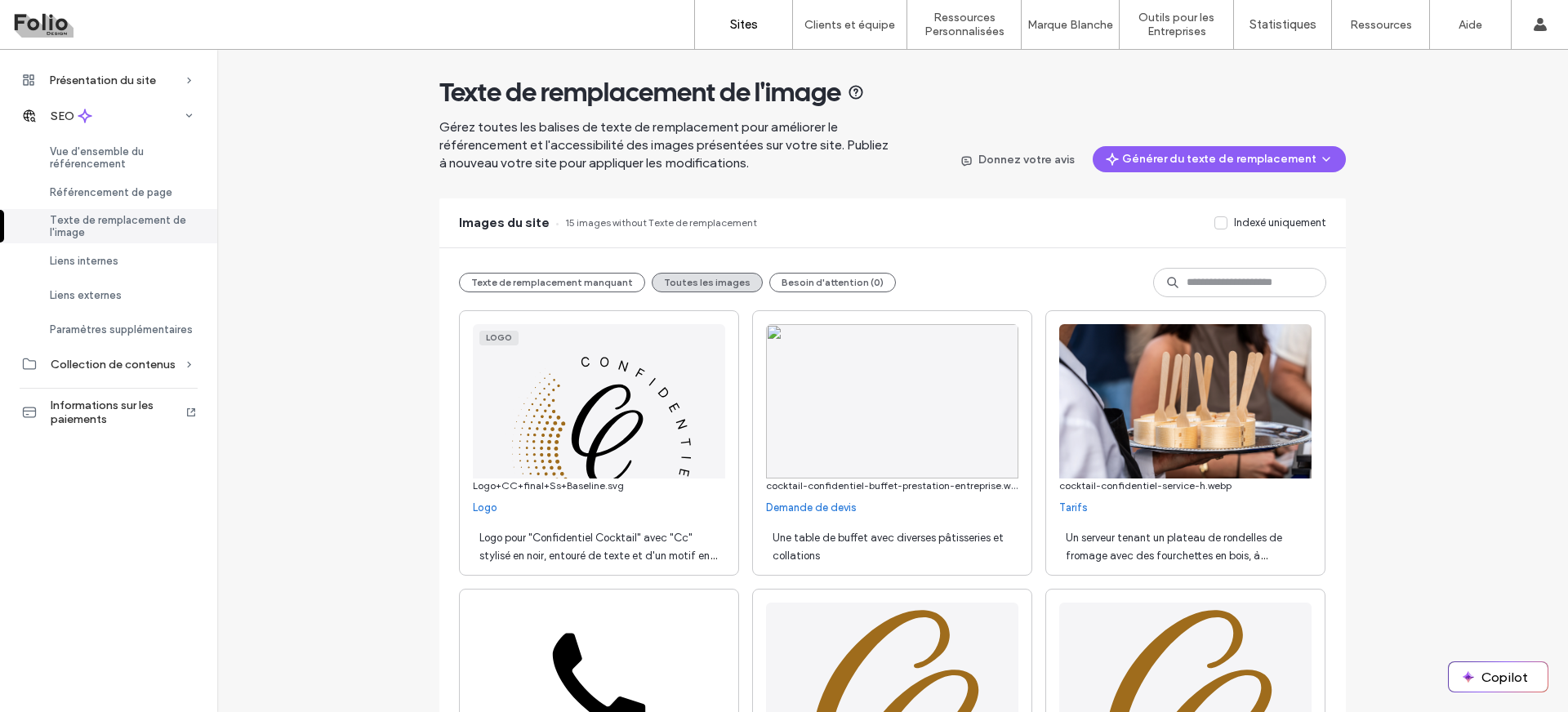
click at [747, 34] on link "Sites" at bounding box center [744, 25] width 97 height 49
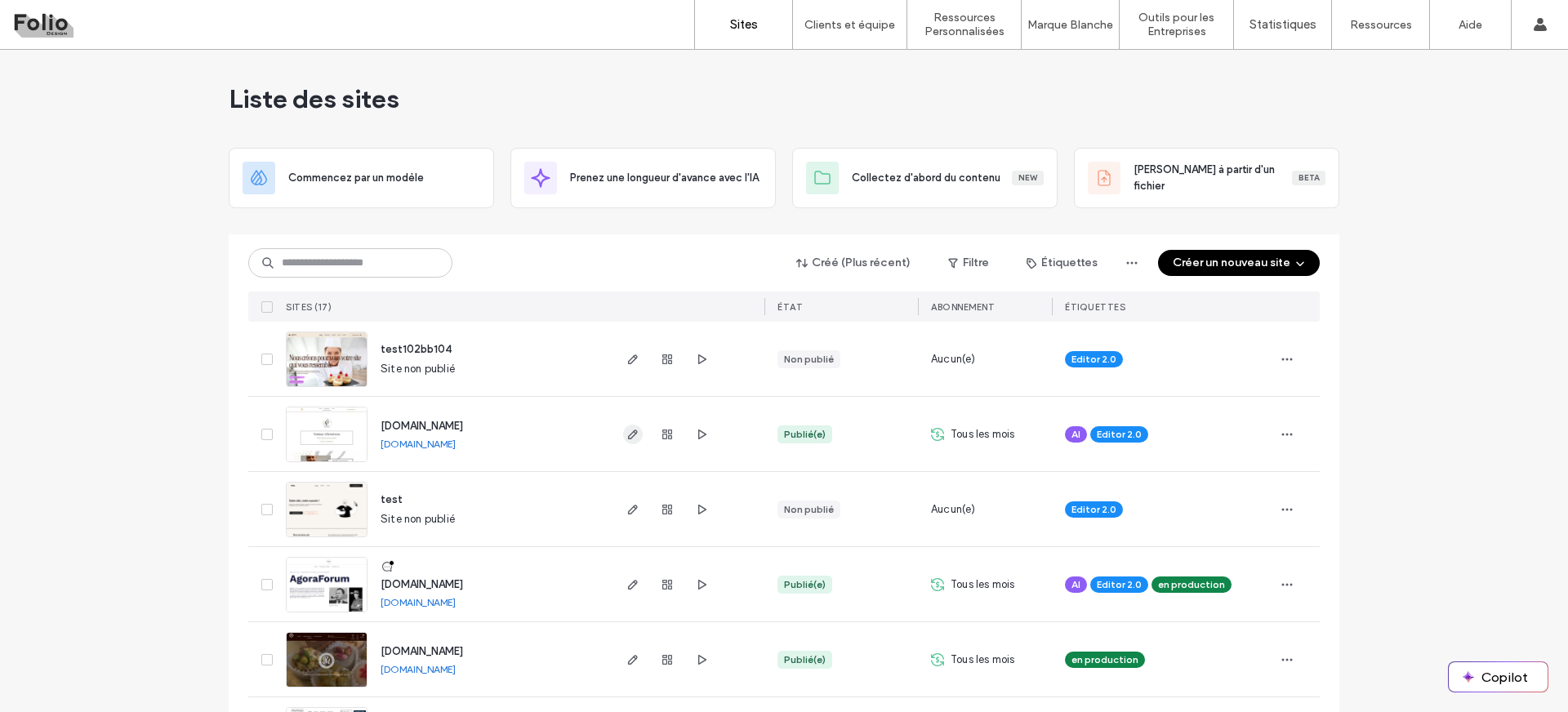
click at [626, 433] on icon "button" at bounding box center [633, 434] width 13 height 13
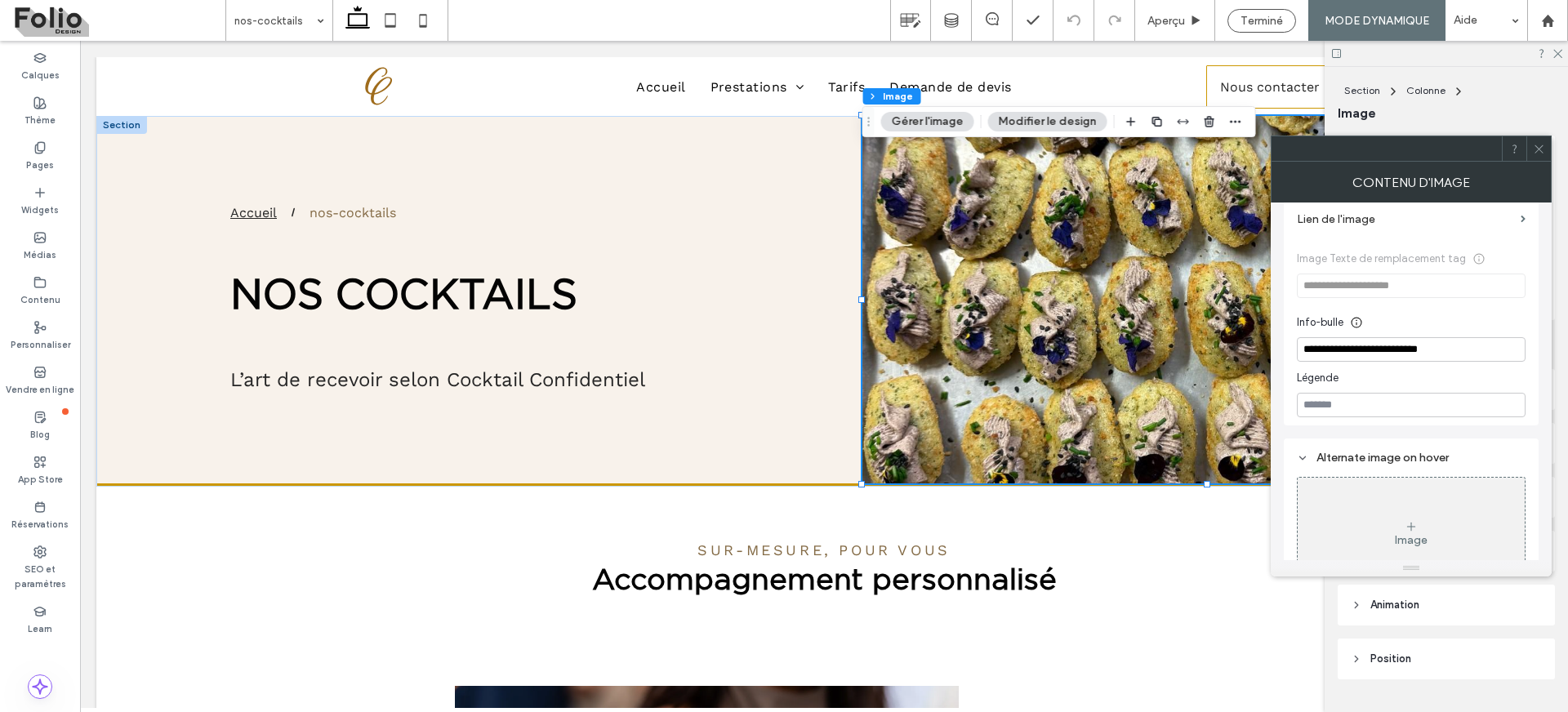
scroll to position [304, 0]
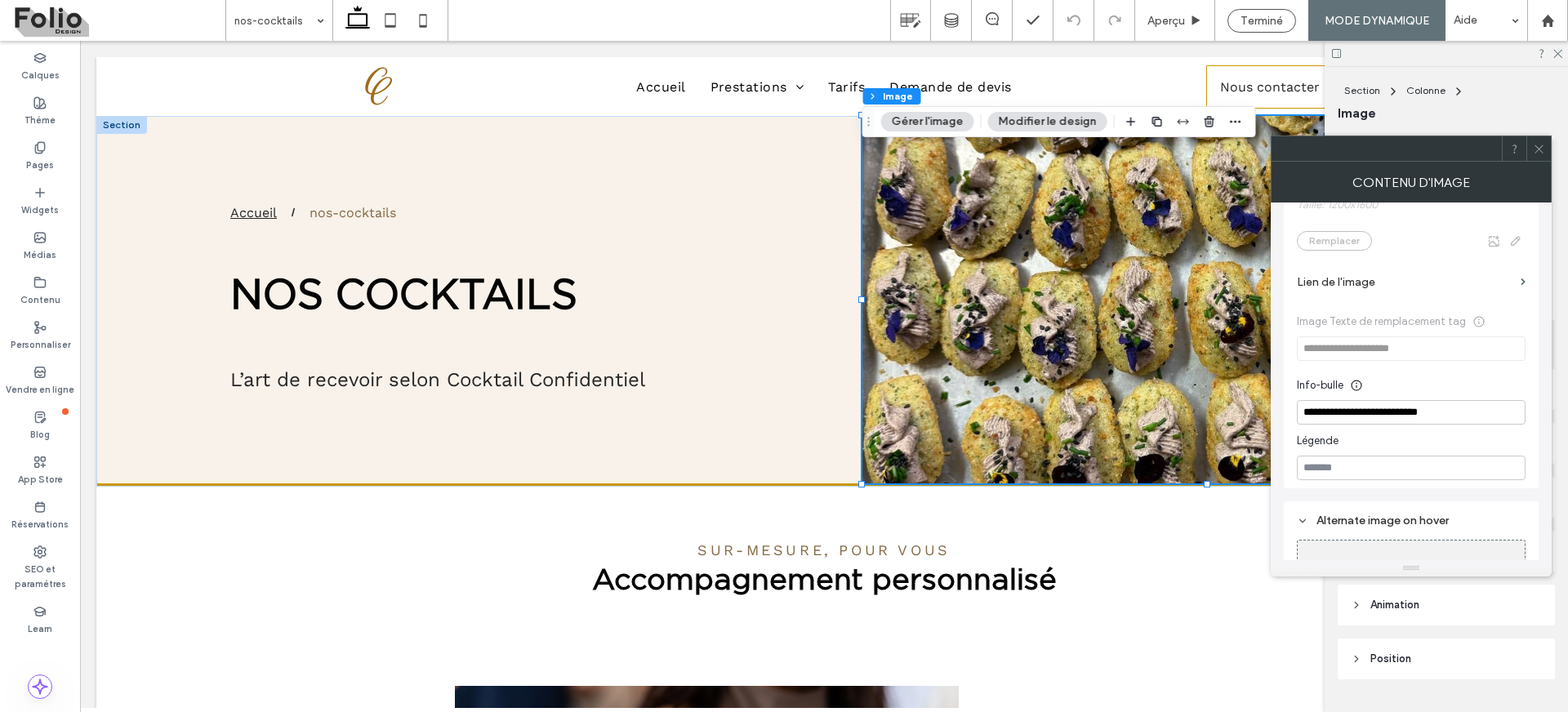
click at [1324, 283] on label "Lien de l'image" at bounding box center [1406, 282] width 217 height 30
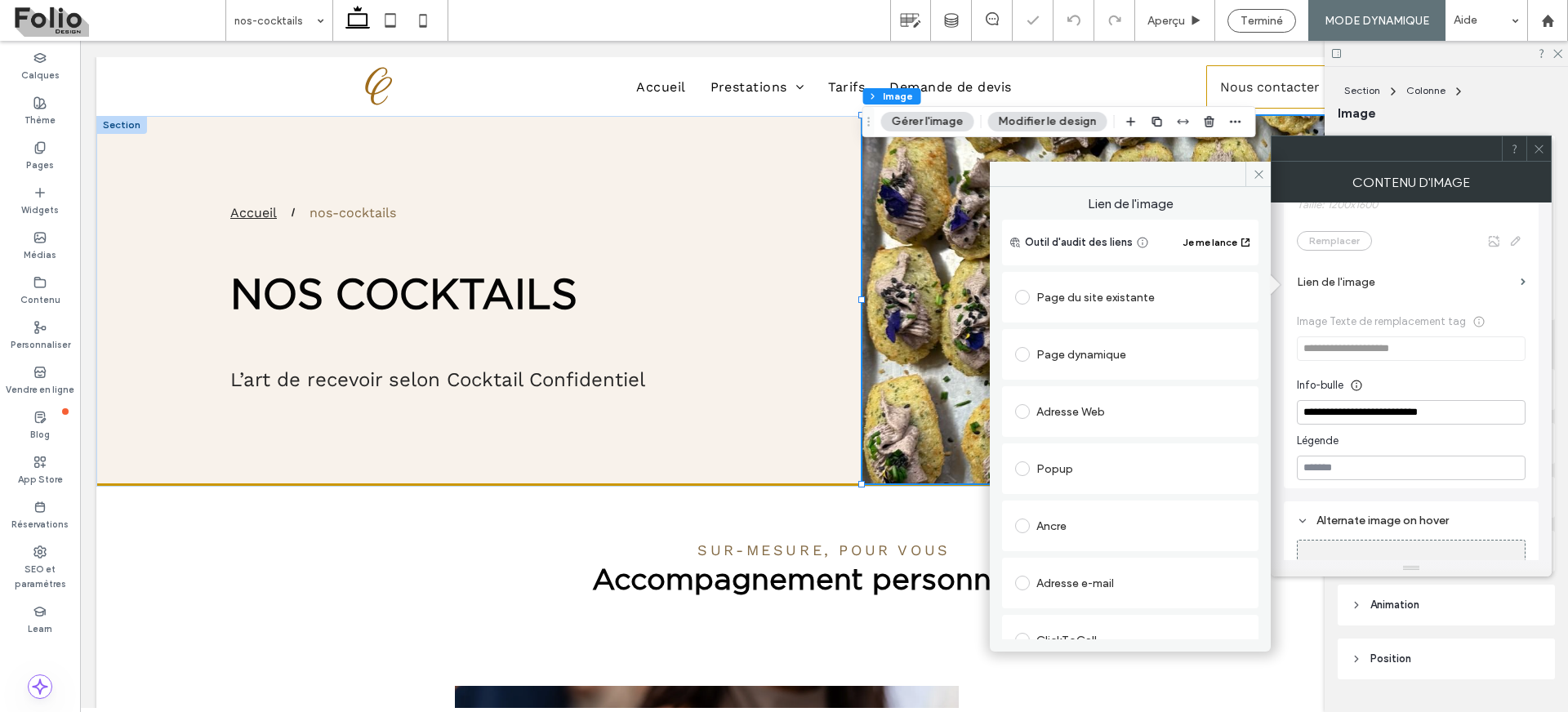
scroll to position [83, 0]
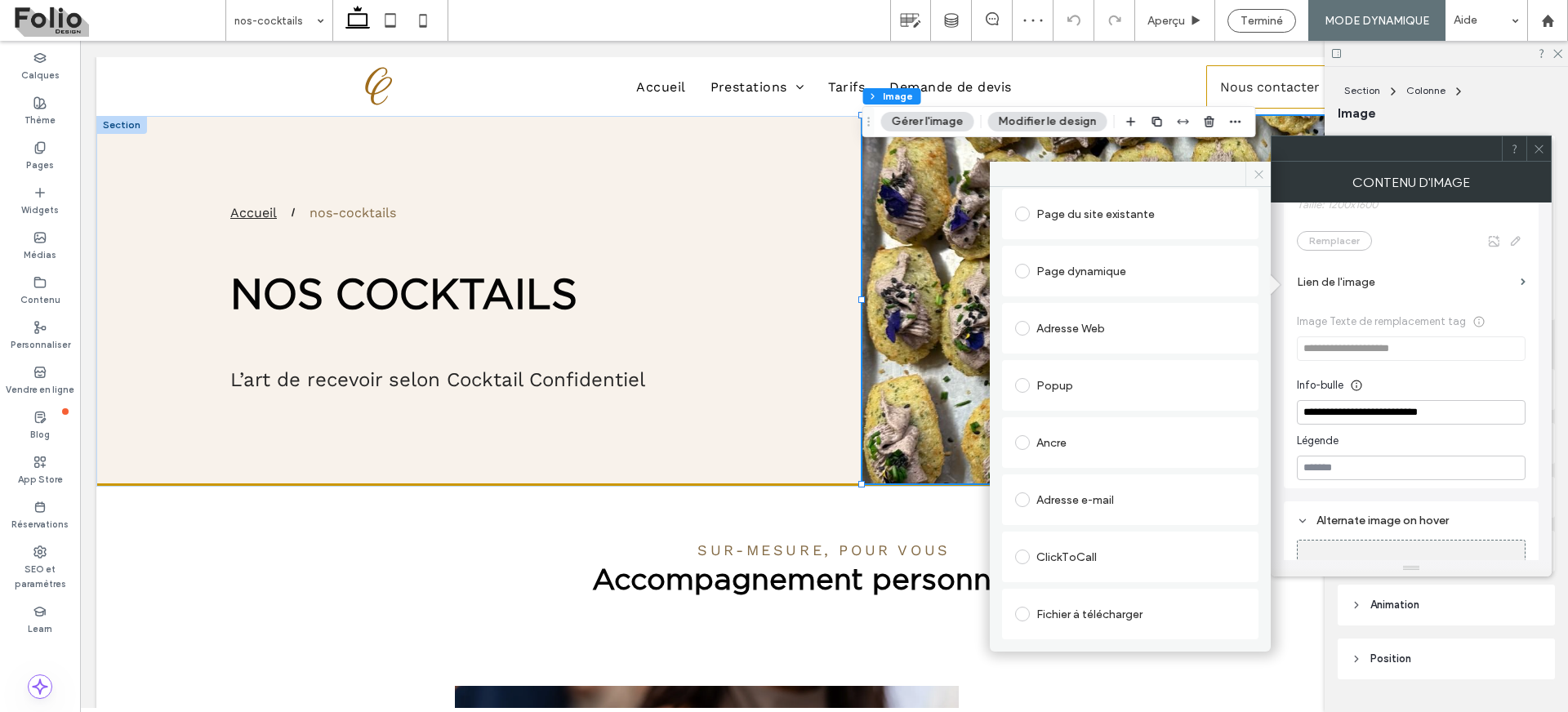
click at [1257, 169] on icon at bounding box center [1259, 174] width 12 height 12
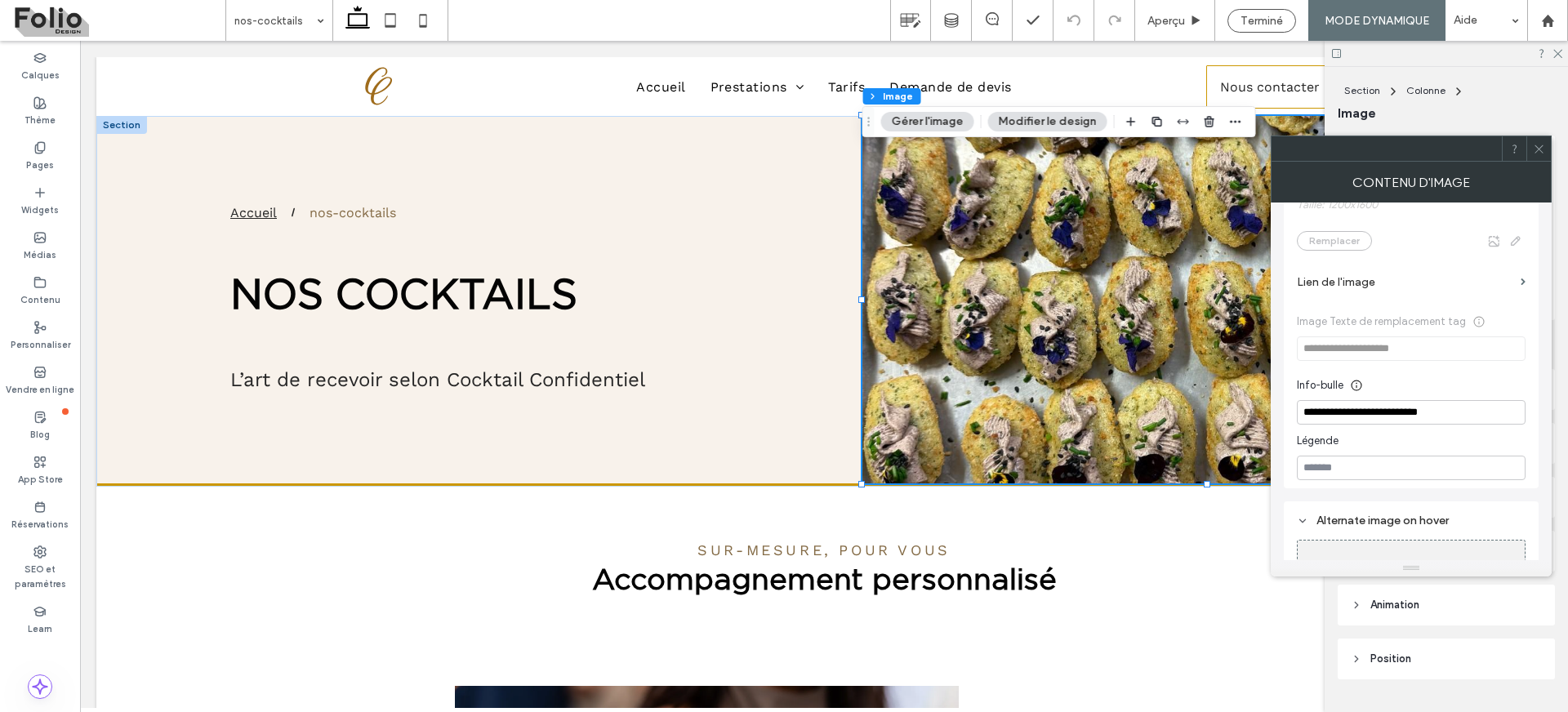
click at [1536, 147] on icon at bounding box center [1539, 149] width 12 height 12
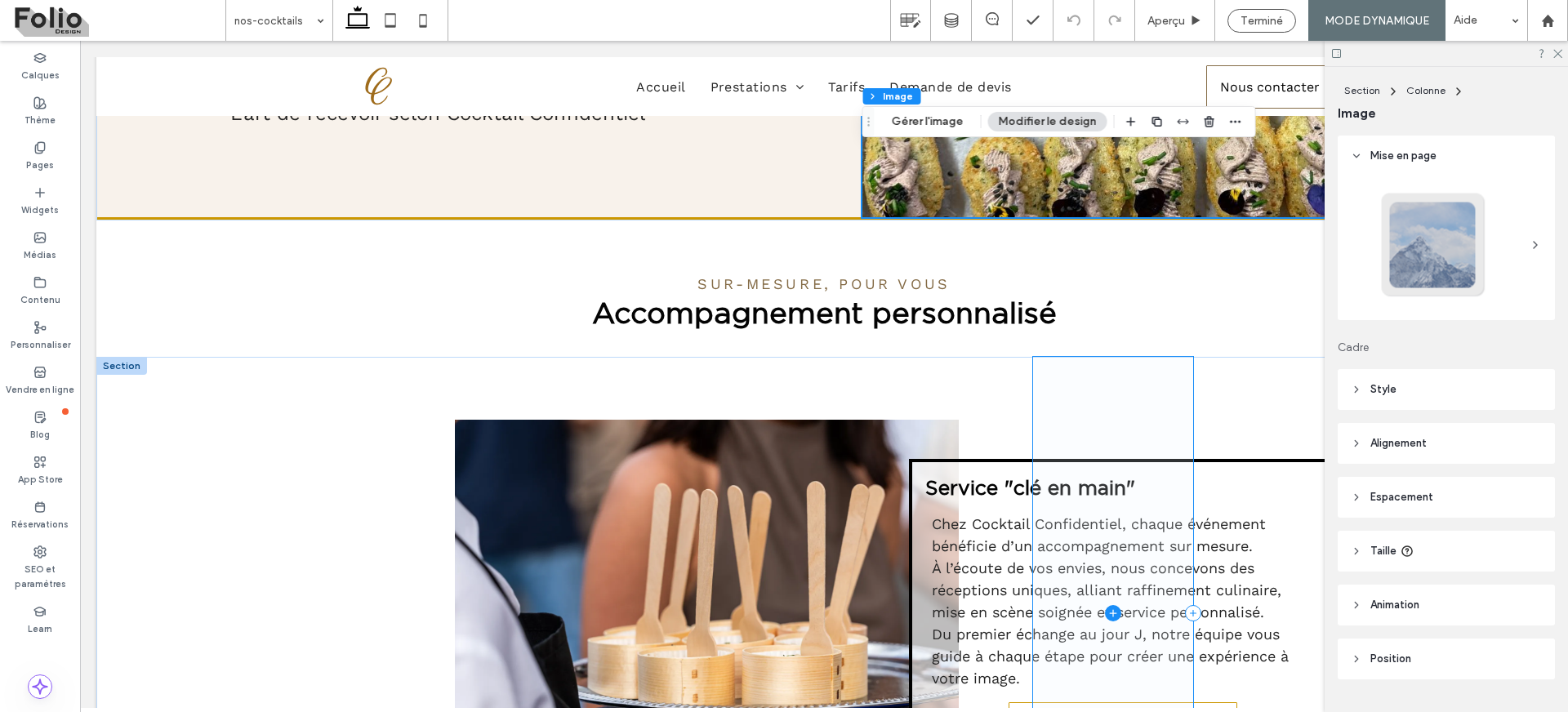
scroll to position [539, 0]
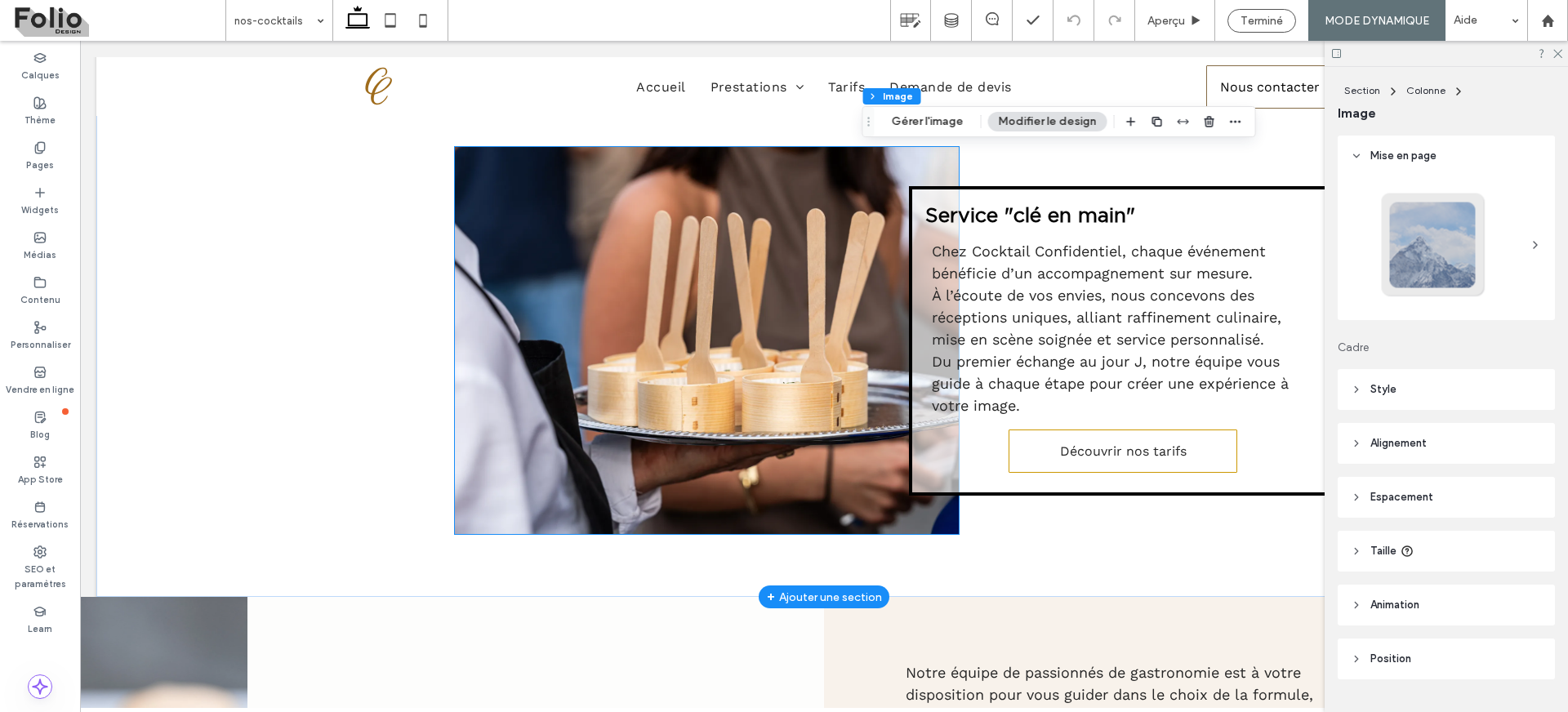
click at [735, 390] on img at bounding box center [707, 340] width 504 height 387
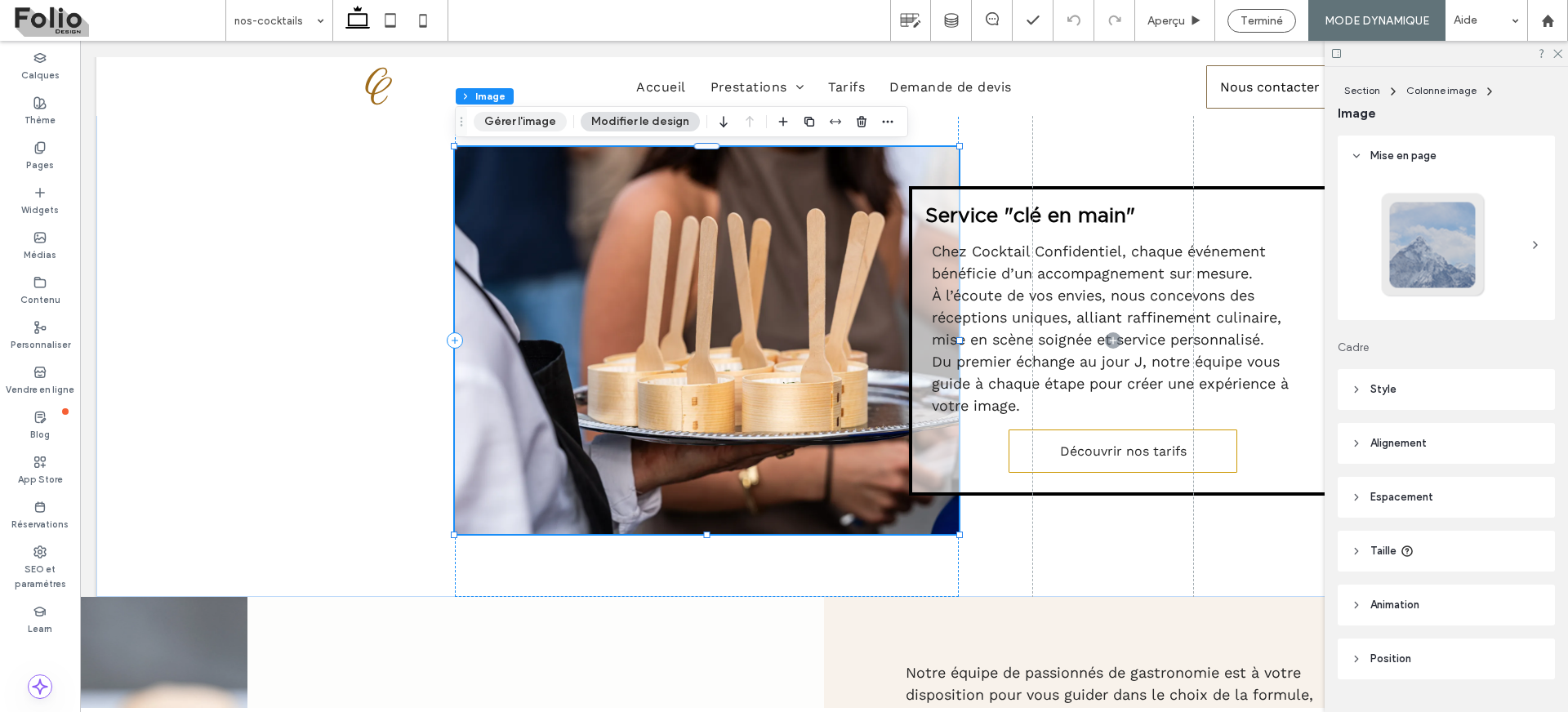
click at [497, 115] on button "Gérer l'image" at bounding box center [520, 122] width 93 height 20
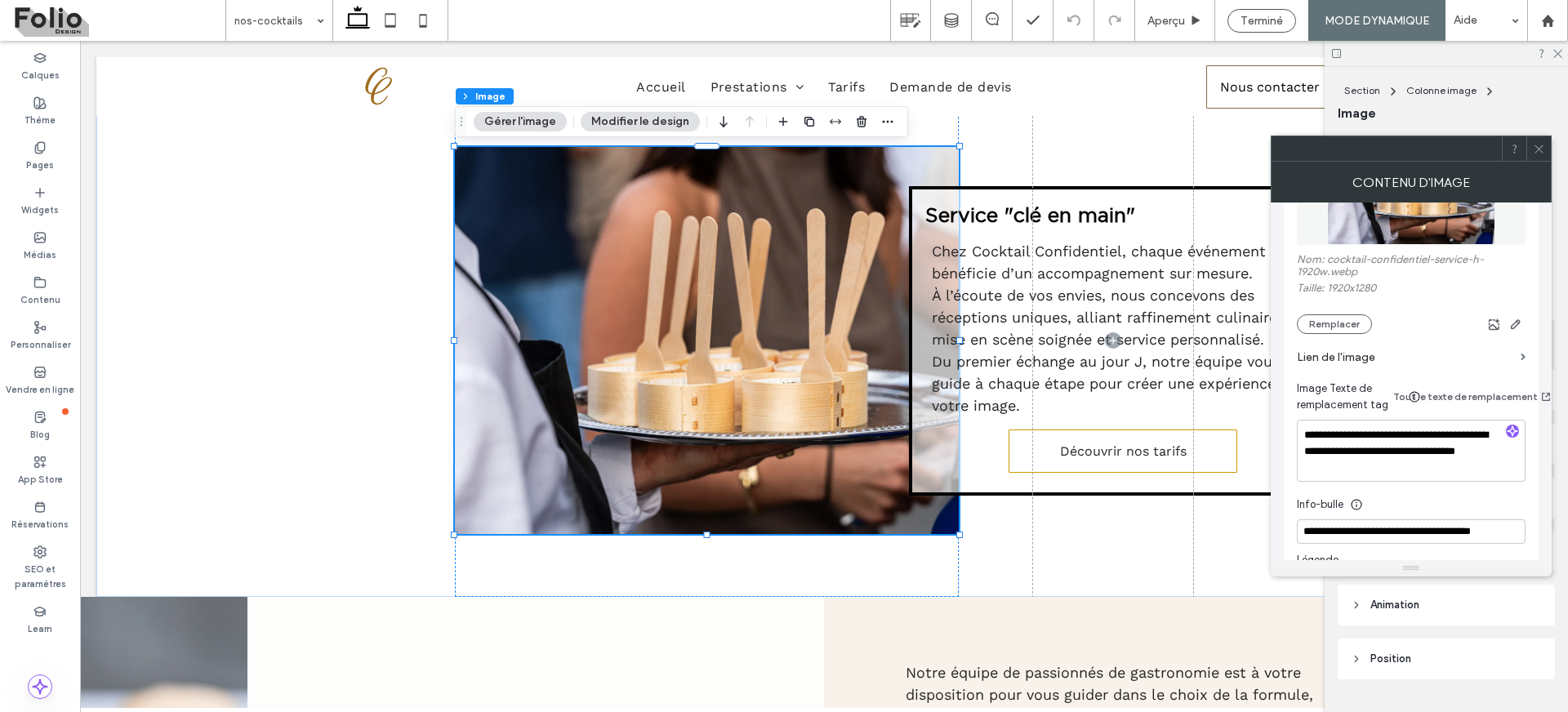
scroll to position [297, 0]
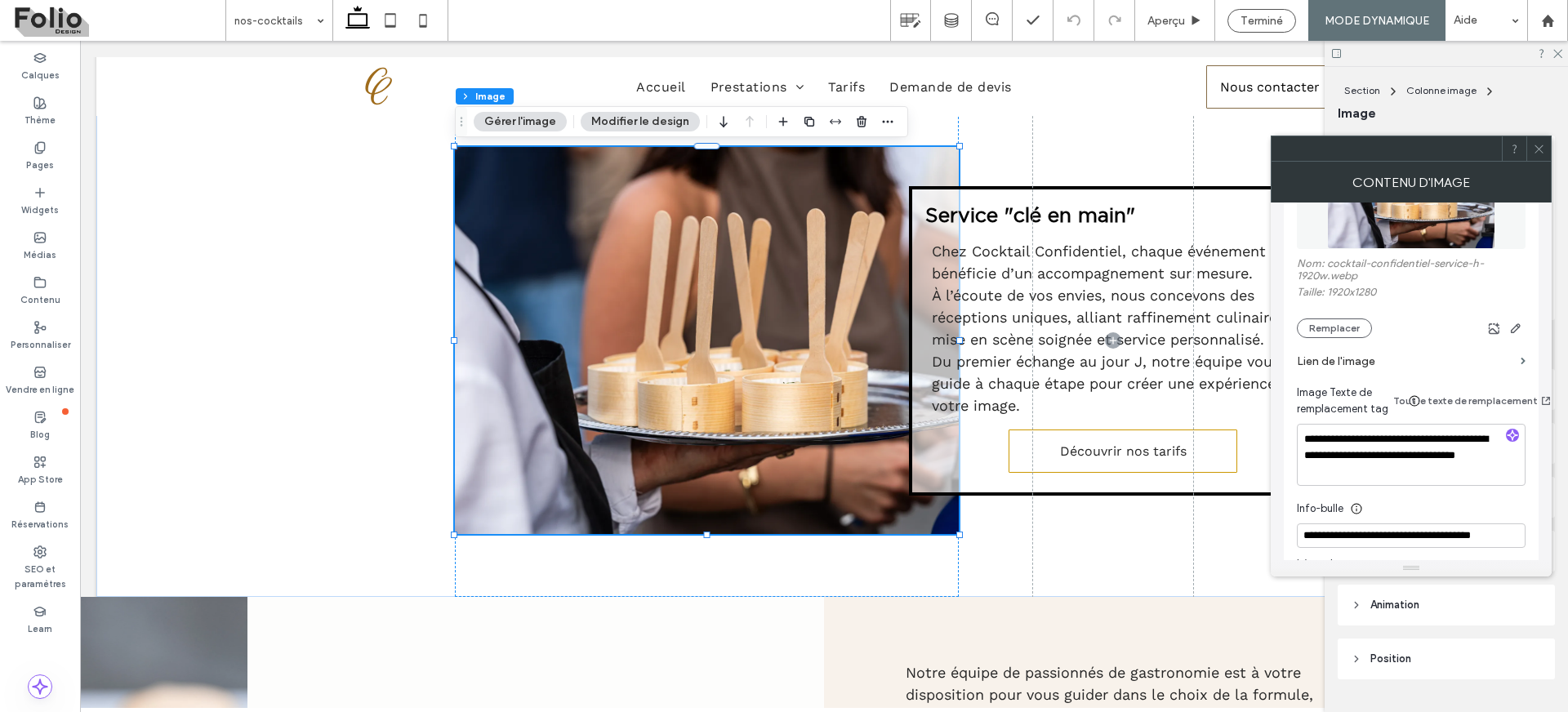
click at [1389, 359] on label "Lien de l'image" at bounding box center [1406, 361] width 217 height 30
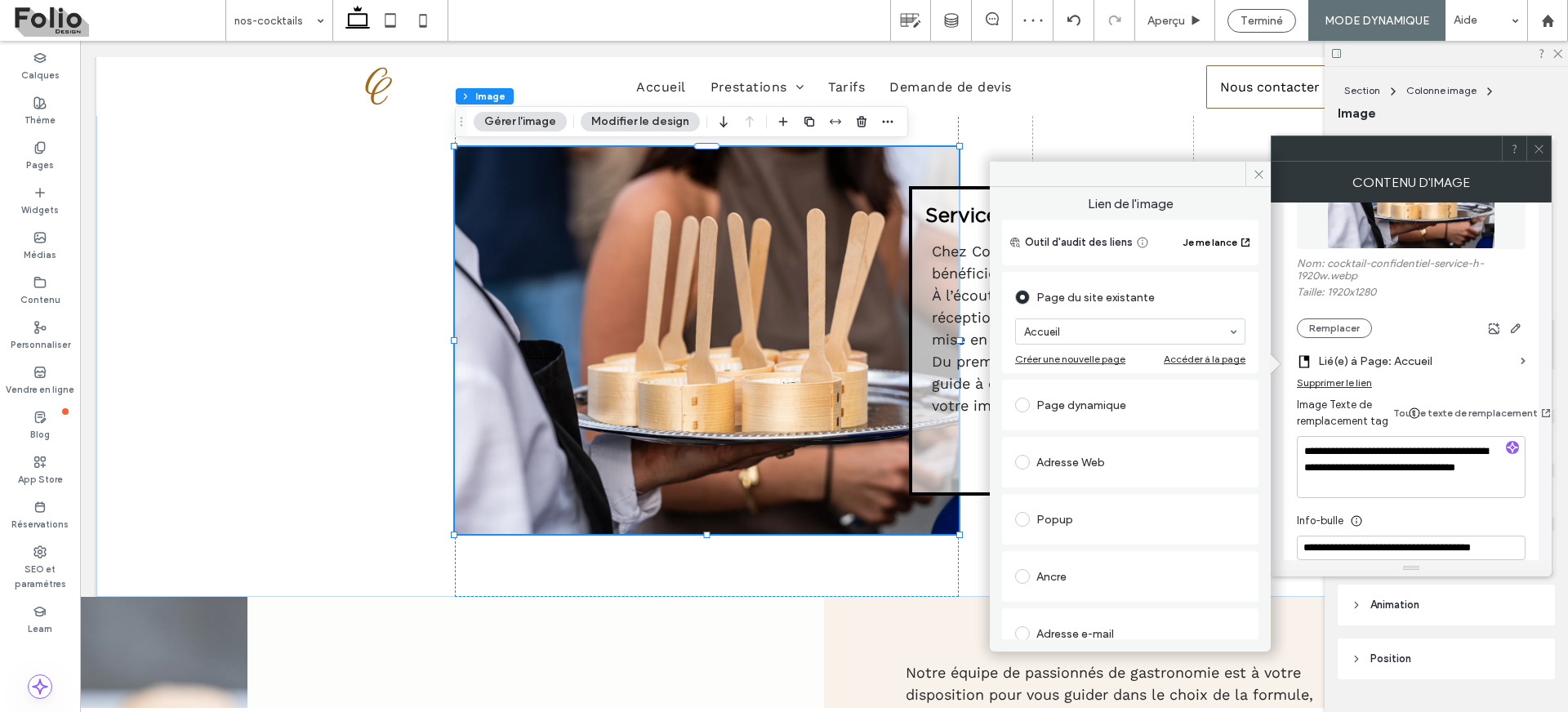
scroll to position [164, 0]
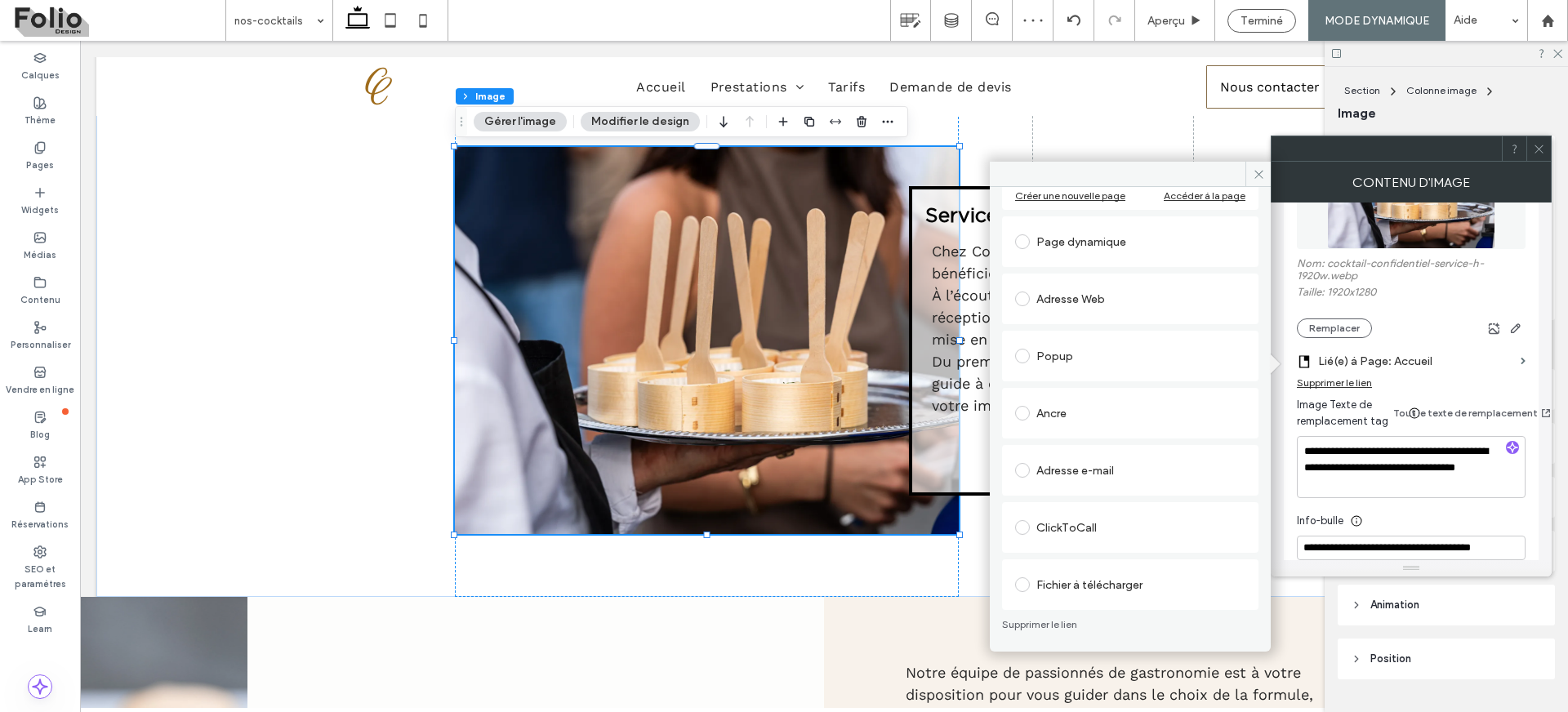
click at [1042, 623] on link "Supprimer le lien" at bounding box center [1130, 625] width 257 height 13
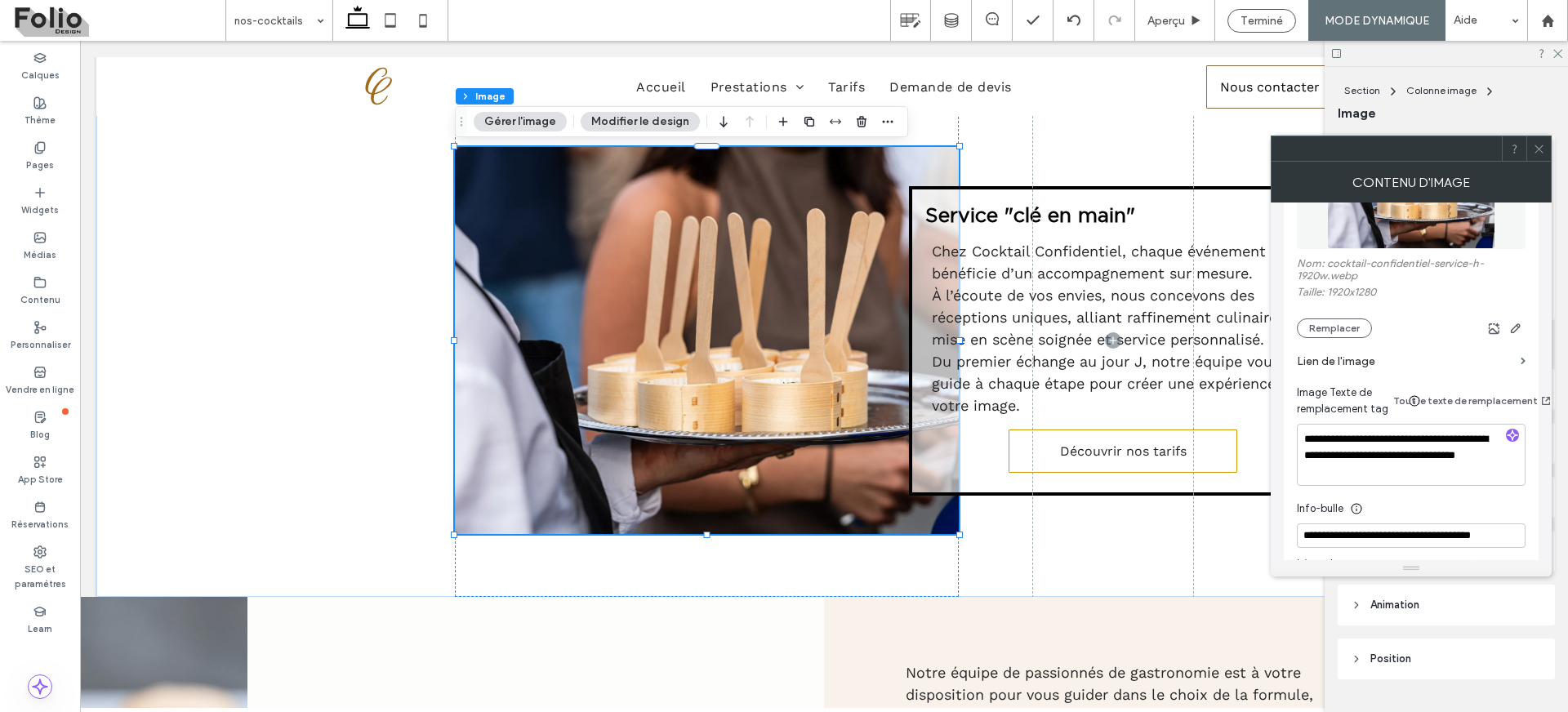
click at [1540, 152] on icon at bounding box center [1539, 149] width 12 height 12
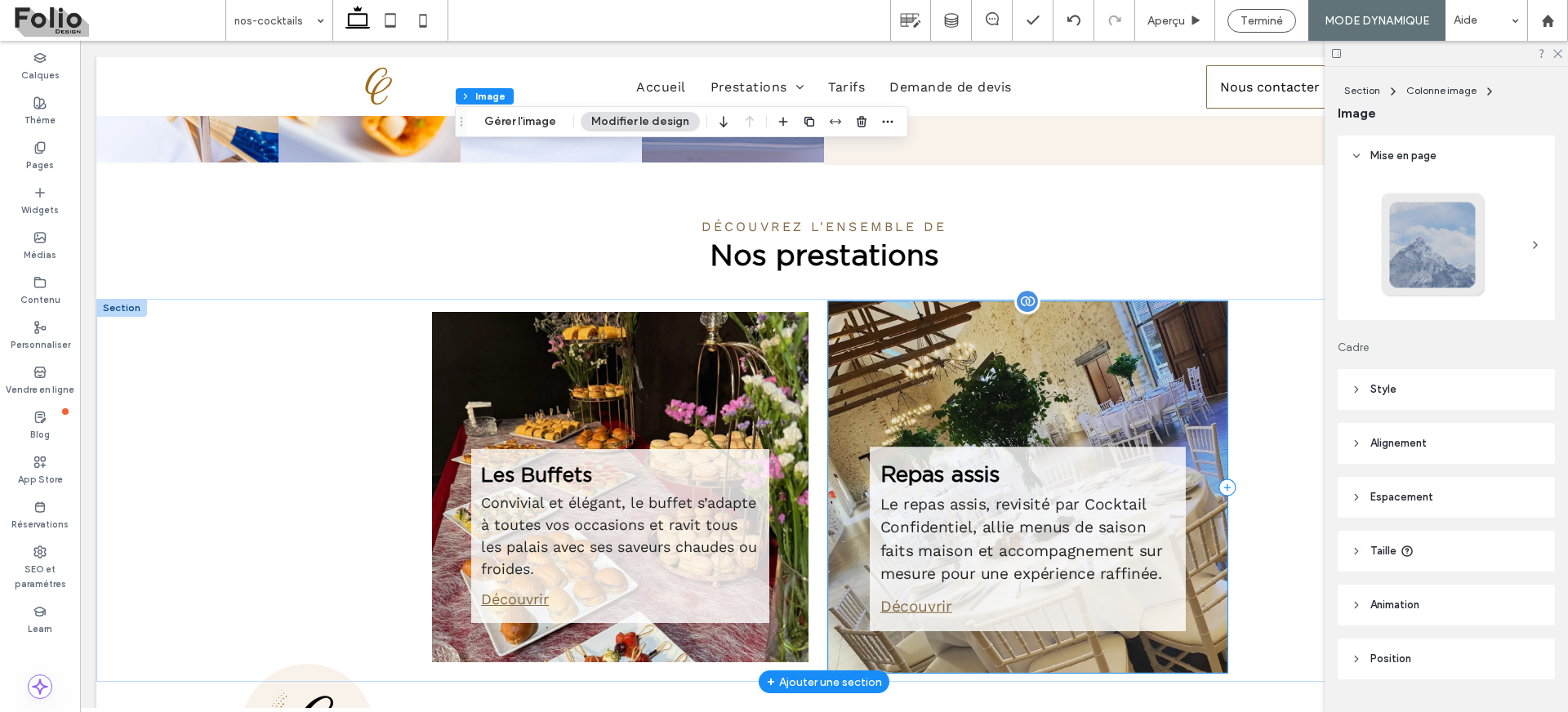
scroll to position [1338, 0]
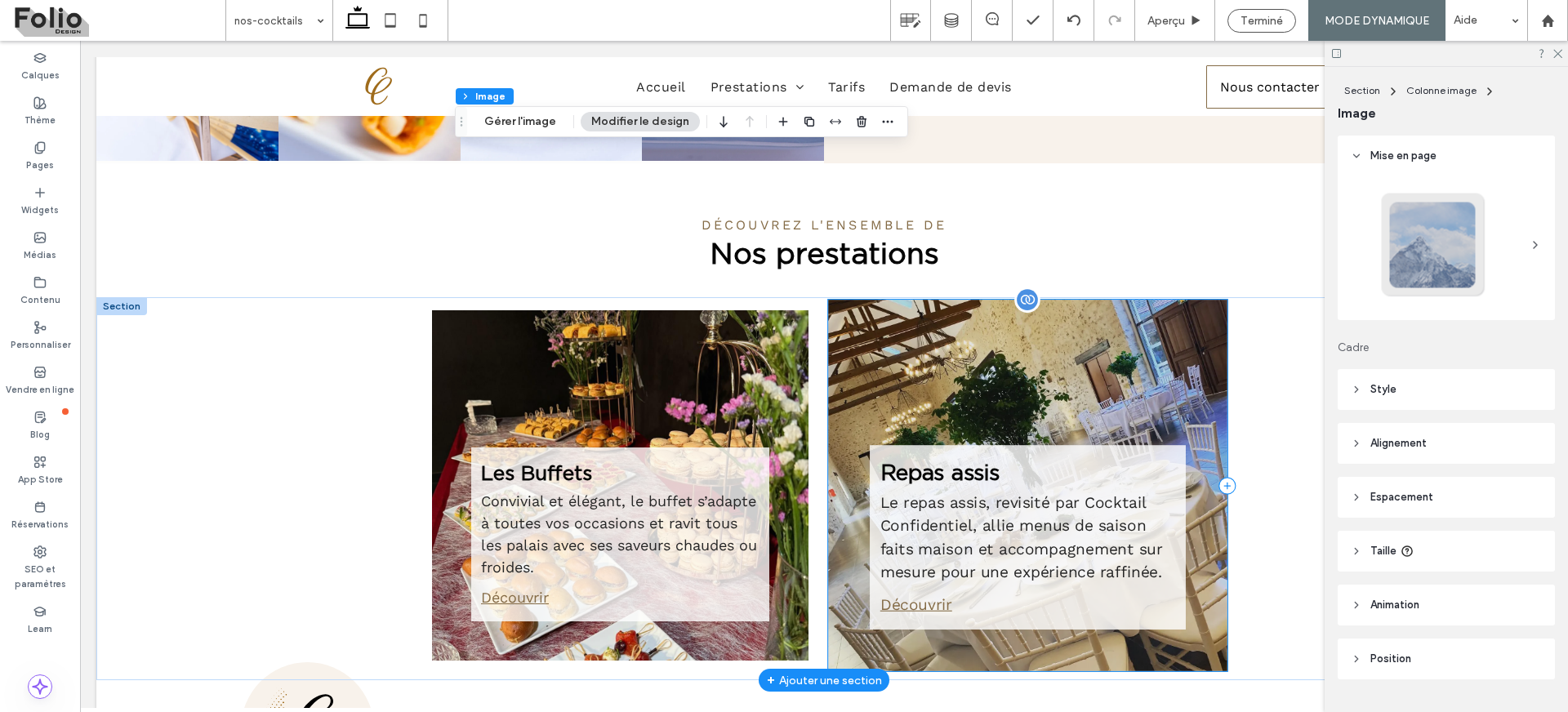
click at [951, 358] on div "Repas assis Le repas assis, revisité par Cocktail Confidentiel, allie menus de …" at bounding box center [1028, 485] width 398 height 372
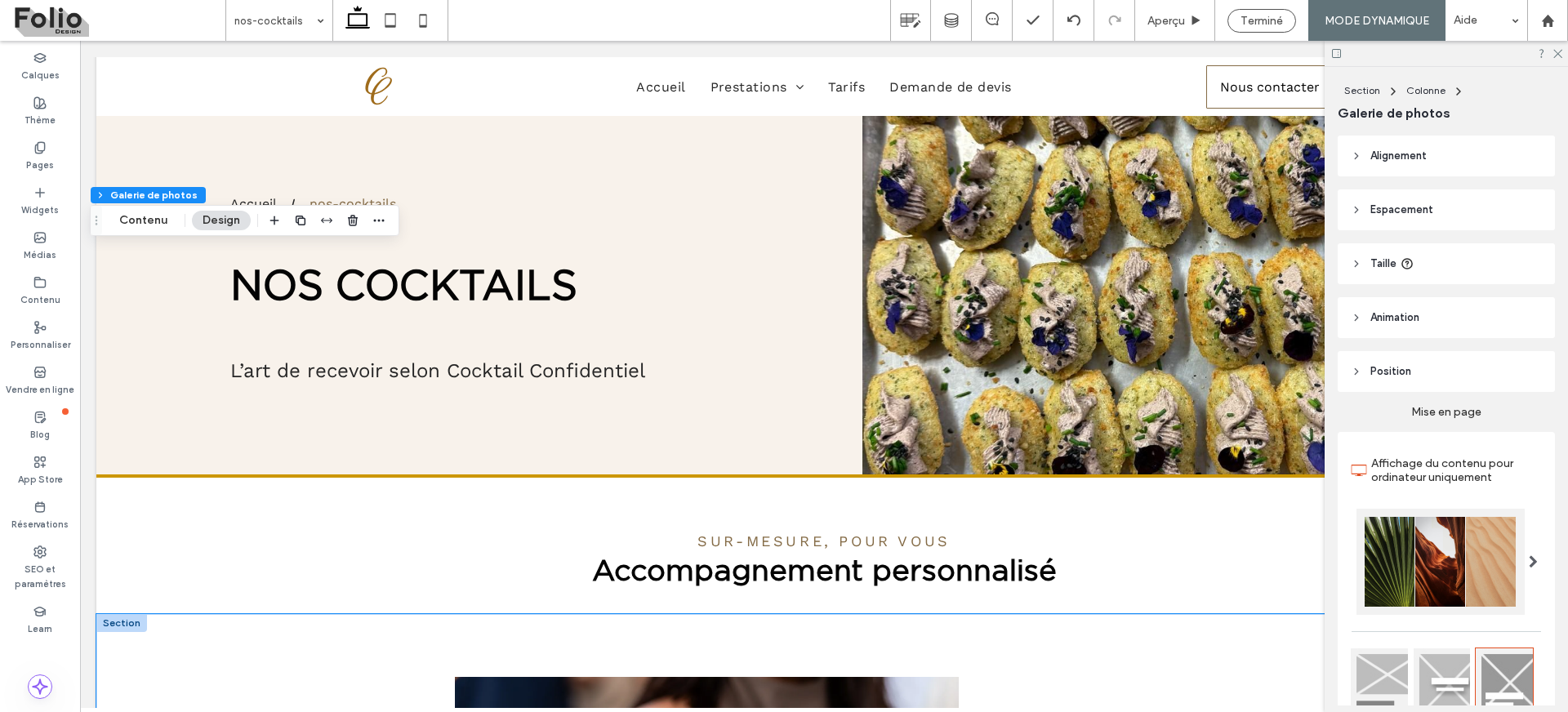
scroll to position [943, 0]
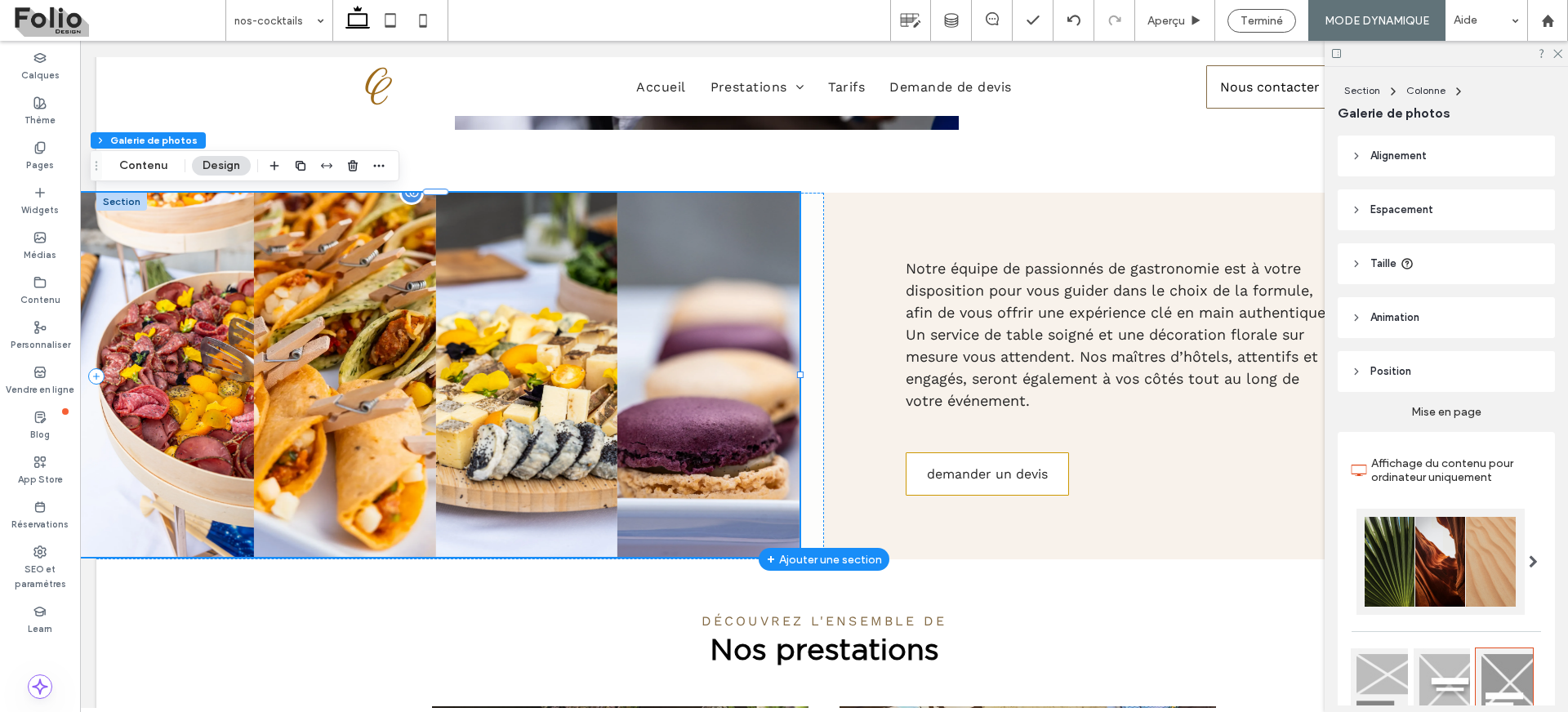
click at [445, 300] on link at bounding box center [526, 374] width 182 height 364
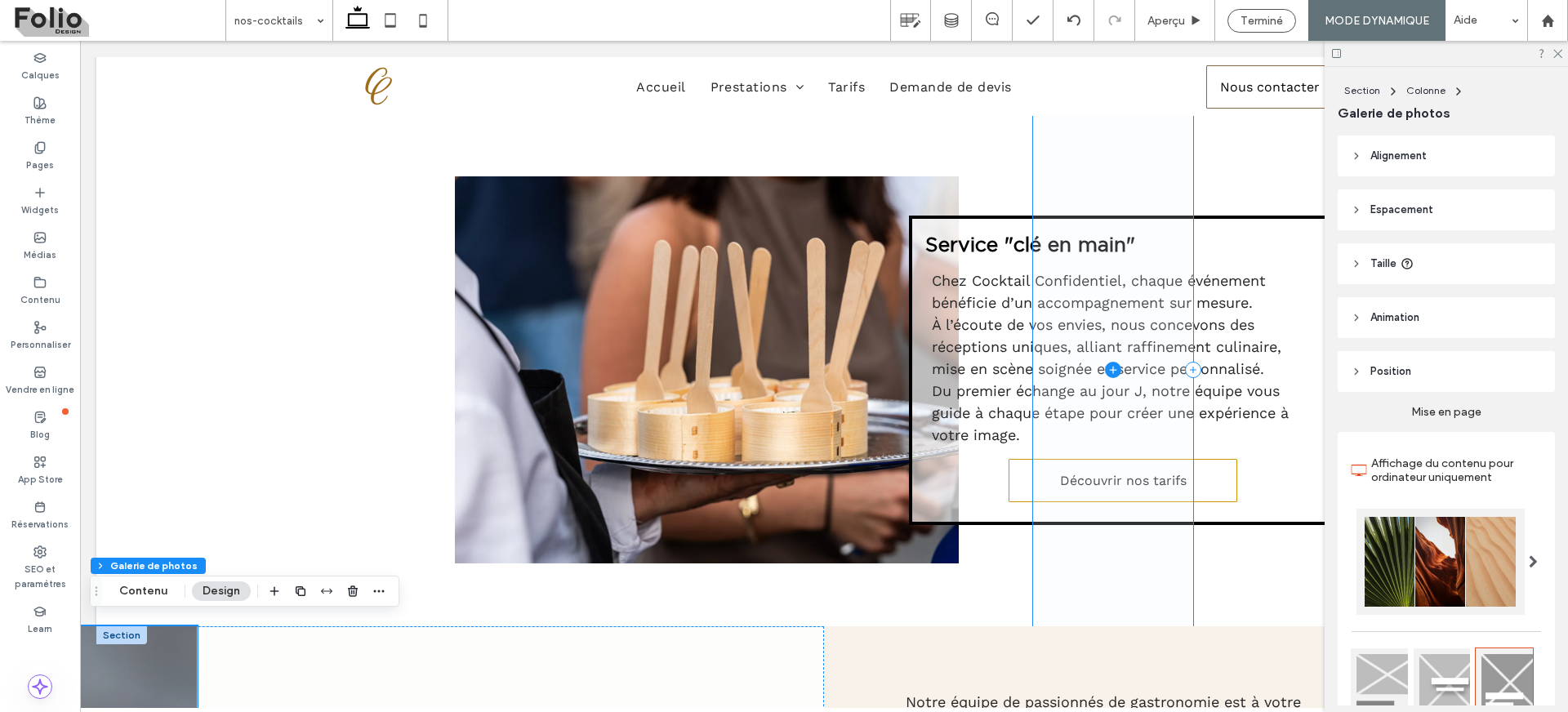
scroll to position [502, 0]
